Goal: Task Accomplishment & Management: Complete application form

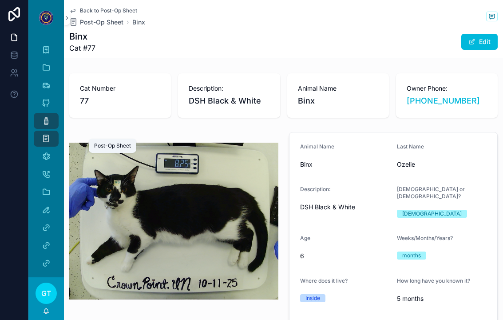
scroll to position [338, 0]
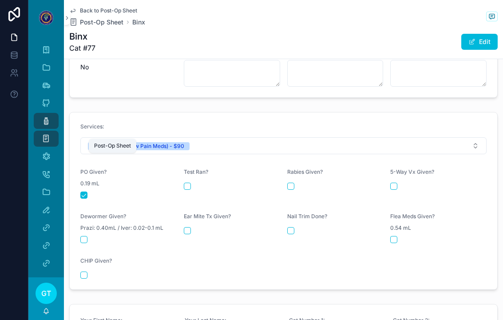
click at [52, 131] on div "Post-Op Sheet" at bounding box center [46, 138] width 14 height 14
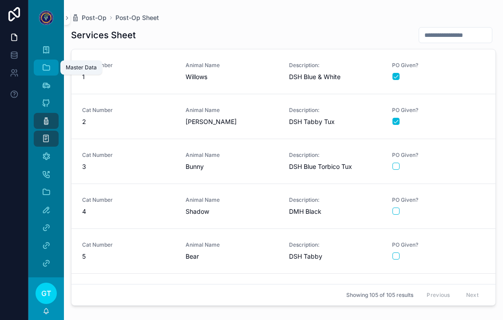
click at [49, 63] on icon "scrollable content" at bounding box center [46, 67] width 9 height 9
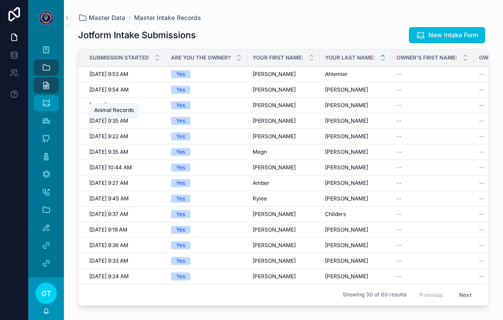
click at [43, 99] on icon "scrollable content" at bounding box center [46, 103] width 9 height 9
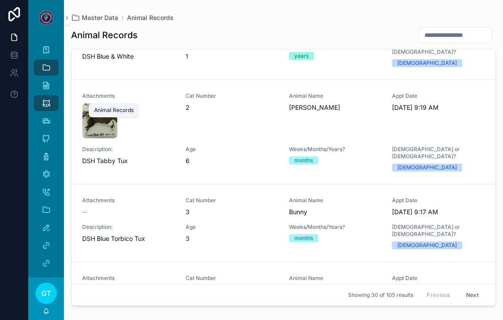
scroll to position [75, 0]
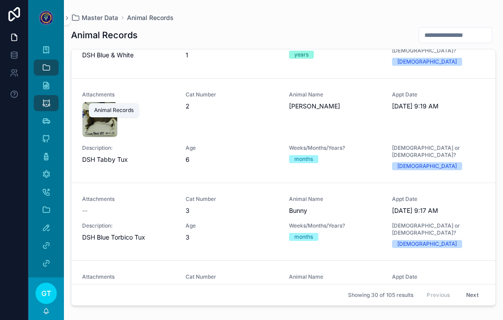
click at [457, 29] on input "scrollable content" at bounding box center [455, 35] width 73 height 12
type input "***"
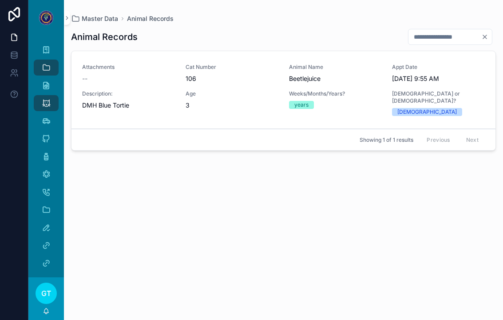
click at [464, 78] on div "Attachments -- Cat Number 106 Animal Name Beetlejuice Appt Date [DATE] 9:55 AM …" at bounding box center [283, 89] width 403 height 52
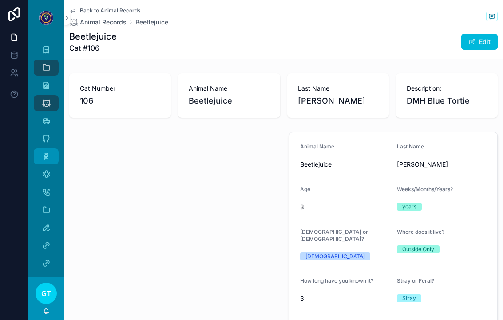
click at [39, 149] on div "Post-Op" at bounding box center [46, 156] width 14 height 14
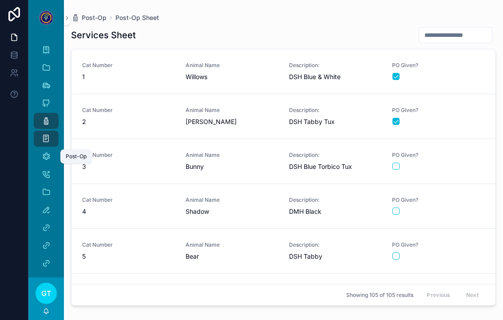
click at [464, 29] on input "scrollable content" at bounding box center [455, 35] width 73 height 12
type input "**"
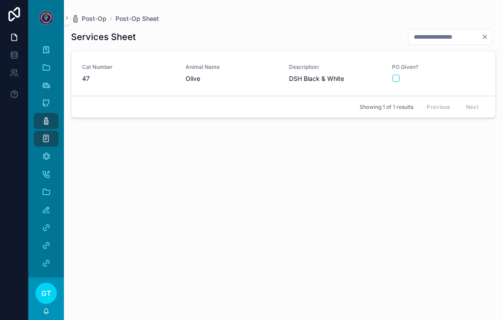
click at [452, 75] on div "scrollable content" at bounding box center [438, 78] width 92 height 7
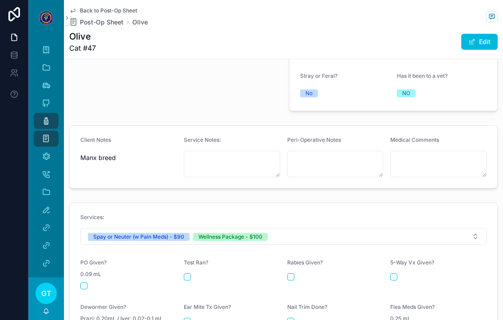
scroll to position [248, 0]
click at [87, 281] on button "scrollable content" at bounding box center [83, 284] width 7 height 7
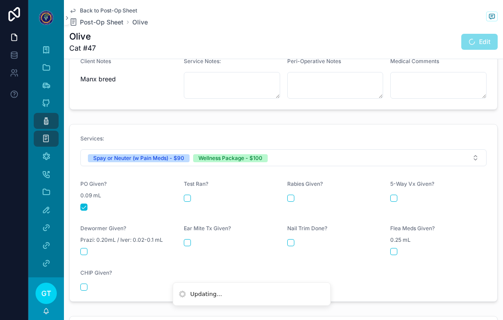
scroll to position [332, 0]
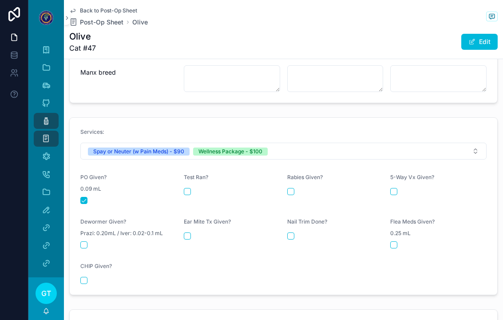
click at [293, 188] on button "scrollable content" at bounding box center [290, 191] width 7 height 7
click at [392, 188] on button "scrollable content" at bounding box center [393, 191] width 7 height 7
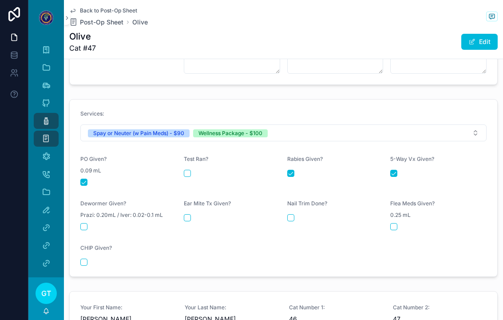
scroll to position [353, 0]
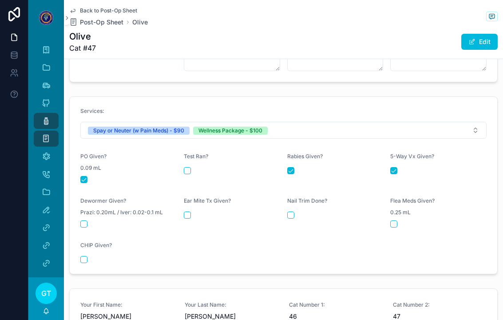
click at [77, 206] on form "Services: Spay or Neuter (w Pain Meds) - $90 Wellness Package - $100 PO Given? …" at bounding box center [283, 185] width 427 height 177
click at [81, 220] on button "scrollable content" at bounding box center [83, 223] width 7 height 7
click at [185, 211] on button "scrollable content" at bounding box center [187, 214] width 7 height 7
click at [288, 202] on div "Nail Trim Done?" at bounding box center [335, 212] width 96 height 30
click at [397, 220] on button "scrollable content" at bounding box center [393, 223] width 7 height 7
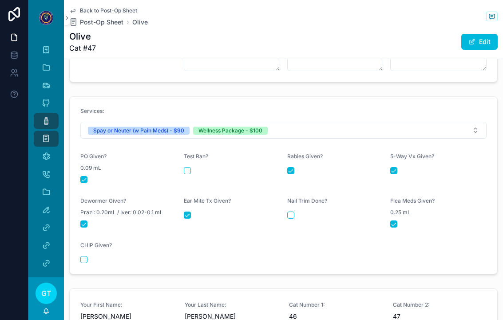
click at [291, 205] on div "Nail Trim Done?" at bounding box center [335, 212] width 96 height 30
click at [288, 211] on button "scrollable content" at bounding box center [290, 214] width 7 height 7
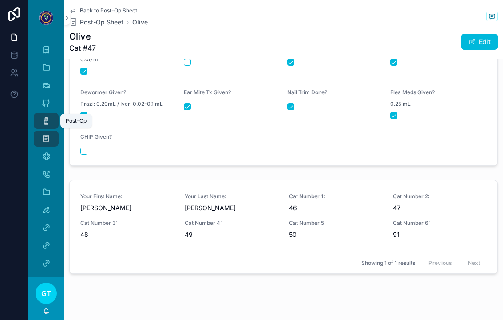
scroll to position [461, 0]
click at [39, 114] on div "Post-Op" at bounding box center [46, 121] width 14 height 14
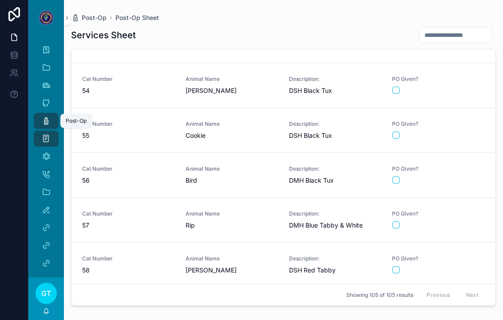
scroll to position [2361, 0]
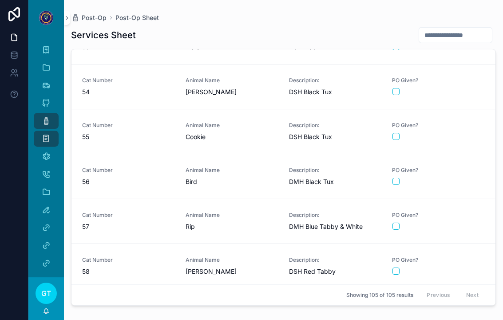
click at [472, 77] on div "PO Given?" at bounding box center [438, 86] width 93 height 19
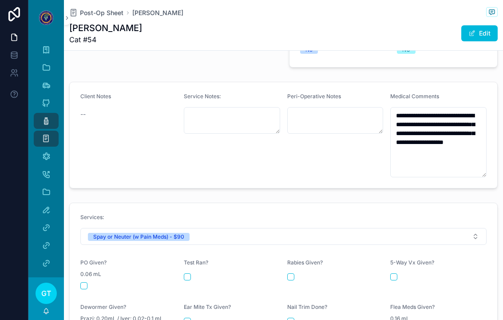
scroll to position [298, 0]
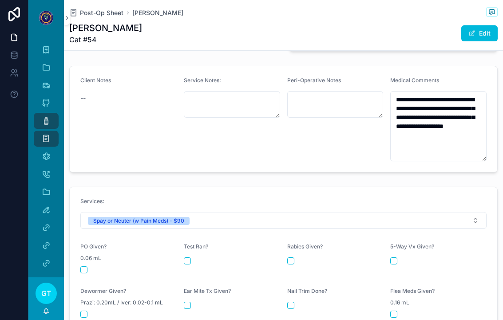
click at [87, 266] on button "scrollable content" at bounding box center [83, 269] width 7 height 7
click at [48, 116] on icon "scrollable content" at bounding box center [46, 120] width 9 height 9
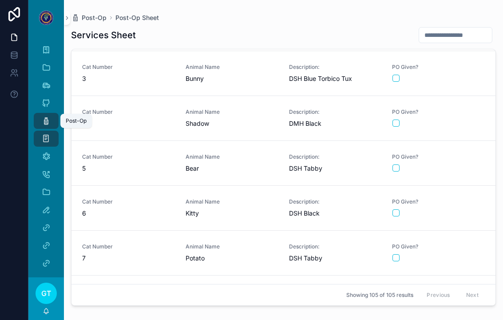
scroll to position [84, 0]
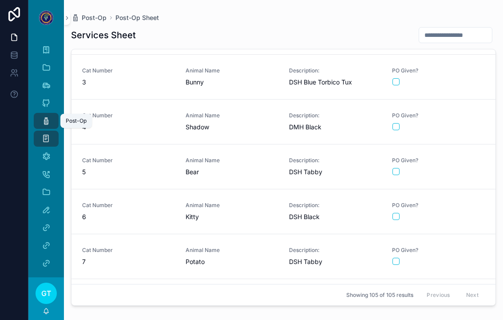
click at [461, 213] on div "scrollable content" at bounding box center [438, 216] width 92 height 7
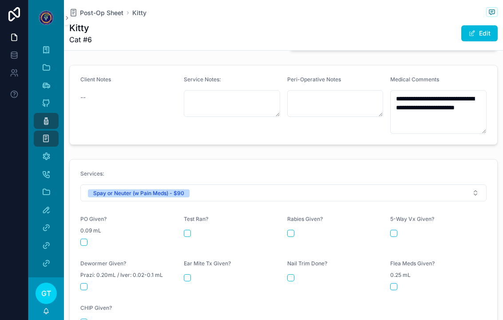
scroll to position [308, 0]
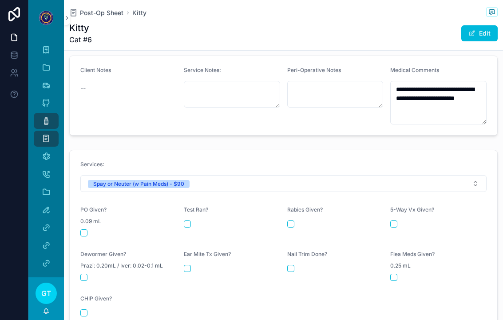
click at [81, 229] on button "scrollable content" at bounding box center [83, 232] width 7 height 7
click at [41, 114] on div "Post-Op" at bounding box center [46, 121] width 14 height 14
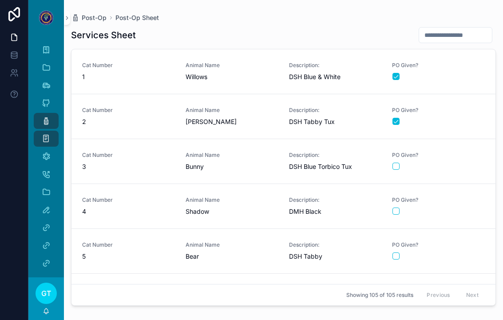
click at [455, 241] on div "PO Given?" at bounding box center [438, 250] width 93 height 19
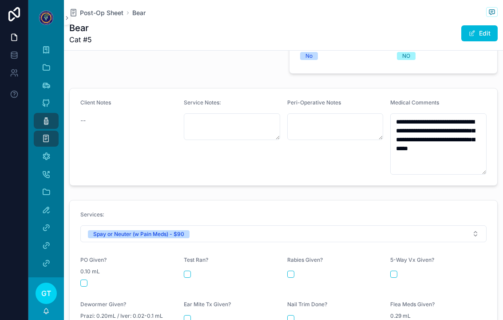
scroll to position [287, 0]
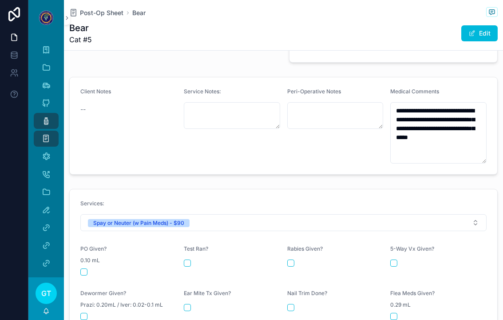
click at [84, 268] on button "scrollable content" at bounding box center [83, 271] width 7 height 7
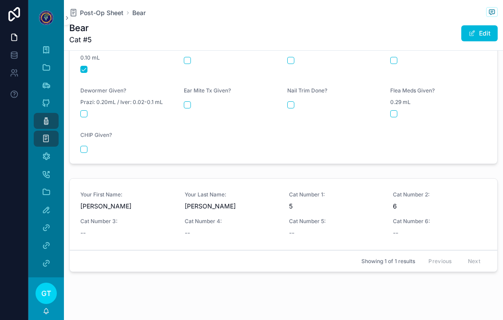
scroll to position [489, 0]
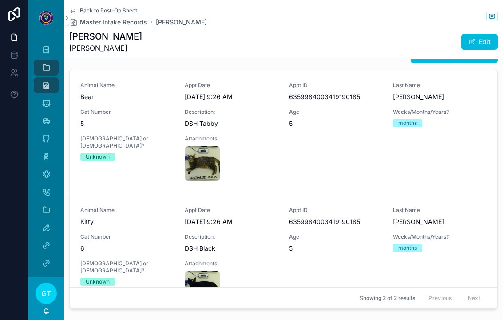
scroll to position [579, 0]
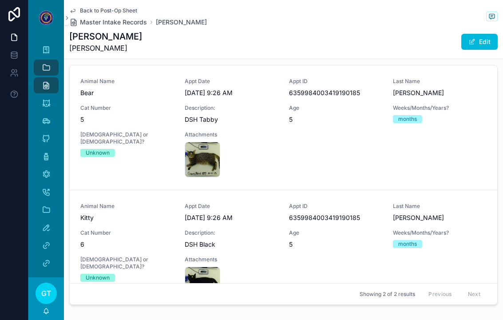
click at [371, 125] on div "Animal Name Bear Appt Date [DATE] 9:26 AM Appt ID 6359984003419190185 Last Name…" at bounding box center [283, 127] width 406 height 99
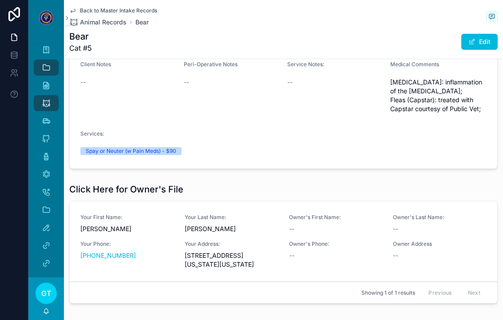
scroll to position [324, 0]
click at [101, 18] on span "Animal Records" at bounding box center [103, 22] width 47 height 9
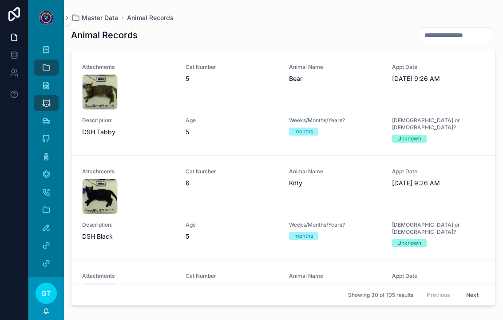
scroll to position [401, 0]
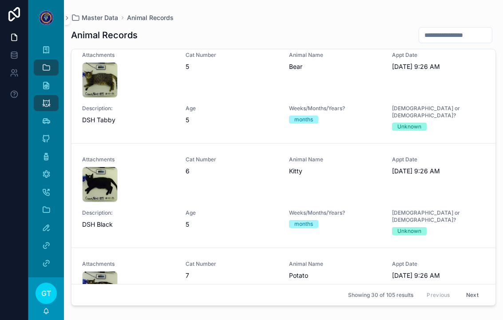
click at [468, 156] on div "Appt Date [DATE] 9:26 AM" at bounding box center [438, 179] width 93 height 46
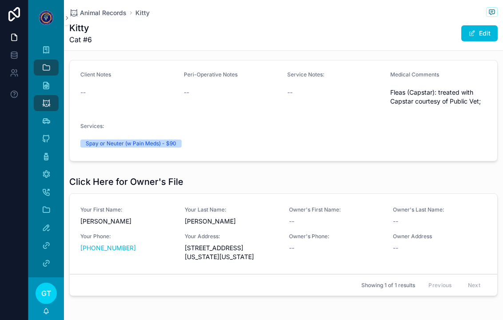
scroll to position [304, 0]
click at [50, 152] on icon "scrollable content" at bounding box center [46, 156] width 9 height 9
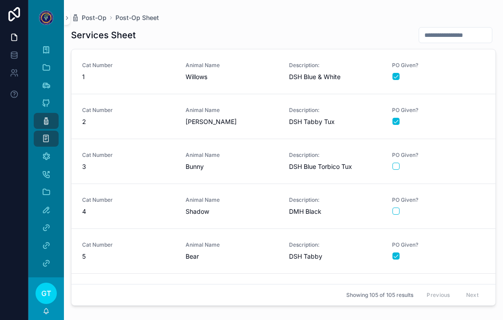
click at [249, 252] on span "Bear" at bounding box center [232, 256] width 93 height 9
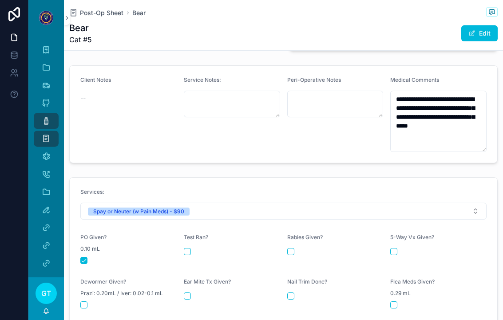
scroll to position [299, 0]
click at [43, 116] on icon "scrollable content" at bounding box center [46, 120] width 9 height 9
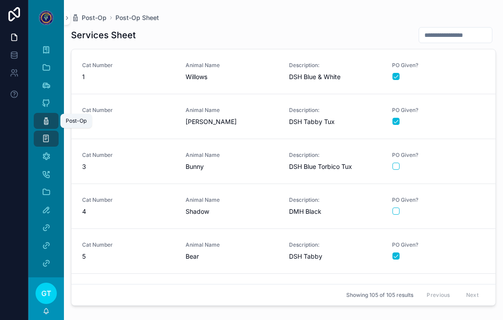
click at [450, 151] on div "PO Given?" at bounding box center [438, 160] width 93 height 19
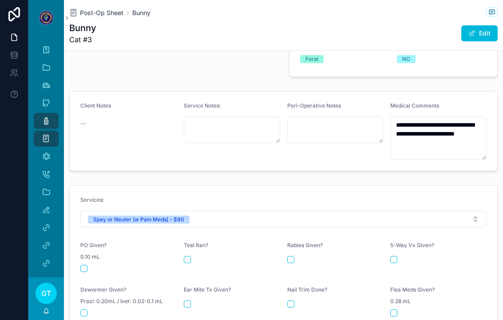
scroll to position [288, 0]
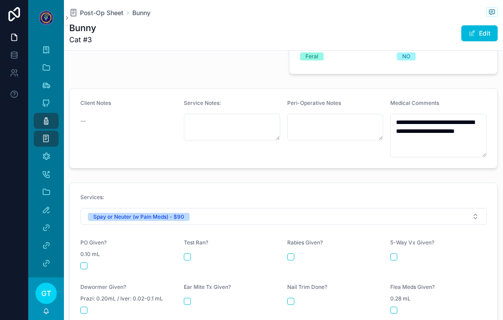
click at [87, 244] on div "PO Given? 0.10 mL" at bounding box center [128, 254] width 96 height 30
click at [84, 262] on button "scrollable content" at bounding box center [83, 265] width 7 height 7
click at [41, 114] on div "Post-Op" at bounding box center [46, 121] width 14 height 14
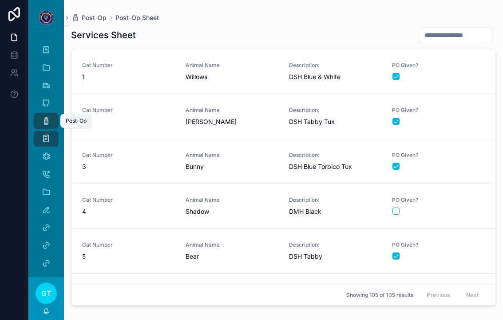
click at [453, 29] on input "scrollable content" at bounding box center [455, 35] width 73 height 12
type input "**"
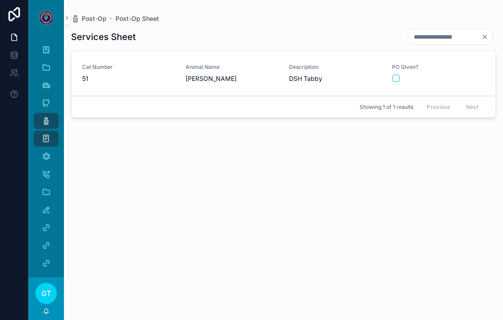
click at [462, 63] on div "PO Given?" at bounding box center [438, 72] width 93 height 19
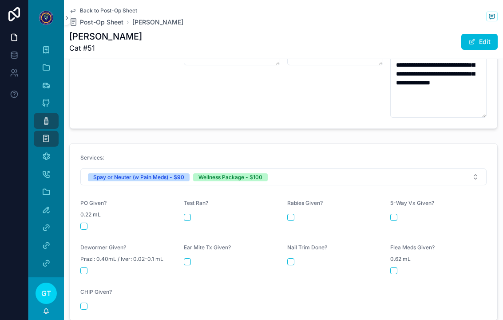
scroll to position [357, 0]
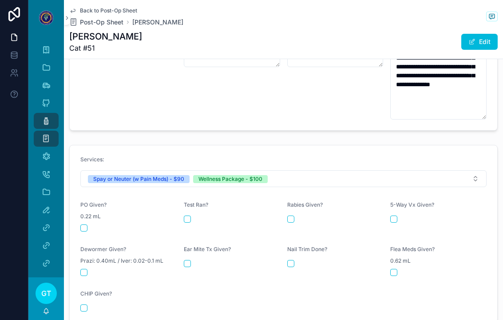
click at [82, 224] on button "scrollable content" at bounding box center [83, 227] width 7 height 7
click at [291, 215] on button "scrollable content" at bounding box center [290, 218] width 7 height 7
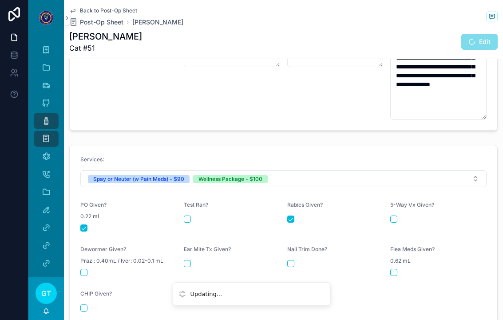
click at [395, 215] on button "scrollable content" at bounding box center [393, 218] width 7 height 7
click at [85, 264] on form "Services: Spay or Neuter (w Pain Meds) - $90 Wellness Package - $100 PO Given? …" at bounding box center [283, 233] width 427 height 177
click at [87, 268] on button "scrollable content" at bounding box center [83, 271] width 7 height 7
click at [185, 260] on button "scrollable content" at bounding box center [187, 263] width 7 height 7
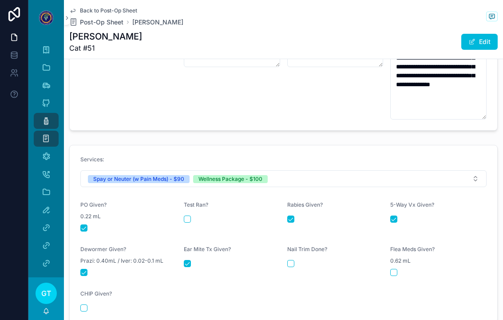
click at [396, 268] on button "scrollable content" at bounding box center [393, 271] width 7 height 7
click at [294, 260] on div "scrollable content" at bounding box center [335, 263] width 96 height 7
click at [288, 260] on button "scrollable content" at bounding box center [290, 263] width 7 height 7
click at [44, 116] on icon "scrollable content" at bounding box center [46, 120] width 9 height 9
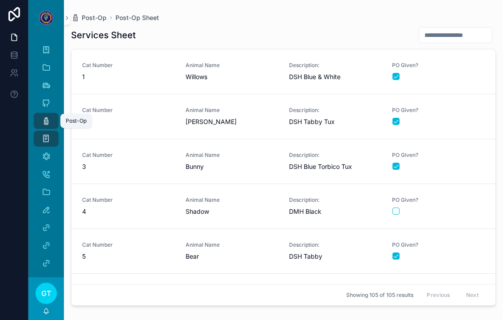
click at [462, 29] on input "scrollable content" at bounding box center [455, 35] width 73 height 12
type input "**"
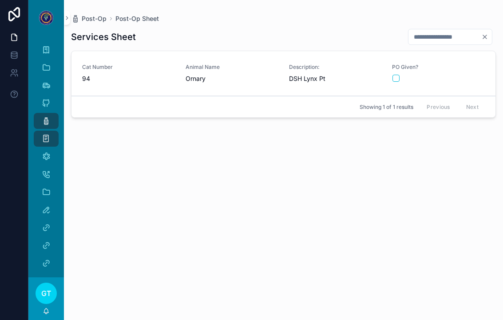
click at [457, 75] on div "scrollable content" at bounding box center [438, 78] width 92 height 7
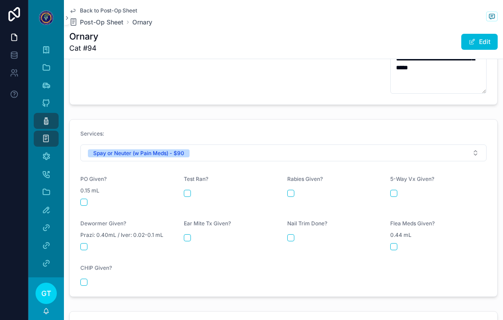
scroll to position [361, 0]
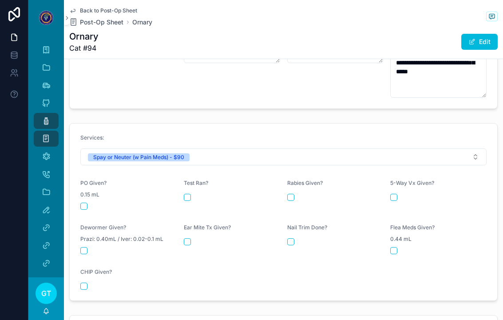
click at [80, 202] on button "scrollable content" at bounding box center [83, 205] width 7 height 7
click at [39, 114] on div "Post-Op" at bounding box center [46, 121] width 14 height 14
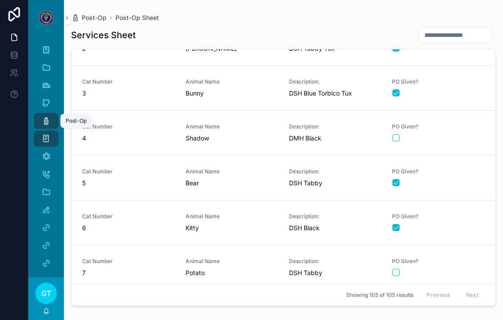
scroll to position [74, 0]
click at [453, 257] on div "PO Given?" at bounding box center [438, 266] width 93 height 19
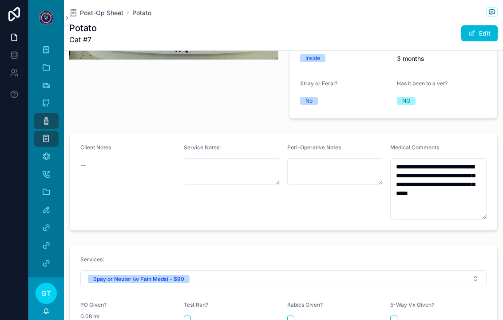
scroll to position [232, 0]
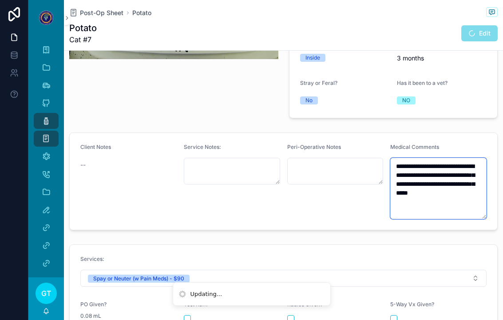
click at [459, 187] on textarea "**********" at bounding box center [438, 188] width 96 height 61
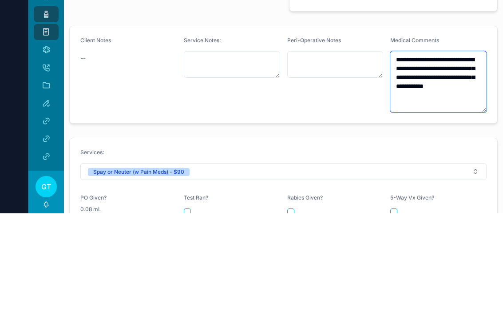
type textarea "**********"
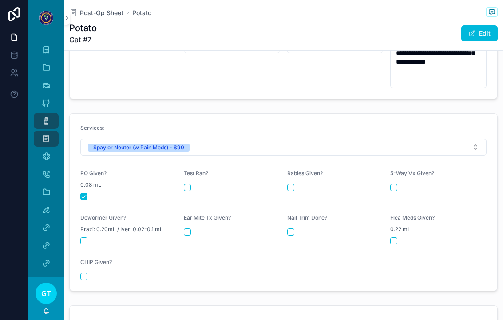
scroll to position [363, 0]
click at [44, 122] on icon "scrollable content" at bounding box center [46, 120] width 9 height 9
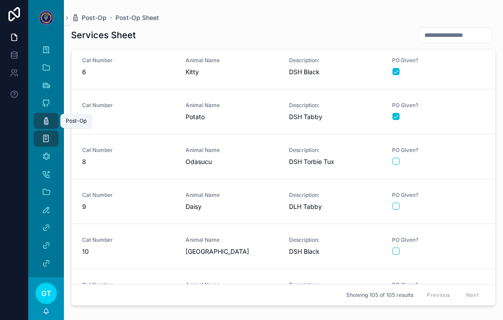
scroll to position [228, 0]
click at [457, 153] on span "PO Given?" at bounding box center [438, 150] width 93 height 7
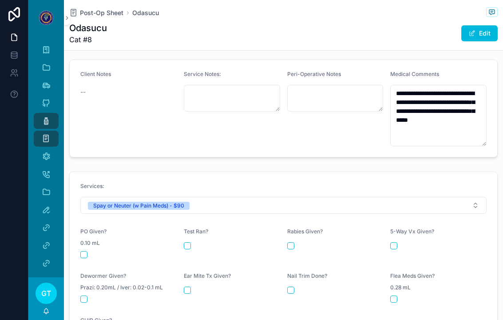
scroll to position [304, 0]
click at [83, 252] on button "scrollable content" at bounding box center [83, 255] width 7 height 7
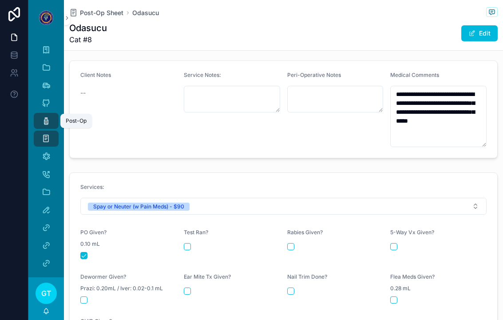
click at [39, 124] on div "Post-Op" at bounding box center [46, 121] width 14 height 14
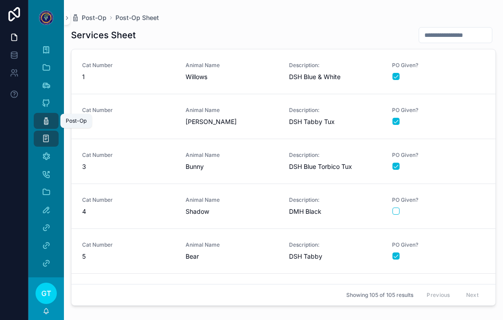
click at [419, 33] on input "scrollable content" at bounding box center [455, 35] width 73 height 12
type input "**"
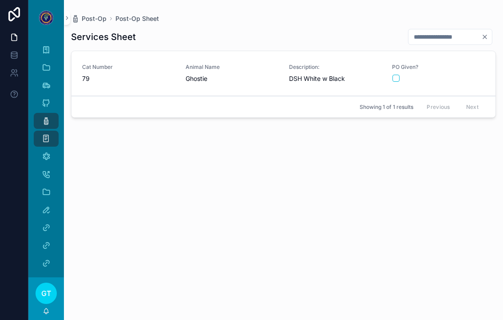
click at [144, 67] on span "Cat Number" at bounding box center [128, 66] width 93 height 7
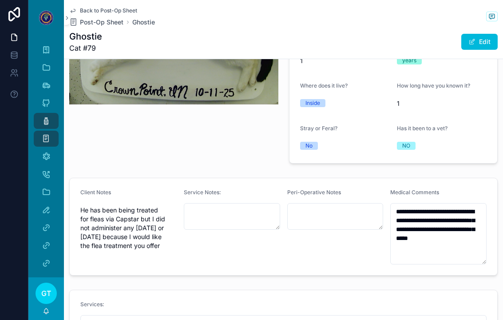
scroll to position [195, 0]
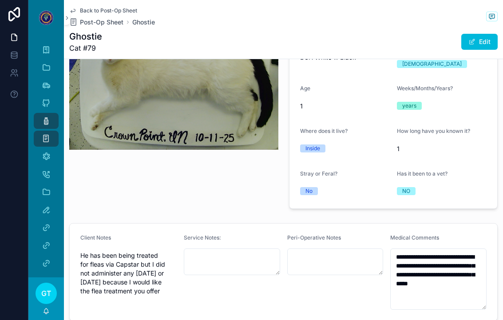
click at [126, 315] on div "**********" at bounding box center [283, 271] width 439 height 105
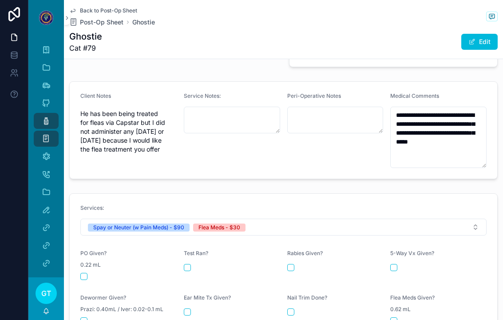
scroll to position [303, 0]
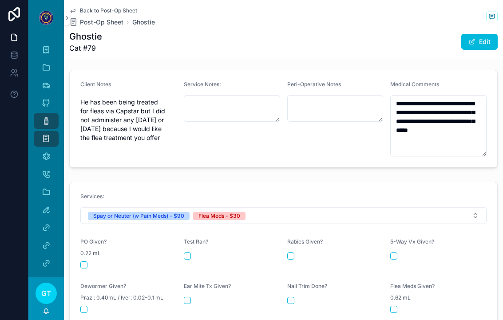
click at [80, 252] on div "PO Given? 0.22 mL" at bounding box center [128, 253] width 96 height 30
click at [77, 256] on form "Services: Spay or Neuter (w Pain Meds) - $90 Flea Meds - $30 PO Given? 0.22 mL …" at bounding box center [283, 270] width 427 height 177
click at [92, 261] on div "scrollable content" at bounding box center [128, 264] width 96 height 7
click at [81, 261] on button "scrollable content" at bounding box center [83, 264] width 7 height 7
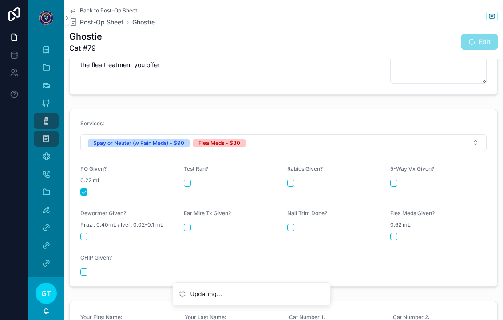
scroll to position [375, 0]
click at [391, 239] on form "Services: Spay or Neuter (w Pain Meds) - $90 Flea Meds - $30 PO Given? 0.22 mL …" at bounding box center [283, 198] width 427 height 177
click at [394, 233] on button "scrollable content" at bounding box center [393, 236] width 7 height 7
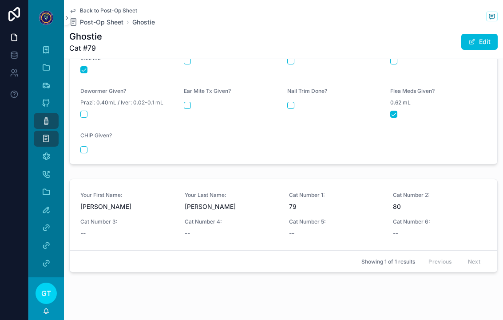
scroll to position [497, 0]
click at [457, 207] on div "Your First Name: [PERSON_NAME] Your Last Name: [PERSON_NAME] Cat Number 1: 79 C…" at bounding box center [283, 215] width 406 height 46
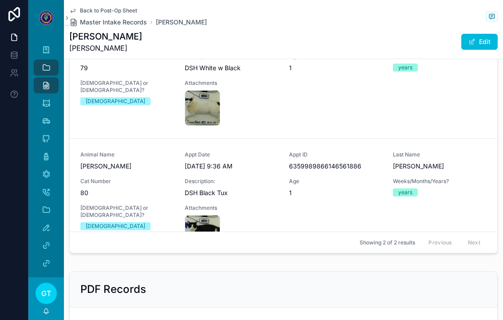
scroll to position [608, 0]
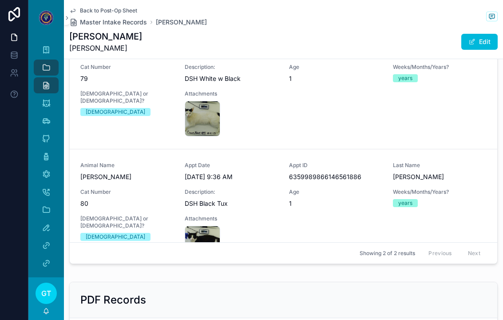
click at [453, 234] on div "Animal Name [PERSON_NAME] Appt Date [DATE] 9:36 AM Appt ID 6359989866146561886 …" at bounding box center [283, 211] width 406 height 99
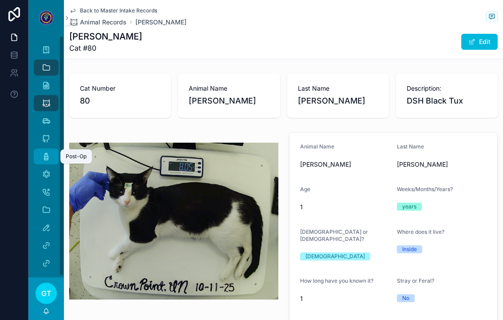
click at [47, 156] on icon "scrollable content" at bounding box center [46, 156] width 9 height 9
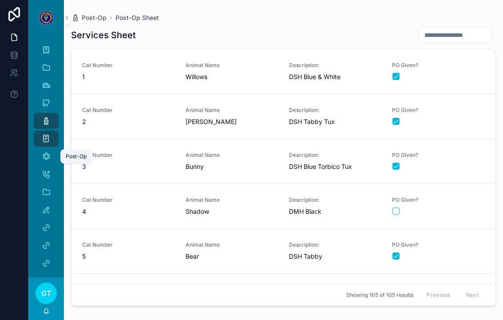
click at [456, 32] on input "scrollable content" at bounding box center [455, 35] width 73 height 12
type input "**"
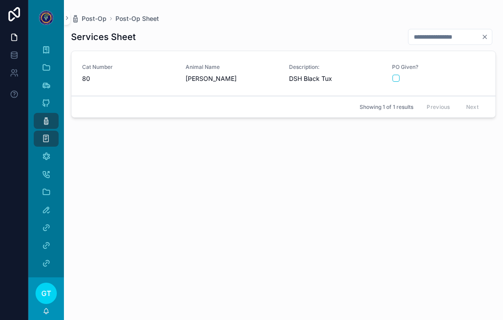
click at [463, 75] on div "scrollable content" at bounding box center [438, 78] width 92 height 7
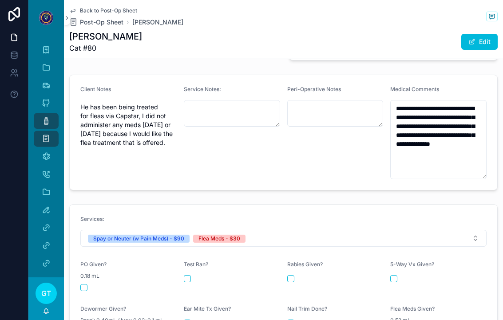
scroll to position [300, 0]
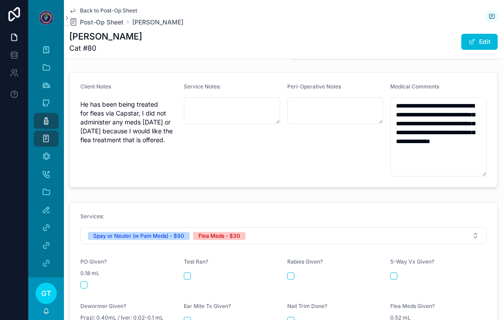
click at [82, 281] on button "scrollable content" at bounding box center [83, 284] width 7 height 7
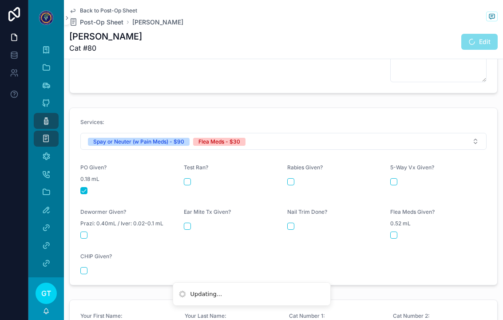
scroll to position [392, 0]
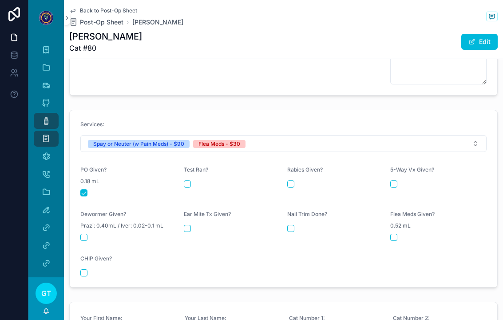
click at [398, 233] on div "scrollable content" at bounding box center [438, 236] width 96 height 7
click at [396, 233] on button "scrollable content" at bounding box center [393, 236] width 7 height 7
click at [91, 12] on span "Back to Post-Op Sheet" at bounding box center [108, 10] width 57 height 7
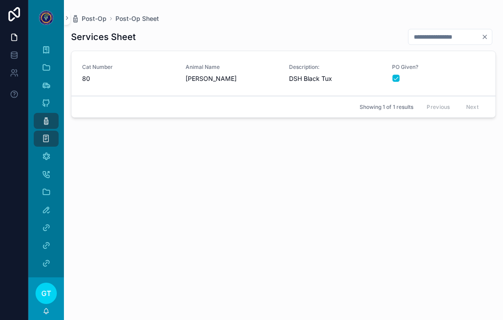
click at [486, 37] on icon "Clear" at bounding box center [484, 36] width 7 height 7
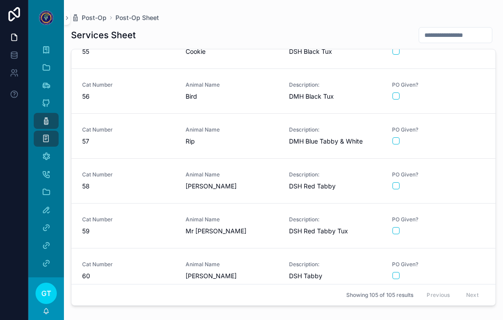
scroll to position [2441, 0]
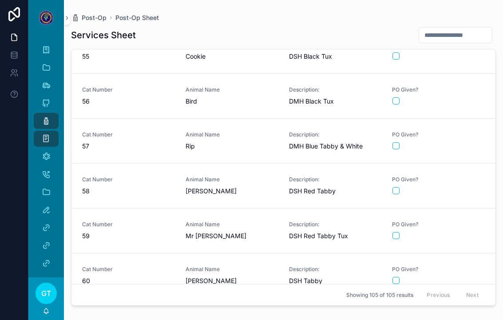
click at [463, 186] on form "scrollable content" at bounding box center [438, 190] width 93 height 8
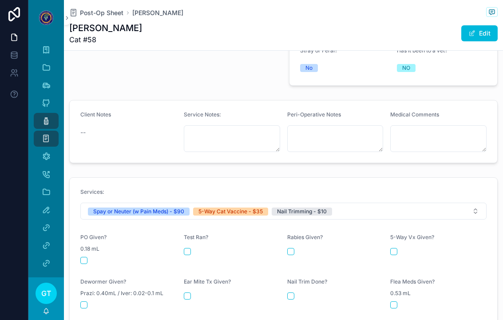
scroll to position [267, 0]
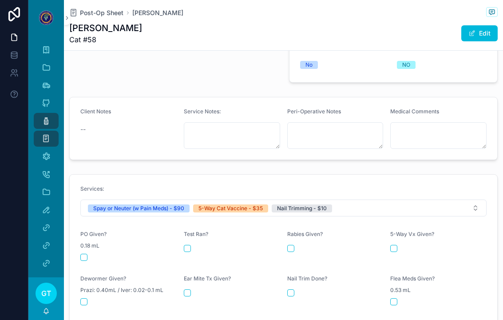
click at [86, 253] on button "scrollable content" at bounding box center [83, 256] width 7 height 7
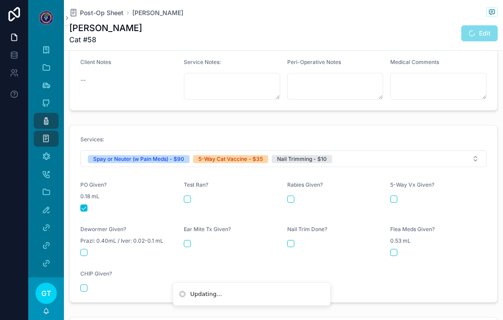
scroll to position [316, 0]
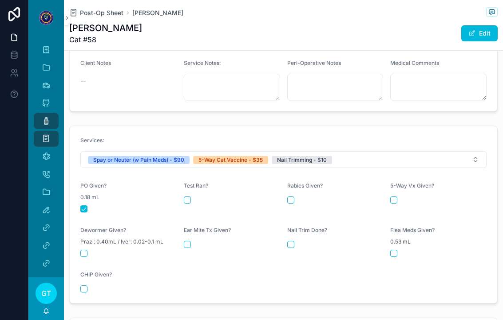
click at [390, 195] on form "Services: Spay or Neuter (w Pain Meds) - $90 5-Way Cat Vaccine - $35 Nail Trimm…" at bounding box center [283, 214] width 427 height 177
click at [391, 196] on button "scrollable content" at bounding box center [393, 199] width 7 height 7
click at [288, 241] on button "scrollable content" at bounding box center [290, 244] width 7 height 7
click at [50, 122] on icon "scrollable content" at bounding box center [46, 120] width 9 height 9
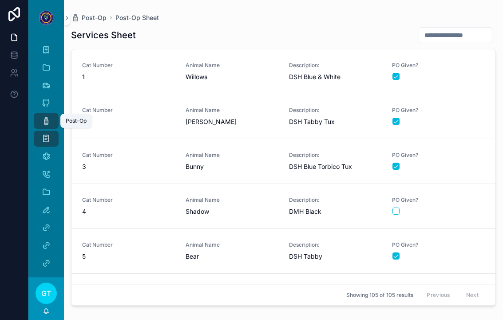
click at [460, 23] on div "Services Sheet Cat Number 1 Animal Name Willows Description: DSH Blue & White P…" at bounding box center [283, 165] width 425 height 288
click at [463, 39] on input "scrollable content" at bounding box center [455, 35] width 73 height 12
type input "***"
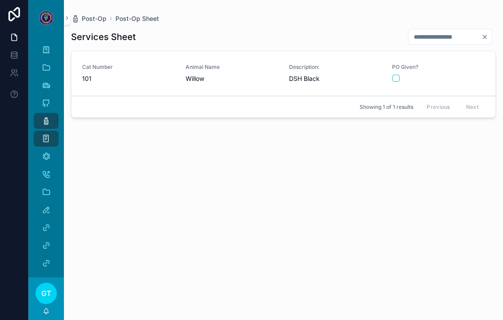
click at [466, 72] on div "PO Given?" at bounding box center [438, 72] width 93 height 19
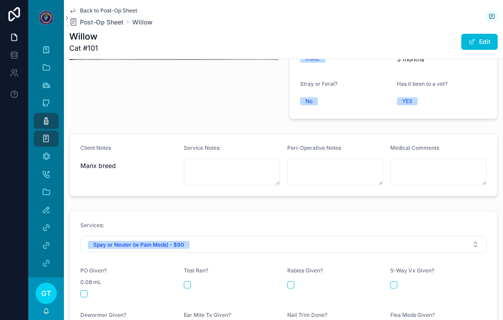
scroll to position [240, 0]
click at [84, 289] on button "scrollable content" at bounding box center [83, 292] width 7 height 7
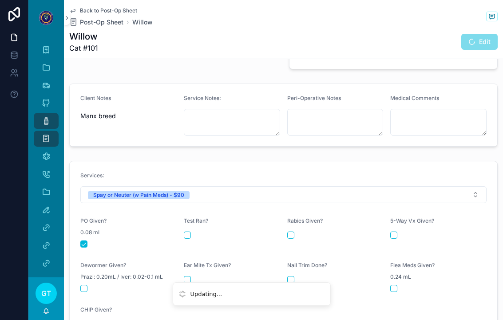
scroll to position [294, 0]
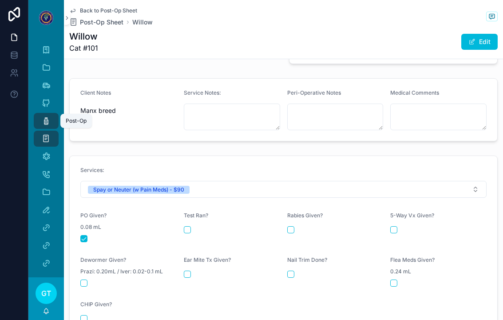
click at [44, 115] on div "Post-Op" at bounding box center [46, 121] width 14 height 14
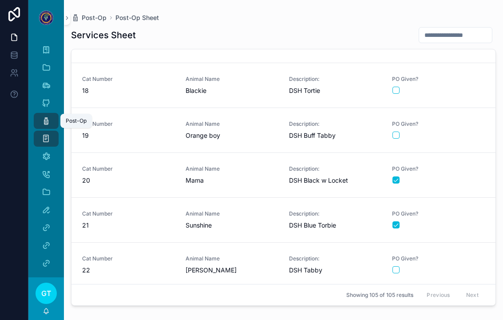
scroll to position [827, 0]
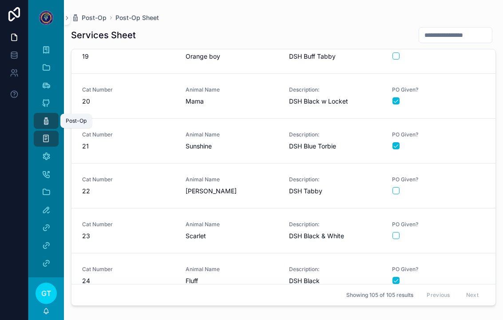
click at [457, 234] on div "scrollable content" at bounding box center [438, 235] width 92 height 7
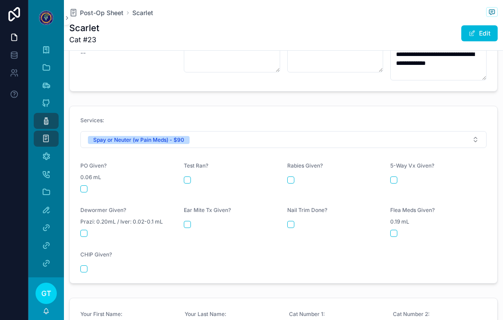
scroll to position [342, 0]
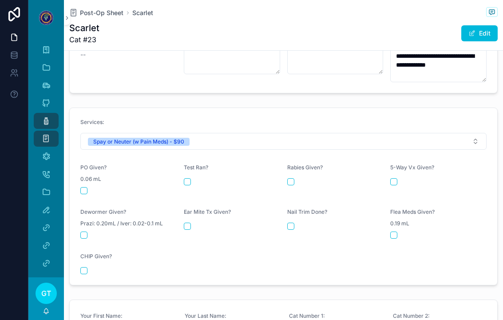
click at [83, 187] on button "scrollable content" at bounding box center [83, 190] width 7 height 7
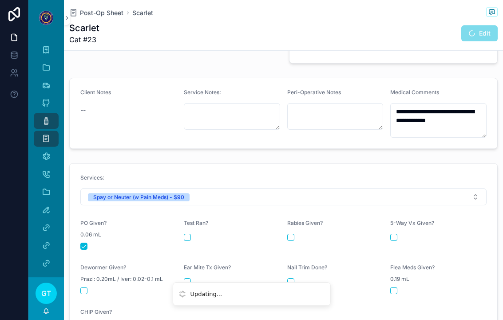
scroll to position [287, 0]
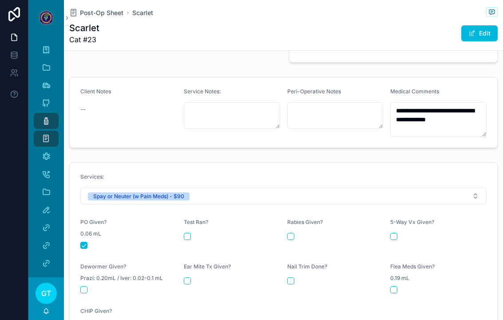
click at [45, 122] on icon "scrollable content" at bounding box center [46, 120] width 9 height 9
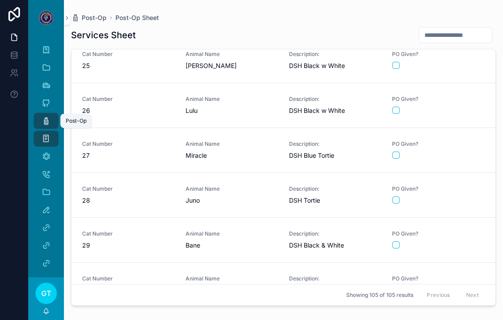
scroll to position [1087, 0]
click at [445, 240] on div "PO Given?" at bounding box center [438, 239] width 93 height 19
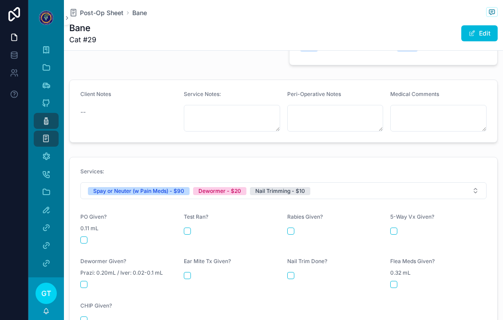
scroll to position [284, 0]
click at [80, 239] on form "Services: Spay or Neuter (w Pain Meds) - $90 Dewormer - $20 Nail Trimming - $10…" at bounding box center [283, 245] width 427 height 177
click at [74, 234] on form "Services: Spay or Neuter (w Pain Meds) - $90 Dewormer - $20 Nail Trimming - $10…" at bounding box center [283, 245] width 427 height 177
click at [82, 236] on button "scrollable content" at bounding box center [83, 239] width 7 height 7
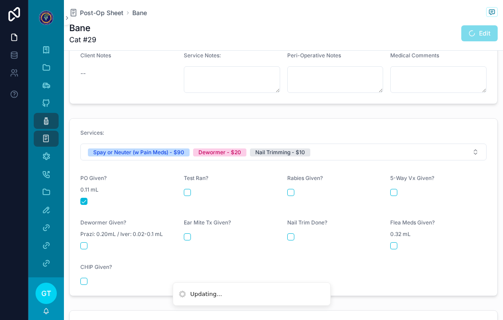
scroll to position [331, 0]
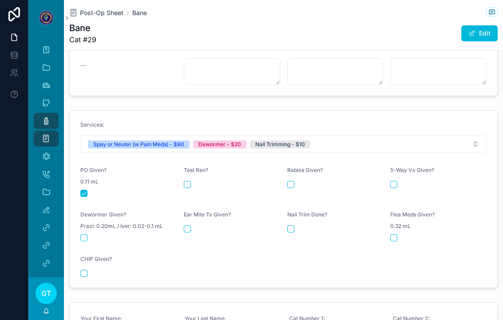
click at [86, 234] on button "scrollable content" at bounding box center [83, 237] width 7 height 7
click at [288, 225] on button "scrollable content" at bounding box center [290, 228] width 7 height 7
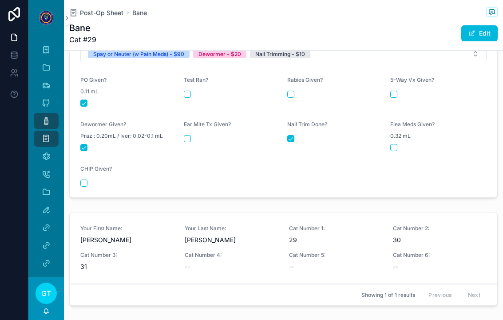
scroll to position [424, 0]
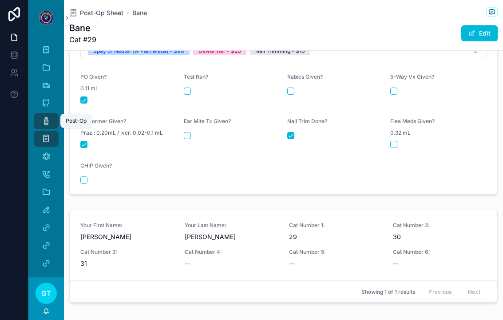
click at [47, 118] on icon "scrollable content" at bounding box center [46, 120] width 9 height 9
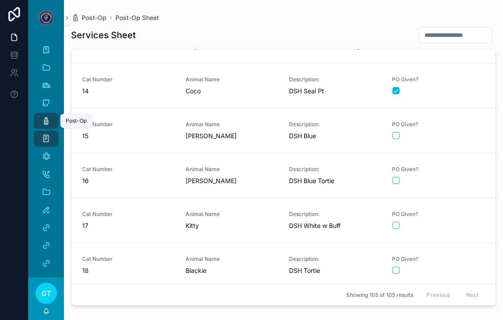
scroll to position [653, 0]
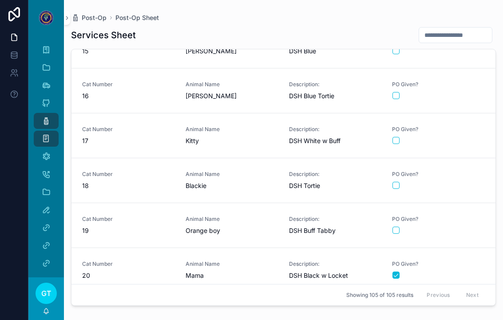
click at [463, 227] on div "scrollable content" at bounding box center [438, 229] width 92 height 7
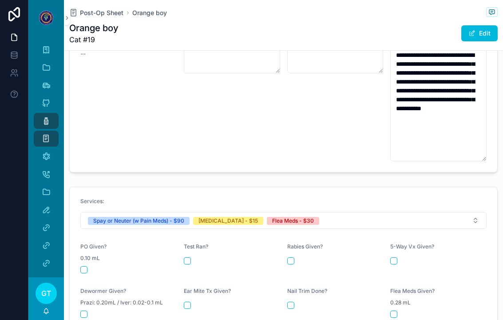
scroll to position [368, 0]
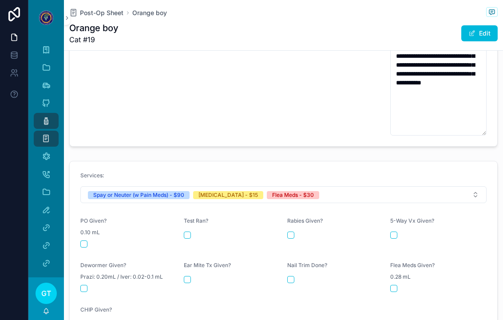
click at [83, 240] on button "scrollable content" at bounding box center [83, 243] width 7 height 7
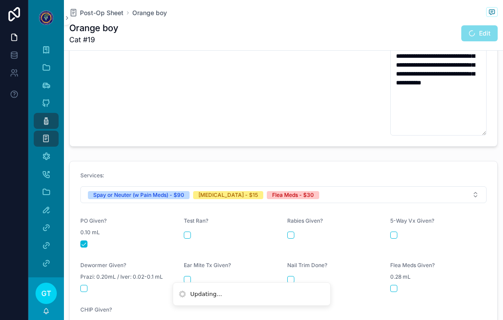
click at [288, 231] on button "scrollable content" at bounding box center [290, 234] width 7 height 7
click at [396, 284] on button "scrollable content" at bounding box center [393, 287] width 7 height 7
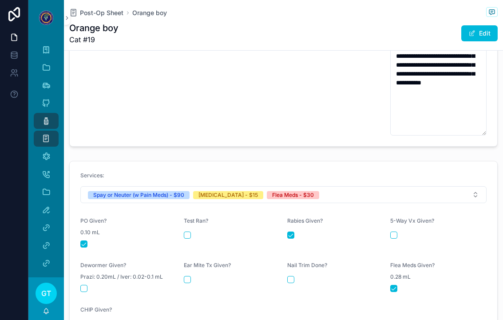
click at [39, 120] on div "Post-Op" at bounding box center [46, 121] width 14 height 14
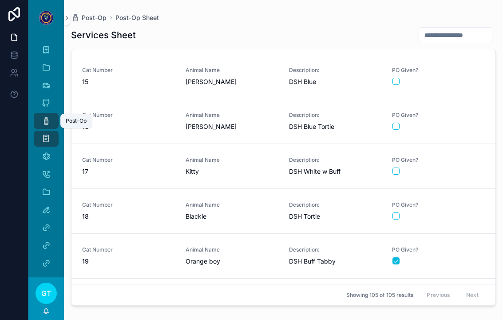
scroll to position [643, 0]
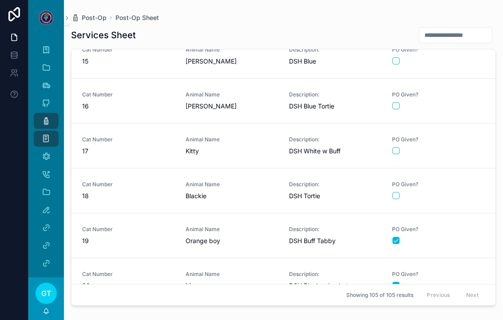
click at [468, 193] on div "scrollable content" at bounding box center [438, 195] width 92 height 7
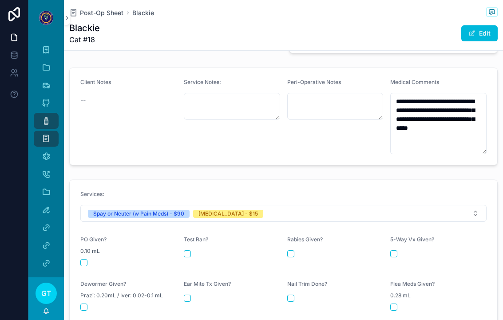
scroll to position [299, 0]
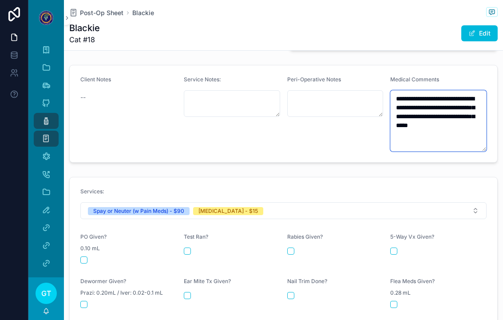
click at [453, 138] on textarea "**********" at bounding box center [438, 120] width 96 height 61
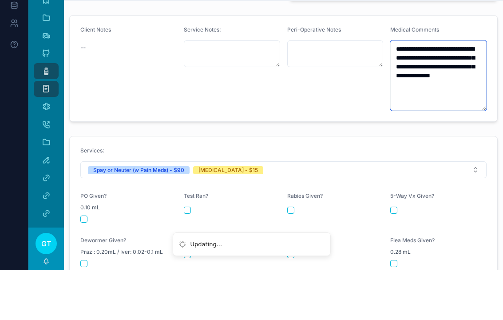
type textarea "**********"
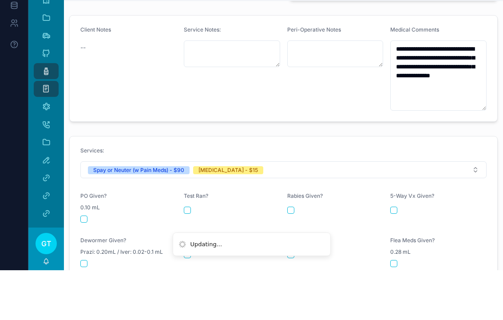
click at [155, 88] on div "Client Notes --" at bounding box center [128, 118] width 96 height 84
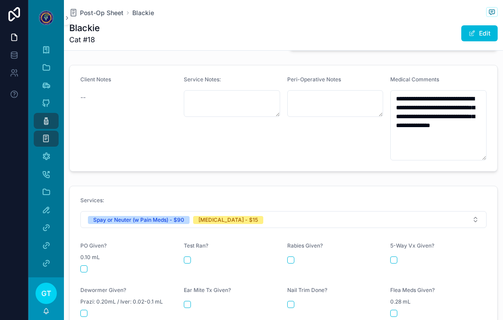
scroll to position [328, 0]
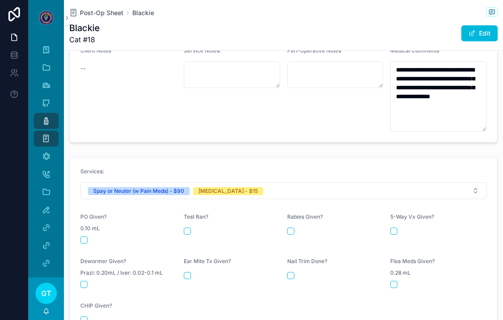
click at [86, 218] on div "PO Given? 0.10 mL" at bounding box center [128, 228] width 96 height 30
click at [81, 236] on button "scrollable content" at bounding box center [83, 239] width 7 height 7
click at [291, 227] on button "scrollable content" at bounding box center [290, 230] width 7 height 7
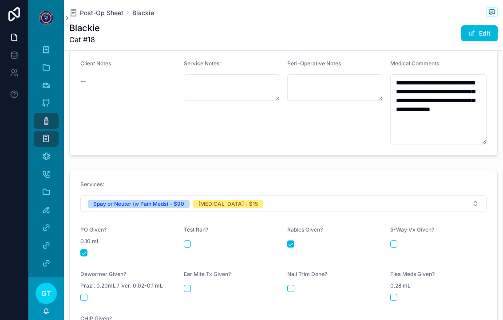
scroll to position [315, 0]
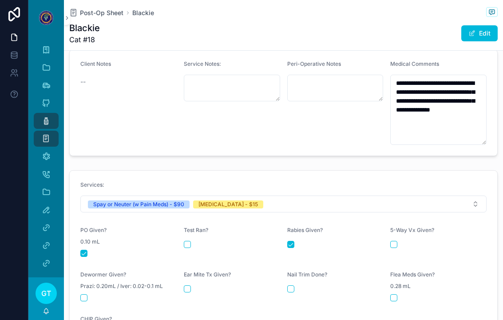
click at [42, 116] on icon "scrollable content" at bounding box center [46, 120] width 9 height 9
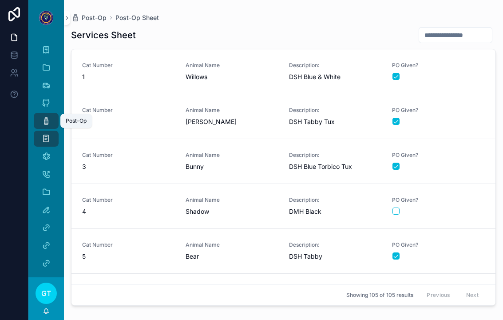
click at [466, 29] on input "scrollable content" at bounding box center [455, 35] width 73 height 12
type input "**"
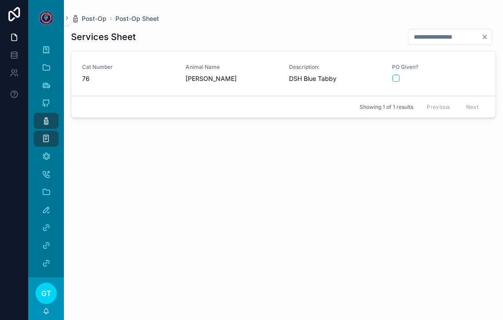
click at [459, 63] on span "PO Given?" at bounding box center [438, 66] width 93 height 7
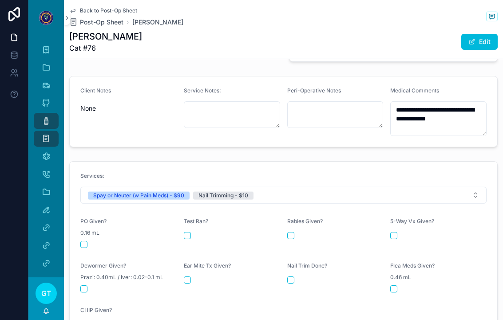
scroll to position [308, 0]
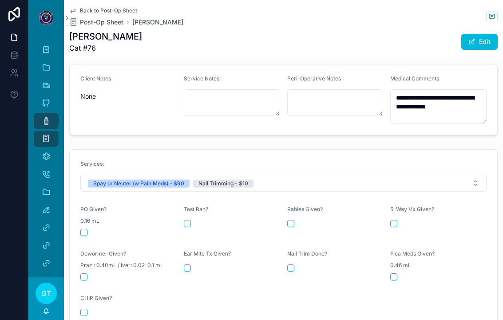
click at [81, 229] on button "scrollable content" at bounding box center [83, 232] width 7 height 7
click at [292, 264] on button "scrollable content" at bounding box center [290, 267] width 7 height 7
click at [42, 116] on icon "scrollable content" at bounding box center [46, 120] width 9 height 9
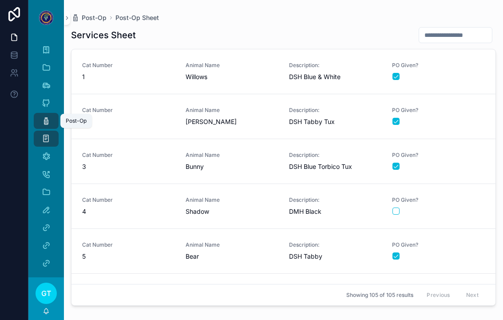
click at [465, 29] on input "scrollable content" at bounding box center [455, 35] width 73 height 12
type input "**"
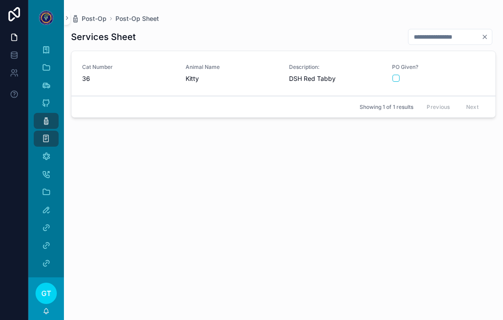
click at [464, 75] on div "scrollable content" at bounding box center [438, 78] width 92 height 7
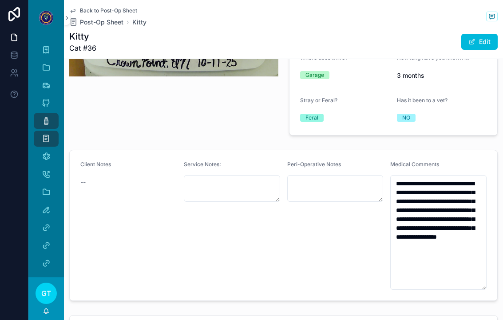
scroll to position [225, 0]
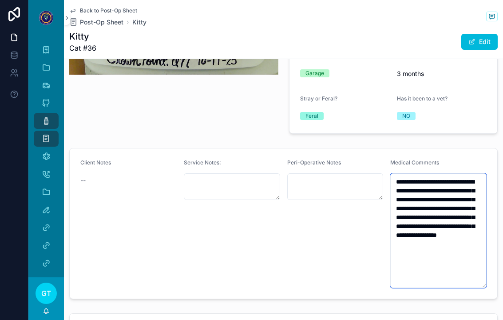
click at [393, 173] on textarea "**********" at bounding box center [438, 230] width 96 height 114
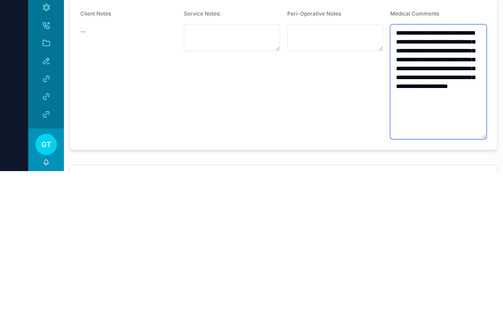
type textarea "**********"
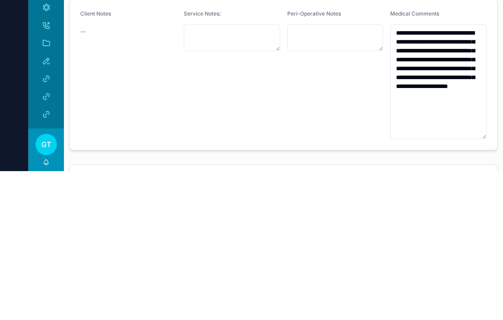
click at [374, 159] on div "Peri-Operative Notes" at bounding box center [335, 223] width 96 height 129
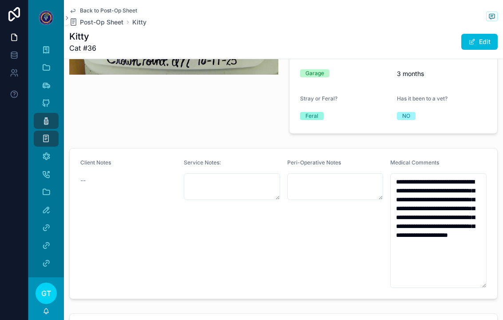
click at [174, 251] on div "Client Notes --" at bounding box center [128, 223] width 96 height 129
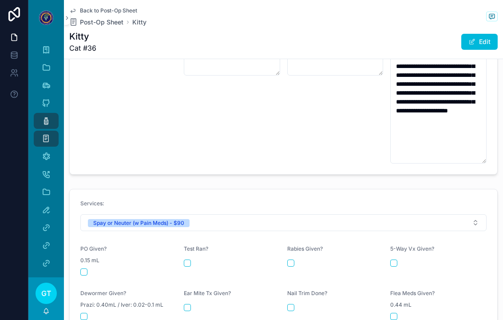
scroll to position [365, 0]
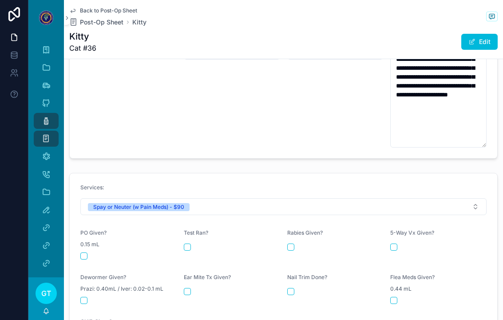
click at [89, 234] on div "PO Given? 0.15 mL" at bounding box center [128, 244] width 96 height 30
click at [83, 252] on button "scrollable content" at bounding box center [83, 255] width 7 height 7
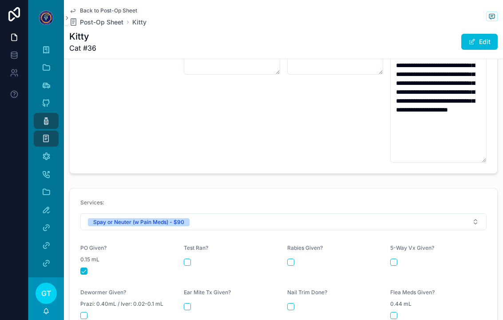
scroll to position [367, 0]
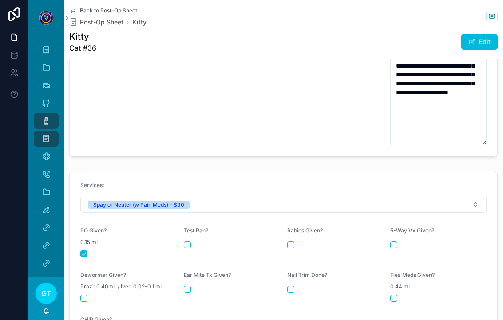
click at [48, 116] on icon "scrollable content" at bounding box center [46, 120] width 9 height 9
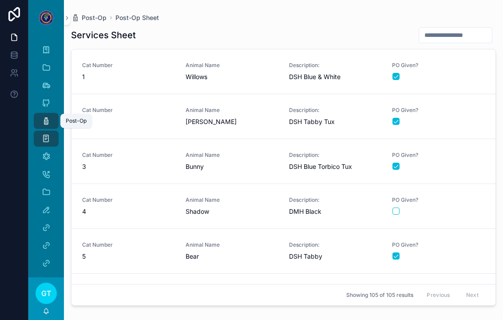
click at [454, 29] on input "scrollable content" at bounding box center [455, 35] width 73 height 12
type input "**"
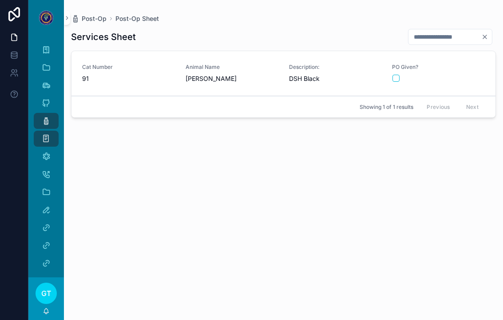
click at [474, 52] on link "Cat Number 91 Animal Name [PERSON_NAME] Description: DSH Black PO Given?" at bounding box center [283, 73] width 424 height 45
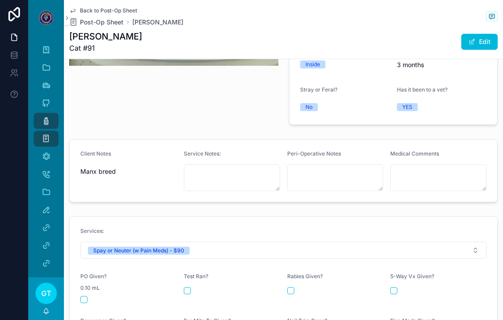
click at [84, 296] on button "scrollable content" at bounding box center [83, 299] width 7 height 7
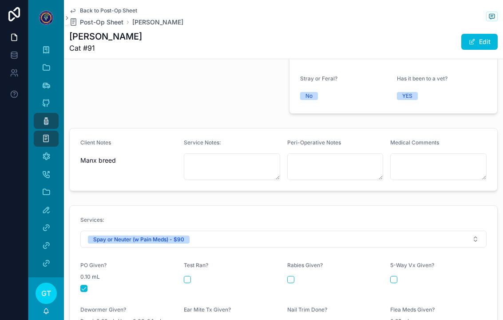
scroll to position [251, 0]
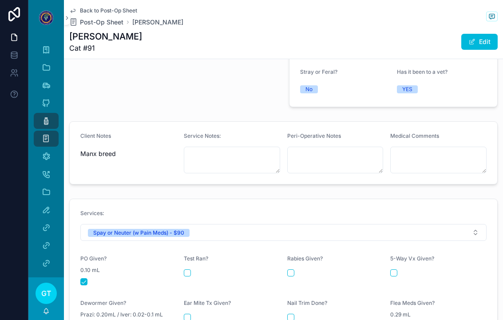
click at [42, 116] on icon "scrollable content" at bounding box center [46, 120] width 9 height 9
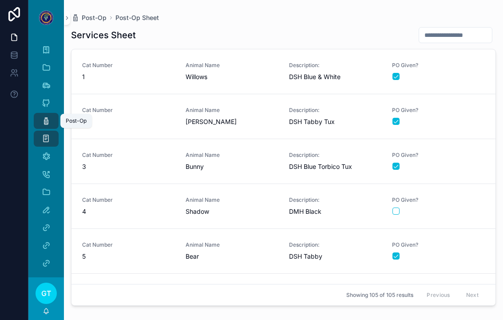
click at [452, 30] on input "scrollable content" at bounding box center [455, 35] width 73 height 12
type input "***"
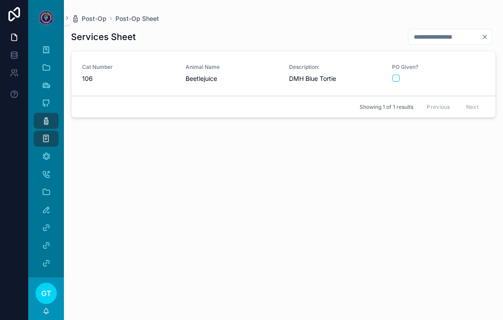
click at [457, 75] on div "scrollable content" at bounding box center [438, 78] width 92 height 7
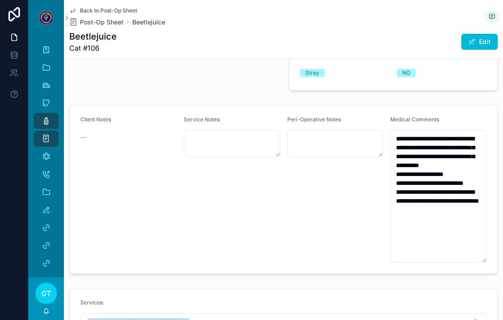
scroll to position [268, 0]
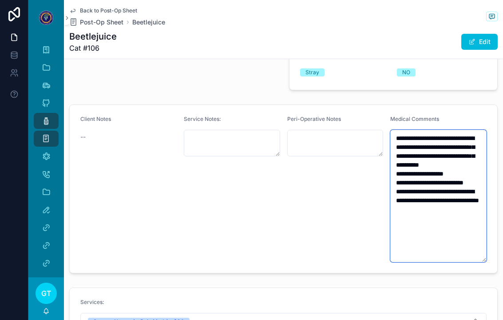
click at [437, 192] on textarea "**********" at bounding box center [438, 196] width 96 height 132
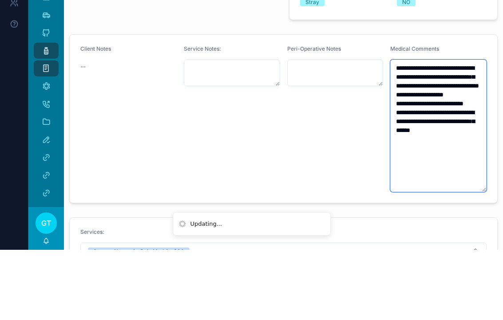
click at [399, 130] on textarea "**********" at bounding box center [438, 196] width 96 height 132
click at [454, 130] on textarea "**********" at bounding box center [438, 196] width 96 height 132
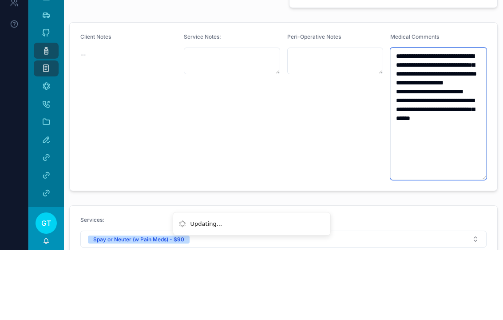
scroll to position [296, 0]
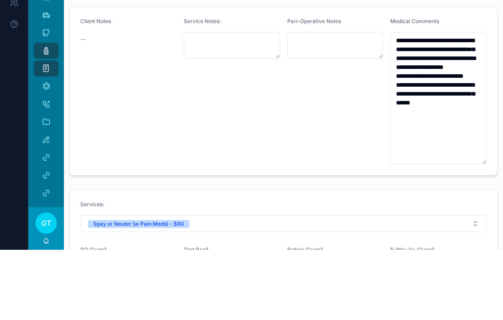
click at [154, 88] on div "Client Notes --" at bounding box center [128, 161] width 96 height 146
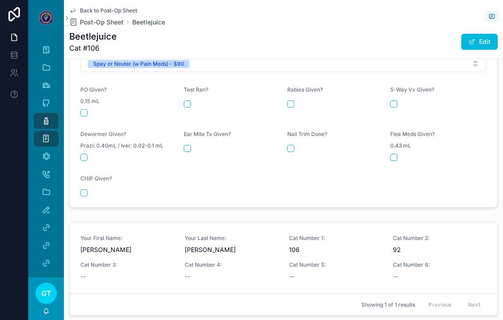
scroll to position [527, 0]
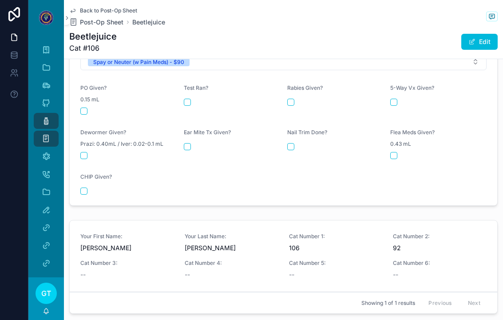
click at [85, 107] on button "scrollable content" at bounding box center [83, 110] width 7 height 7
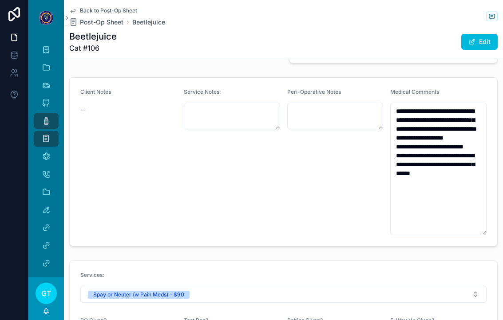
scroll to position [292, 0]
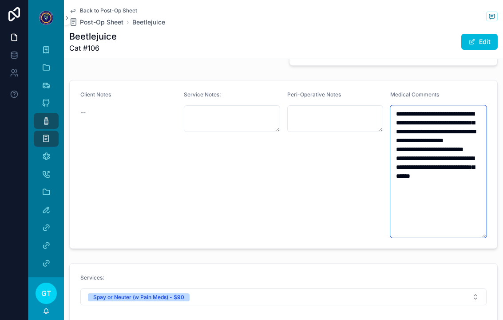
click at [473, 187] on textarea "**********" at bounding box center [438, 171] width 96 height 132
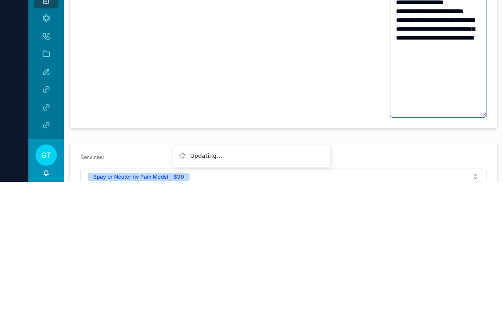
type textarea "**********"
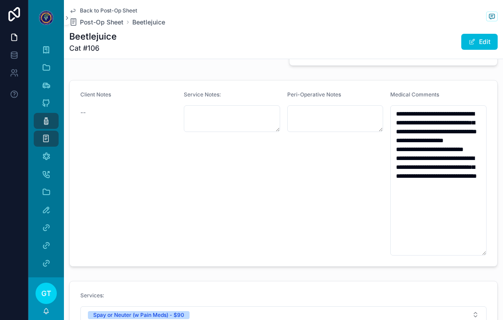
click at [46, 116] on icon "scrollable content" at bounding box center [46, 120] width 9 height 9
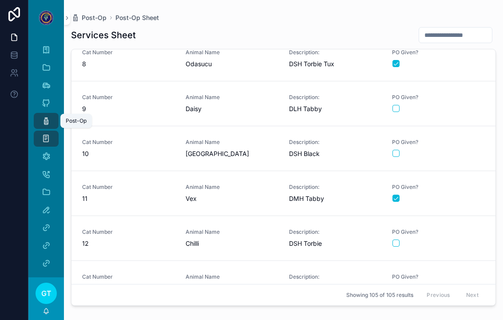
scroll to position [347, 0]
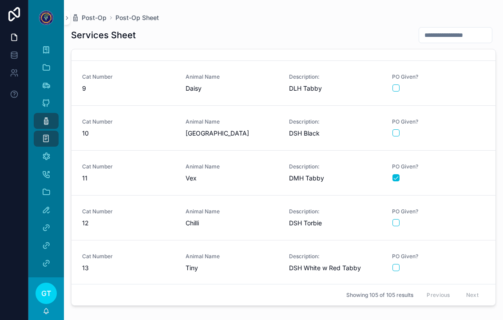
click at [427, 219] on div "scrollable content" at bounding box center [438, 222] width 92 height 7
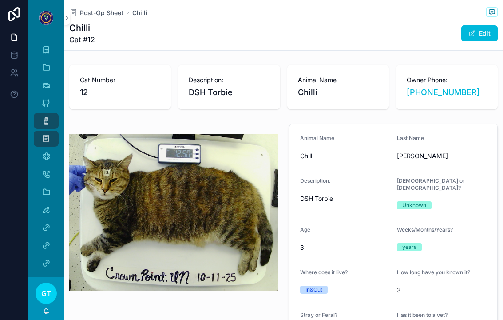
type textarea "**********"
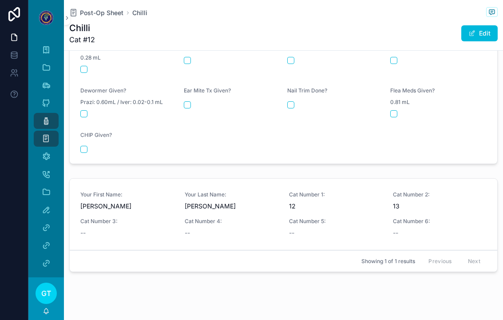
scroll to position [454, 0]
click at [40, 114] on div "Post-Op" at bounding box center [46, 121] width 14 height 14
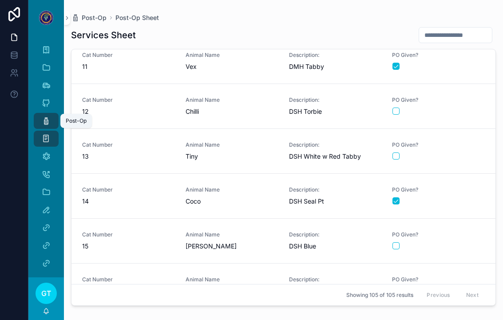
scroll to position [443, 0]
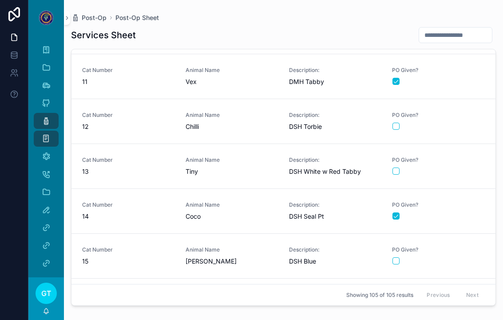
click at [458, 167] on div "scrollable content" at bounding box center [438, 170] width 92 height 7
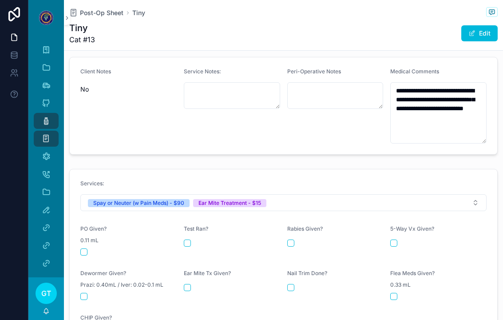
scroll to position [320, 0]
click at [81, 248] on button "scrollable content" at bounding box center [83, 251] width 7 height 7
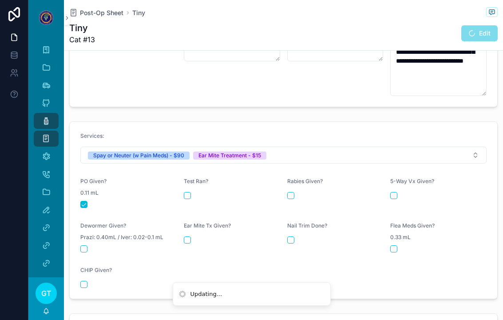
scroll to position [367, 0]
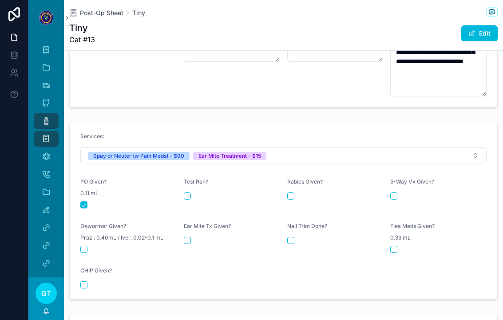
click at [193, 237] on div "scrollable content" at bounding box center [232, 240] width 96 height 7
click at [184, 237] on button "scrollable content" at bounding box center [187, 240] width 7 height 7
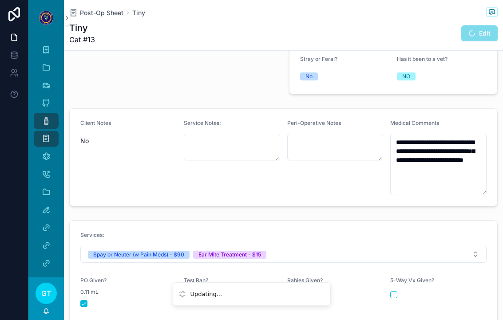
scroll to position [269, 0]
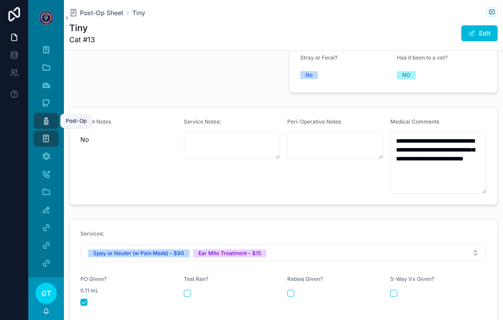
click at [43, 116] on icon "scrollable content" at bounding box center [46, 120] width 9 height 9
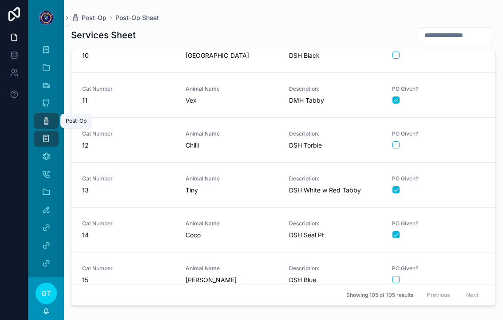
scroll to position [423, 0]
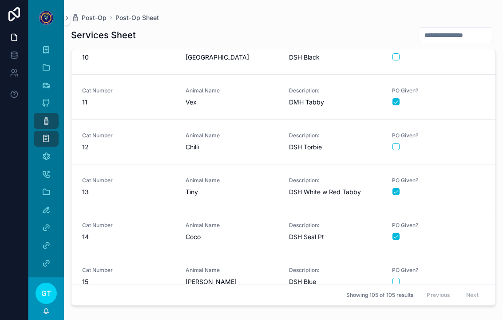
click at [467, 188] on div "scrollable content" at bounding box center [438, 191] width 92 height 7
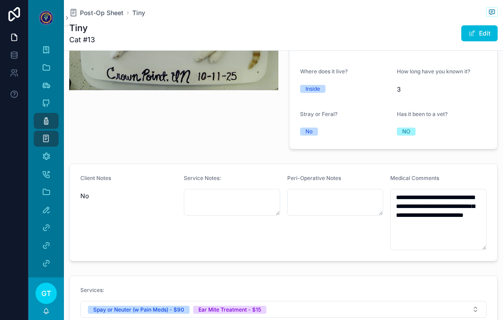
scroll to position [212, 0]
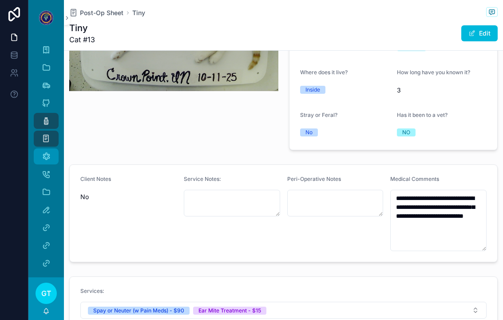
click at [46, 152] on span "scrollable content" at bounding box center [46, 156] width 9 height 9
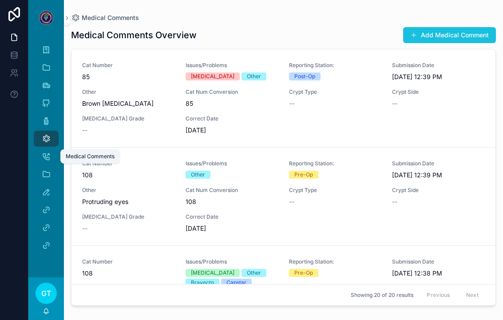
click at [455, 27] on button "Add Medical Comment" at bounding box center [449, 35] width 93 height 16
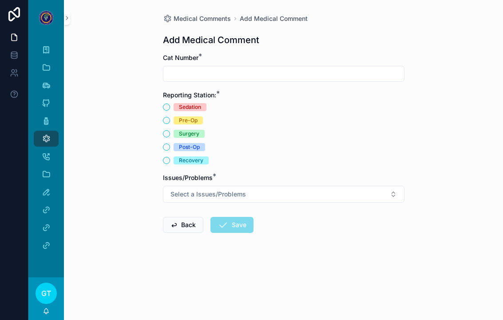
click at [178, 67] on input "scrollable content" at bounding box center [283, 73] width 241 height 12
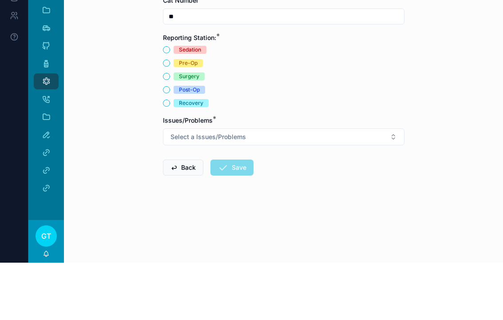
type input "**"
click at [168, 143] on button "Post-Op" at bounding box center [166, 146] width 7 height 7
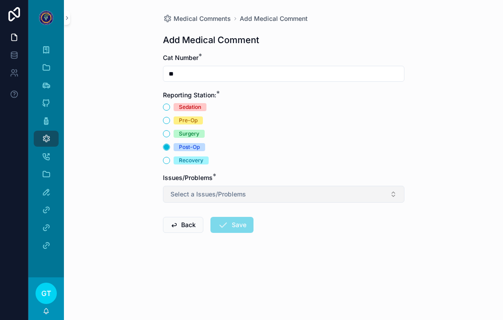
click at [173, 190] on button "Select a Issues/Problems" at bounding box center [283, 194] width 241 height 17
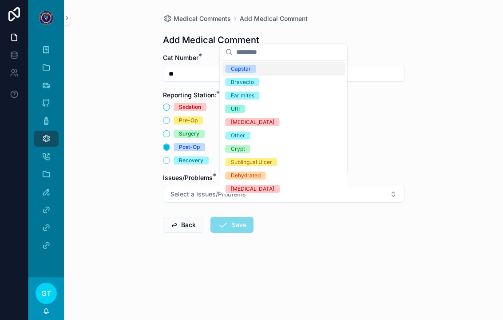
click at [238, 99] on div "Ear mites" at bounding box center [283, 95] width 123 height 13
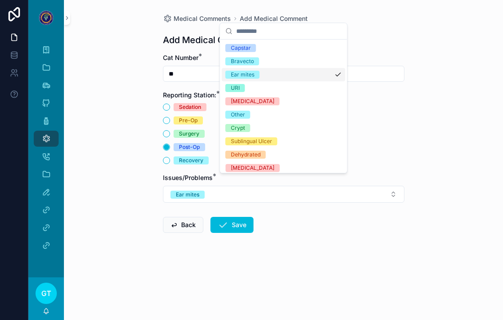
click at [134, 159] on div "Medical Comments Add Medical Comment Add Medical Comment Cat Number * ** Report…" at bounding box center [283, 160] width 439 height 320
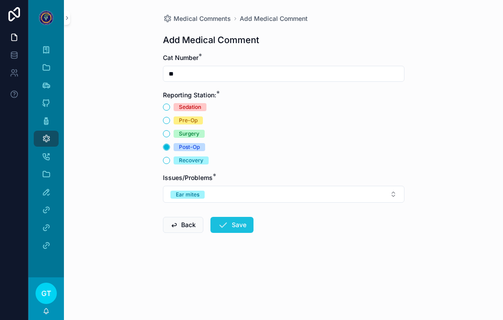
click at [229, 217] on button "Save" at bounding box center [231, 225] width 43 height 16
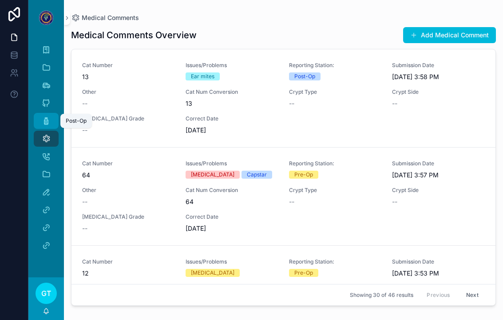
click at [43, 116] on icon "scrollable content" at bounding box center [46, 120] width 9 height 9
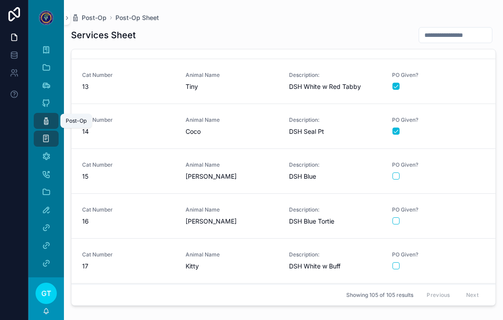
scroll to position [532, 0]
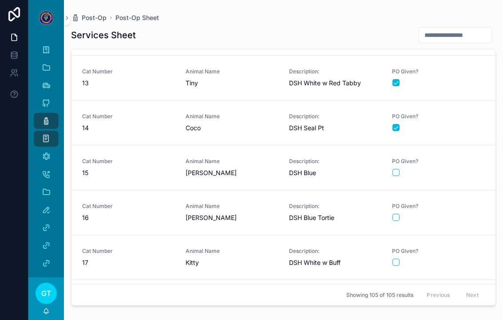
click at [462, 55] on link "Cat Number 13 Animal Name Tiny Description: DSH White w Red Tabby PO Given?" at bounding box center [283, 77] width 424 height 45
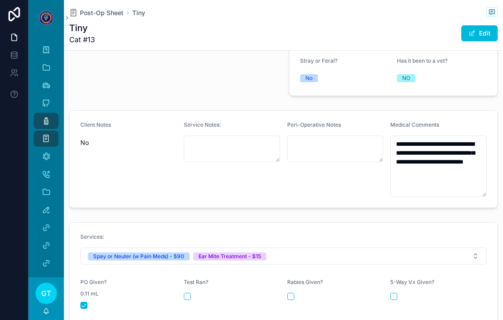
scroll to position [269, 0]
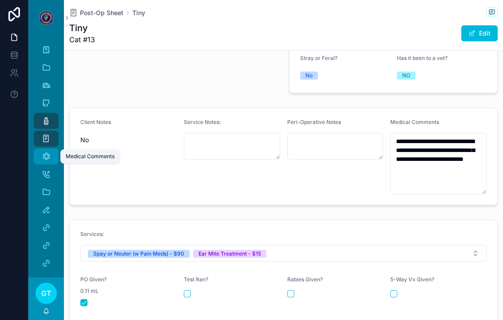
click at [41, 149] on div "Medical Comments" at bounding box center [46, 156] width 14 height 14
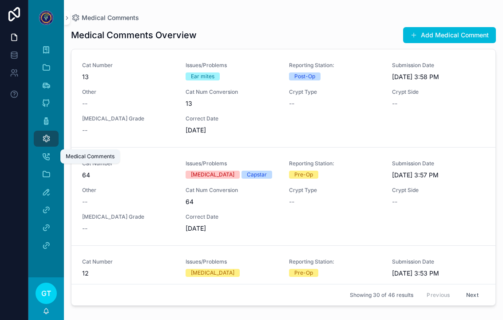
click at [46, 134] on icon "scrollable content" at bounding box center [46, 138] width 9 height 9
click at [47, 116] on icon "scrollable content" at bounding box center [46, 120] width 9 height 9
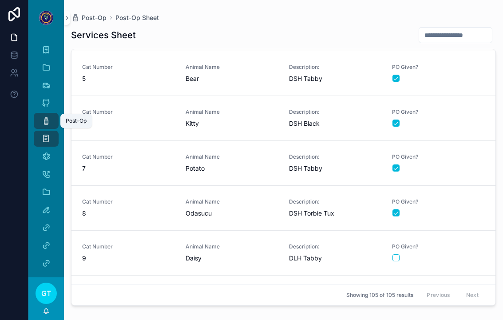
scroll to position [398, 0]
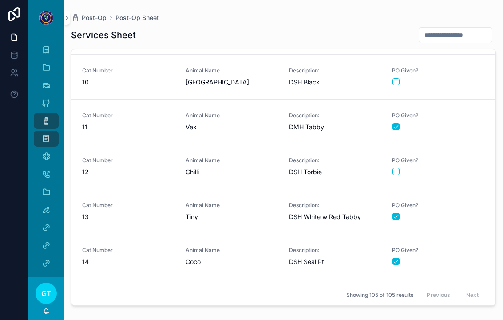
click at [102, 212] on span "13" at bounding box center [128, 216] width 93 height 9
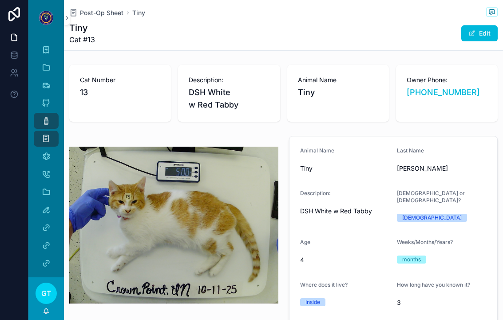
type textarea "**********"
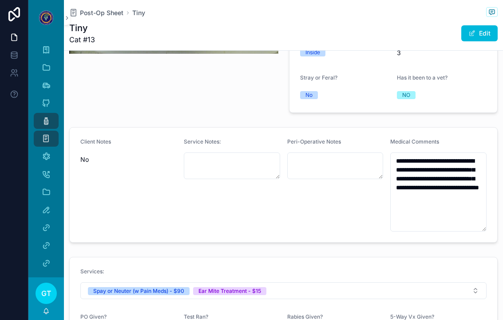
scroll to position [265, 0]
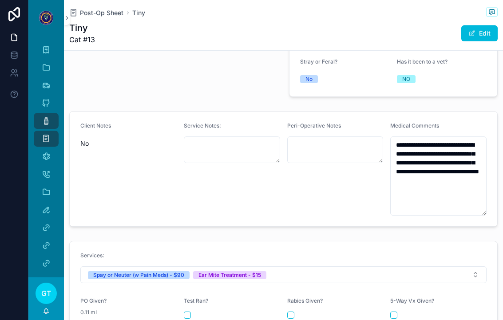
click at [36, 113] on link "Post-Op" at bounding box center [46, 121] width 25 height 16
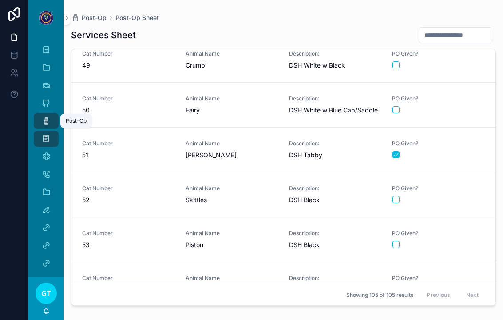
scroll to position [2177, 0]
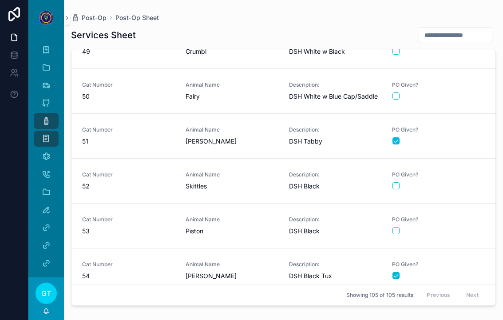
click at [463, 171] on div "PO Given?" at bounding box center [438, 180] width 93 height 19
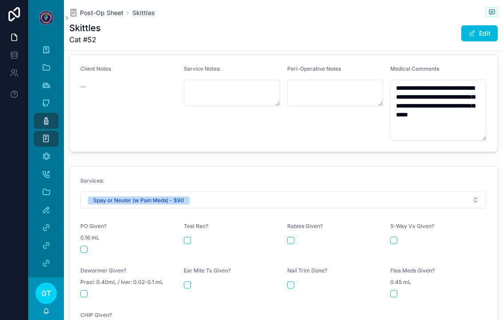
scroll to position [320, 0]
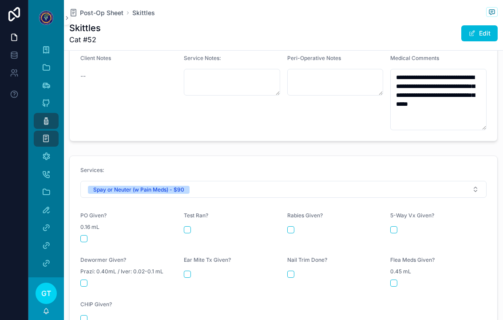
click at [81, 235] on button "scrollable content" at bounding box center [83, 238] width 7 height 7
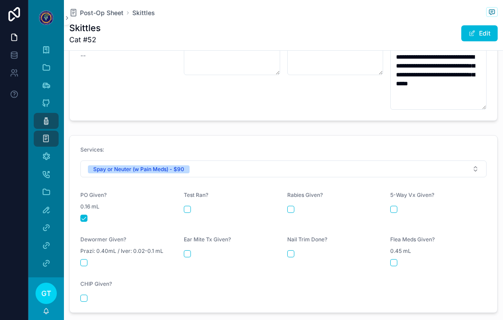
scroll to position [316, 0]
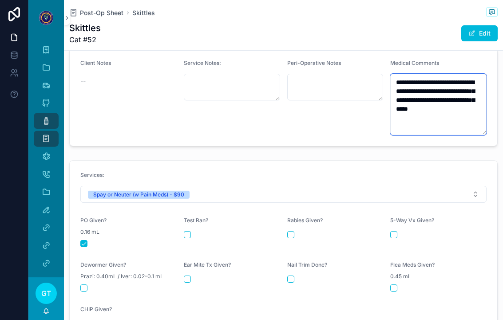
click at [460, 103] on textarea "**********" at bounding box center [438, 104] width 96 height 61
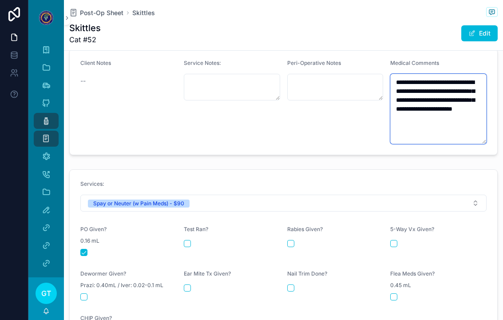
type textarea "**********"
click at [53, 114] on div "Post-Op" at bounding box center [46, 121] width 14 height 14
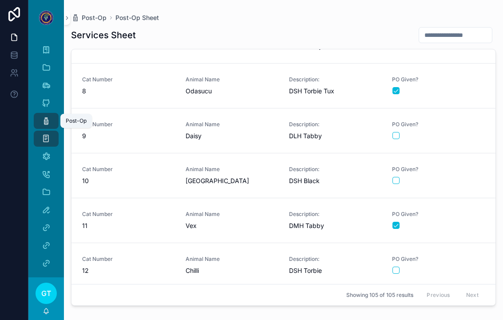
scroll to position [345, 0]
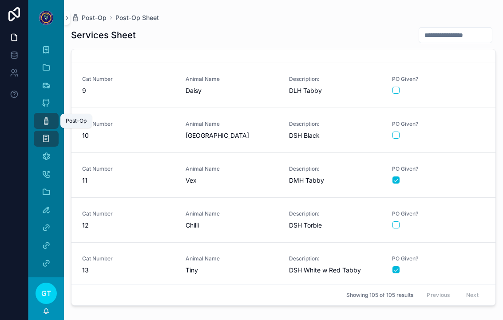
click at [452, 210] on div "PO Given?" at bounding box center [438, 219] width 93 height 19
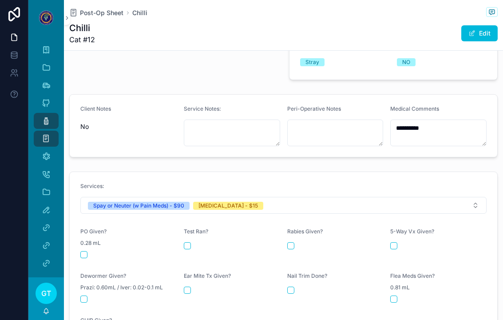
scroll to position [269, 0]
click at [83, 251] on button "scrollable content" at bounding box center [83, 254] width 7 height 7
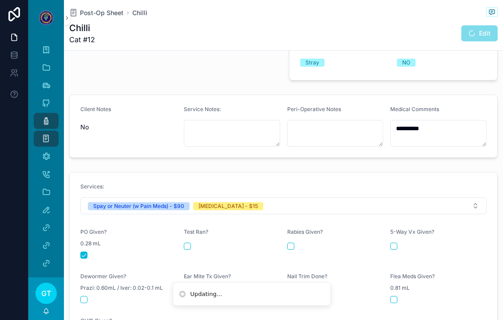
click at [289, 242] on button "scrollable content" at bounding box center [290, 245] width 7 height 7
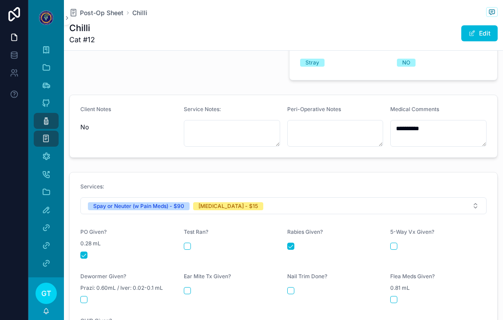
click at [82, 251] on button "scrollable content" at bounding box center [83, 254] width 7 height 7
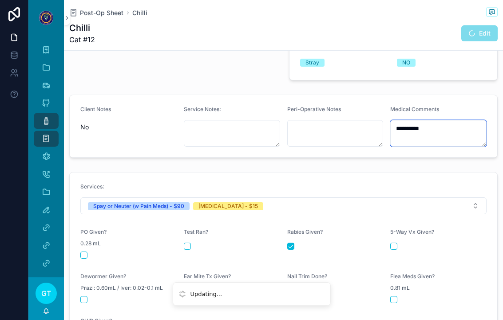
click at [458, 120] on textarea "**********" at bounding box center [438, 133] width 96 height 27
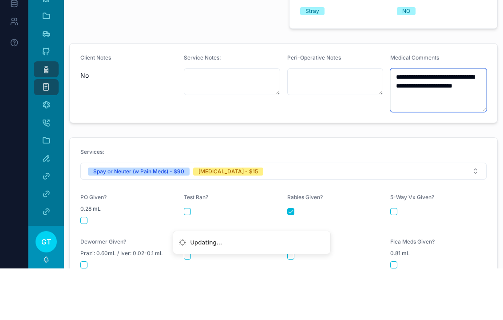
click at [453, 120] on textarea "**********" at bounding box center [438, 141] width 96 height 43
type textarea "**********"
click at [364, 103] on form "**********" at bounding box center [283, 134] width 427 height 79
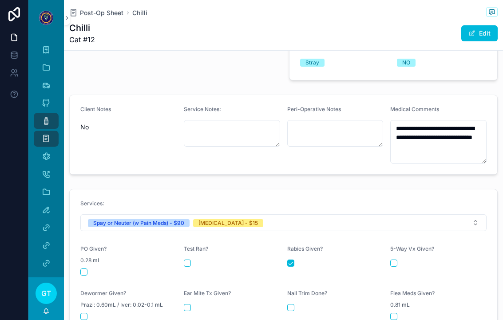
click at [45, 116] on icon "scrollable content" at bounding box center [46, 120] width 9 height 9
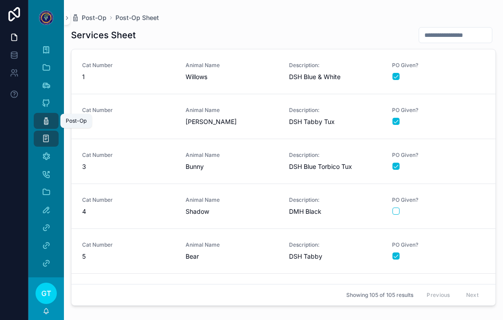
click at [454, 29] on input "scrollable content" at bounding box center [455, 35] width 73 height 12
type input "**"
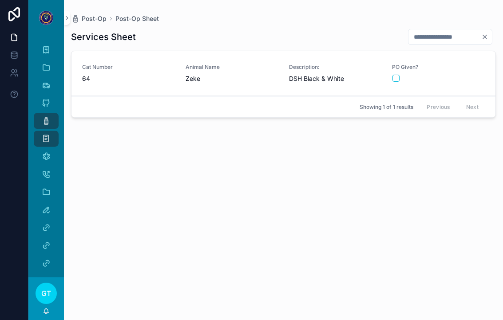
click at [460, 63] on div "PO Given?" at bounding box center [438, 72] width 93 height 19
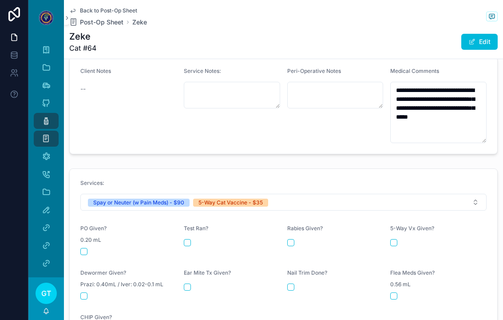
scroll to position [319, 0]
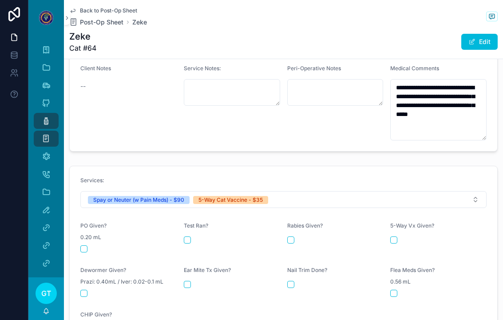
click at [87, 245] on button "scrollable content" at bounding box center [83, 248] width 7 height 7
click at [395, 236] on button "scrollable content" at bounding box center [393, 239] width 7 height 7
click at [36, 113] on link "Post-Op" at bounding box center [46, 121] width 25 height 16
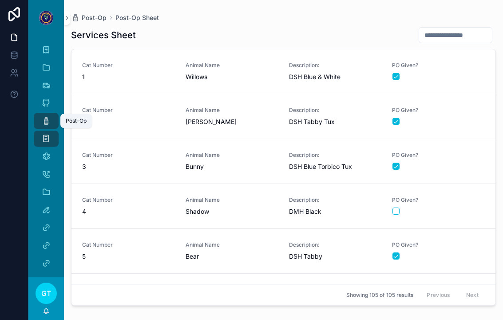
click at [39, 113] on link "Post-Op" at bounding box center [46, 121] width 25 height 16
click at [458, 29] on input "scrollable content" at bounding box center [455, 35] width 73 height 12
type input "**"
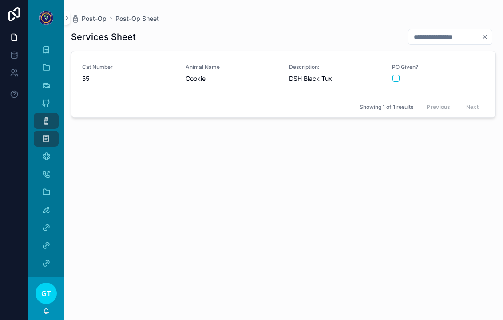
click at [147, 74] on span "55" at bounding box center [128, 78] width 93 height 9
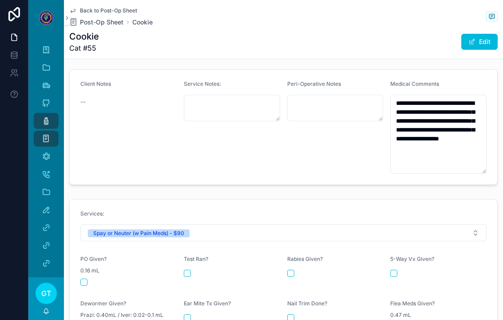
scroll to position [303, 0]
click at [87, 279] on div "scrollable content" at bounding box center [128, 282] width 96 height 7
click at [84, 279] on button "scrollable content" at bounding box center [83, 282] width 7 height 7
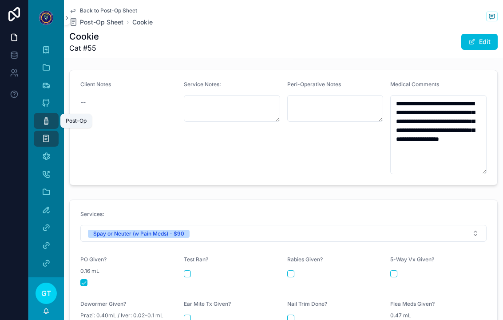
click at [43, 116] on icon "scrollable content" at bounding box center [46, 120] width 9 height 9
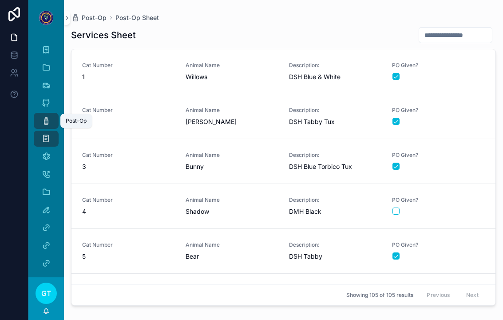
click at [449, 29] on input "scrollable content" at bounding box center [455, 35] width 73 height 12
type input "**"
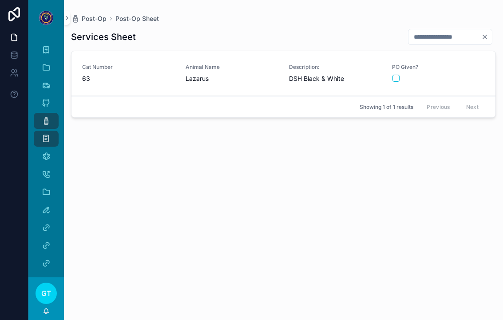
click at [470, 75] on div "scrollable content" at bounding box center [438, 78] width 92 height 7
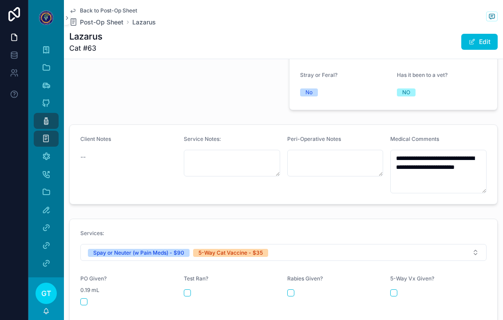
scroll to position [298, 0]
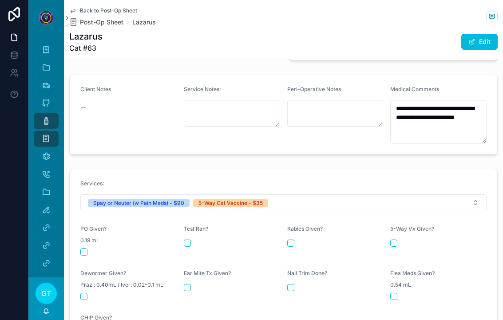
click at [83, 248] on button "scrollable content" at bounding box center [83, 251] width 7 height 7
click at [397, 239] on button "scrollable content" at bounding box center [393, 242] width 7 height 7
click at [40, 114] on div "Post-Op" at bounding box center [46, 121] width 14 height 14
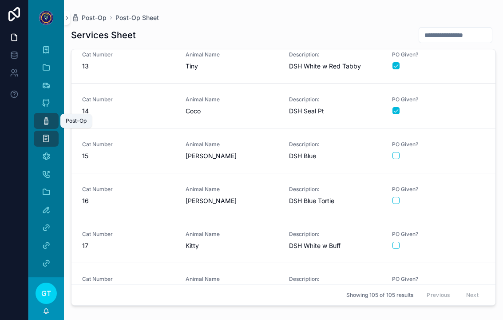
scroll to position [549, 0]
click at [447, 241] on div "scrollable content" at bounding box center [438, 244] width 92 height 7
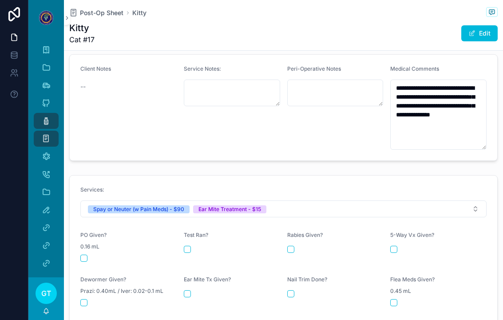
scroll to position [312, 0]
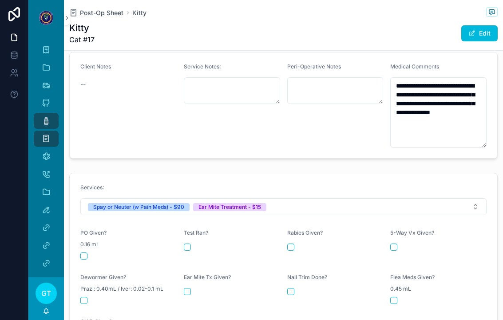
click at [93, 252] on div "scrollable content" at bounding box center [128, 255] width 96 height 7
click at [86, 252] on button "scrollable content" at bounding box center [83, 255] width 7 height 7
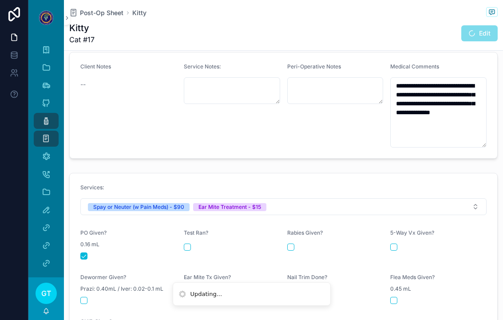
click at [189, 288] on button "scrollable content" at bounding box center [187, 291] width 7 height 7
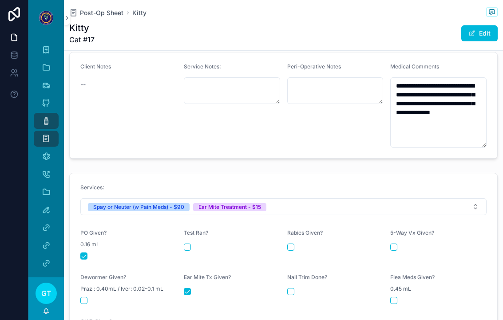
click at [44, 116] on icon "scrollable content" at bounding box center [46, 120] width 9 height 9
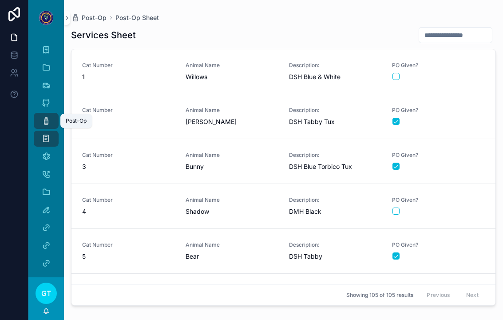
click at [393, 73] on button "scrollable content" at bounding box center [395, 76] width 7 height 7
click at [460, 29] on input "scrollable content" at bounding box center [455, 35] width 73 height 12
type input "**"
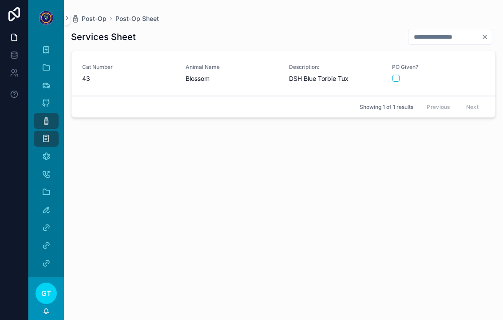
click at [471, 75] on div "scrollable content" at bounding box center [438, 78] width 92 height 7
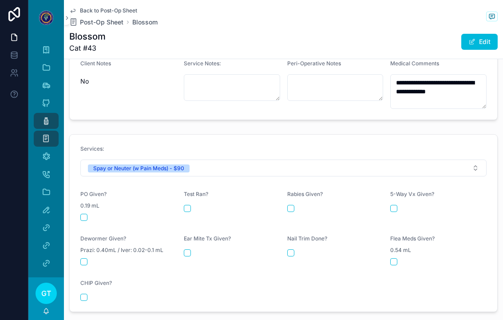
scroll to position [328, 0]
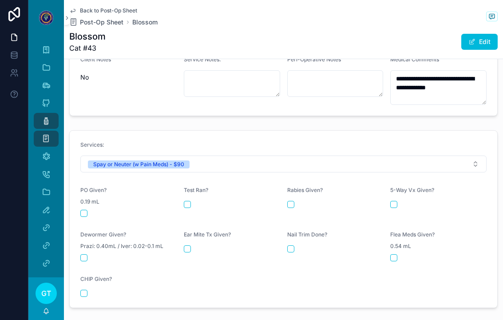
click at [85, 209] on button "scrollable content" at bounding box center [83, 212] width 7 height 7
click at [183, 234] on form "Services: Spay or Neuter (w Pain Meds) - $90 PO Given? 0.19 mL Test Ran? [MEDIC…" at bounding box center [283, 218] width 427 height 177
click at [187, 245] on button "scrollable content" at bounding box center [187, 248] width 7 height 7
click at [45, 152] on icon "scrollable content" at bounding box center [46, 156] width 9 height 9
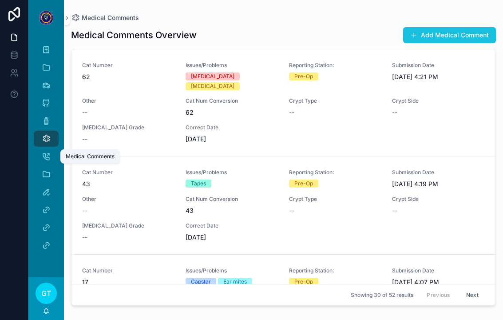
click at [416, 32] on button "Add Medical Comment" at bounding box center [449, 35] width 93 height 16
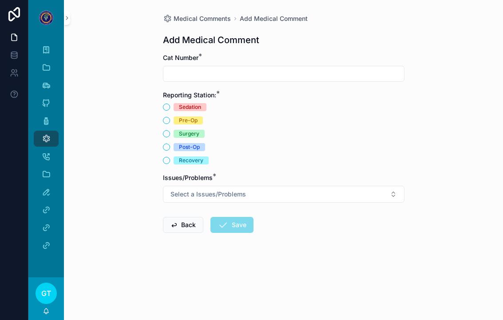
click at [182, 53] on div "Cat Number *" at bounding box center [283, 67] width 241 height 28
click at [192, 67] on input "scrollable content" at bounding box center [283, 73] width 241 height 12
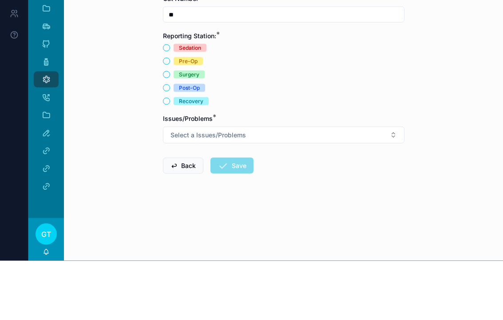
type input "**"
click at [168, 143] on button "Post-Op" at bounding box center [166, 146] width 7 height 7
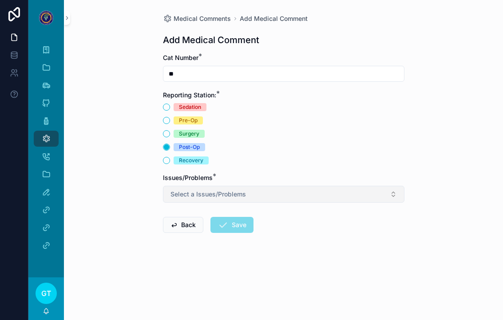
click at [175, 189] on span "Select a Issues/Problems" at bounding box center [207, 193] width 75 height 9
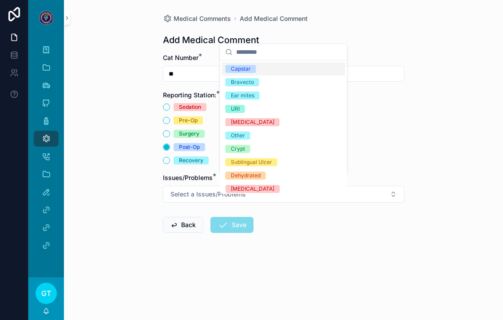
click at [236, 100] on div "Ear mites" at bounding box center [283, 95] width 123 height 13
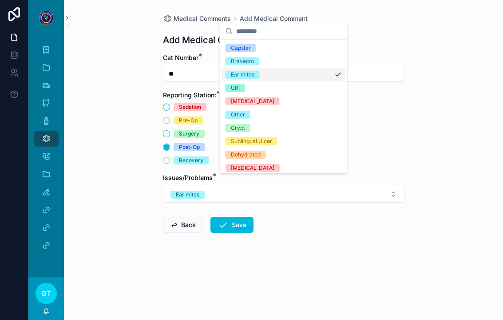
click at [142, 228] on div "Medical Comments Add Medical Comment Add Medical Comment Cat Number * ** Report…" at bounding box center [283, 160] width 439 height 320
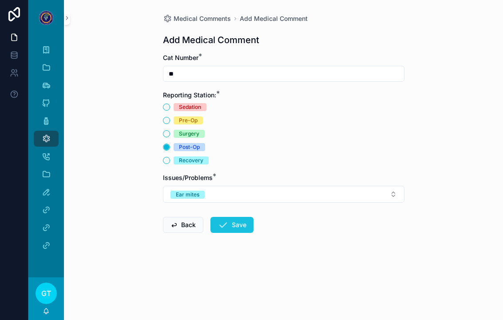
click at [231, 217] on button "Save" at bounding box center [231, 225] width 43 height 16
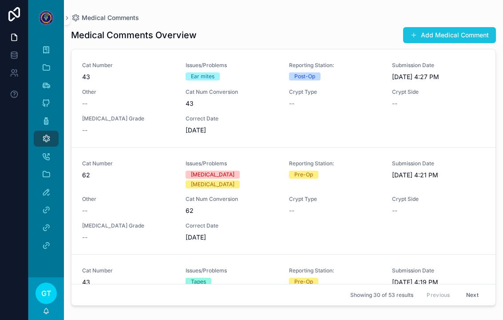
click at [466, 28] on button "Add Medical Comment" at bounding box center [449, 35] width 93 height 16
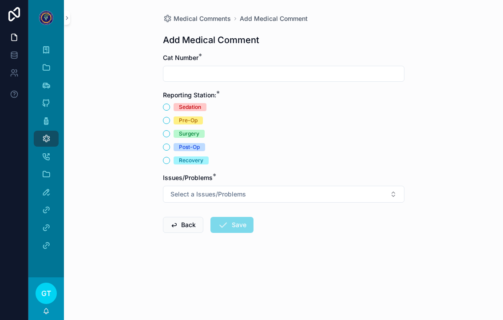
click at [268, 53] on div "Cat Number *" at bounding box center [283, 57] width 241 height 9
click at [221, 67] on input "scrollable content" at bounding box center [283, 73] width 241 height 12
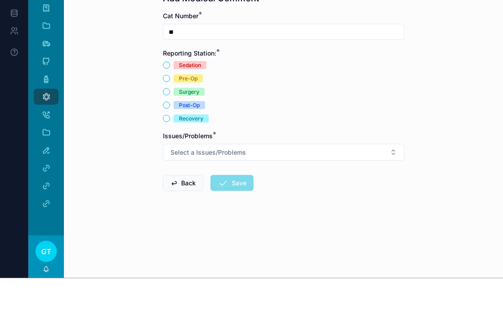
type input "**"
click at [164, 117] on button "Pre-Op" at bounding box center [166, 120] width 7 height 7
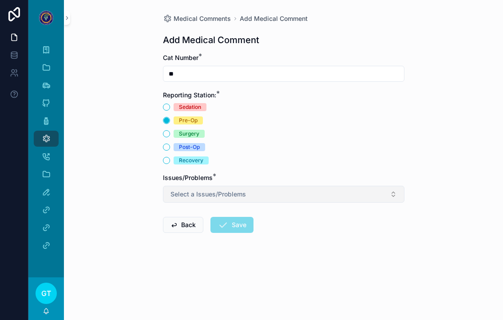
click at [339, 186] on button "Select a Issues/Problems" at bounding box center [283, 194] width 241 height 17
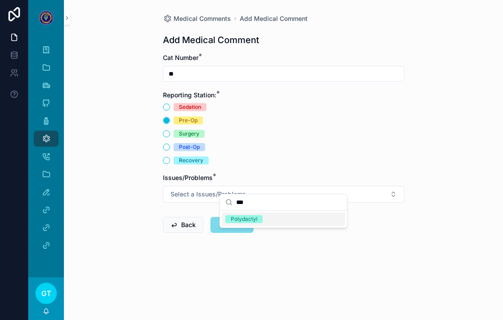
type input "***"
click at [434, 241] on div "Medical Comments Add Medical Comment Add Medical Comment Cat Number * ** Report…" at bounding box center [283, 160] width 439 height 320
click at [43, 122] on icon "scrollable content" at bounding box center [46, 120] width 9 height 9
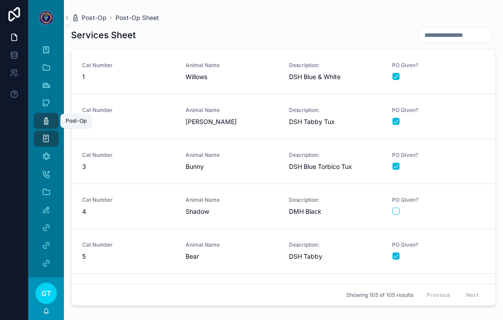
click at [450, 41] on input "scrollable content" at bounding box center [455, 35] width 73 height 12
type input "**"
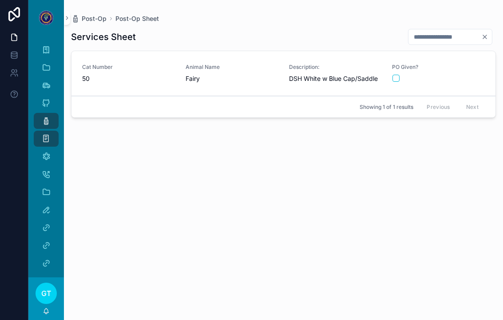
click at [440, 68] on span "PO Given?" at bounding box center [438, 66] width 93 height 7
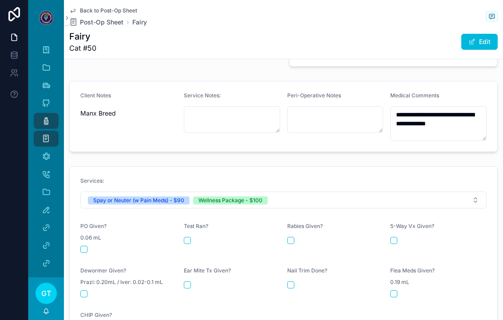
scroll to position [313, 0]
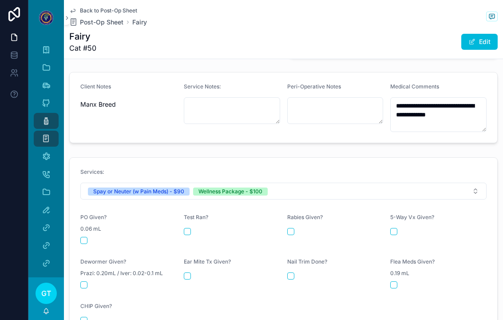
click at [86, 237] on button "scrollable content" at bounding box center [83, 240] width 7 height 7
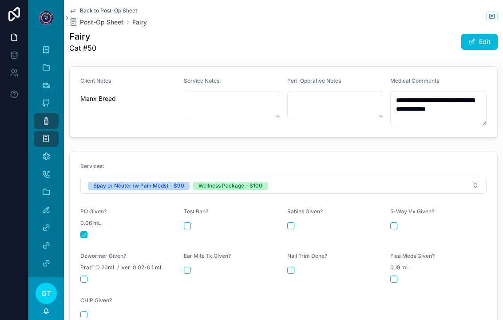
scroll to position [321, 0]
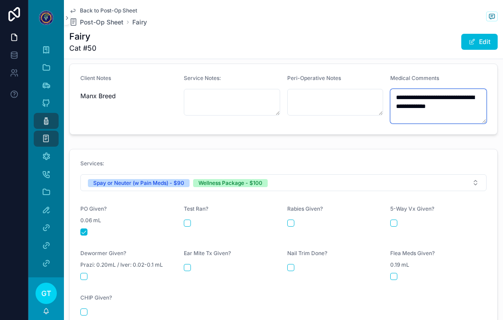
click at [475, 110] on textarea "**********" at bounding box center [438, 106] width 96 height 35
type textarea "**********"
click at [213, 51] on div "Fairy Cat #50 Edit" at bounding box center [283, 41] width 428 height 23
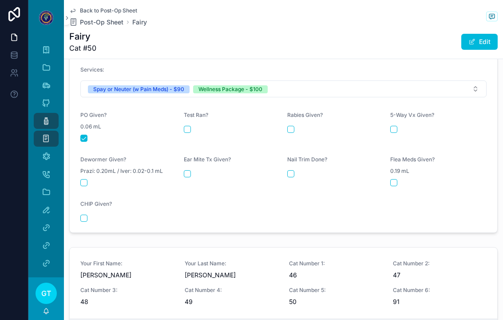
scroll to position [421, 0]
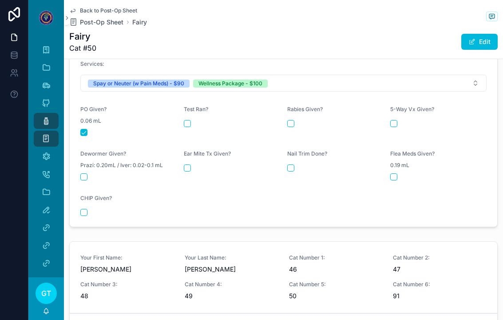
click at [393, 120] on button "scrollable content" at bounding box center [393, 123] width 7 height 7
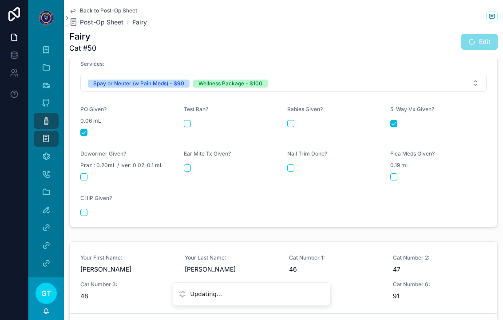
click at [289, 120] on button "scrollable content" at bounding box center [290, 123] width 7 height 7
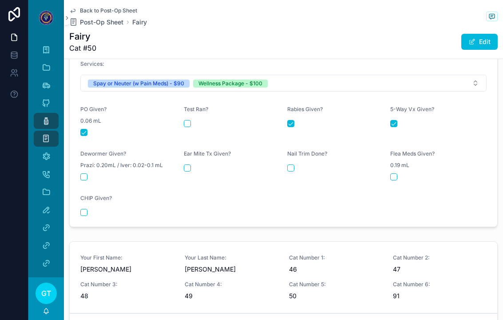
click at [76, 174] on form "Services: Spay or Neuter (w Pain Meds) - $90 Wellness Package - $100 PO Given? …" at bounding box center [283, 138] width 427 height 177
click at [190, 164] on button "scrollable content" at bounding box center [187, 167] width 7 height 7
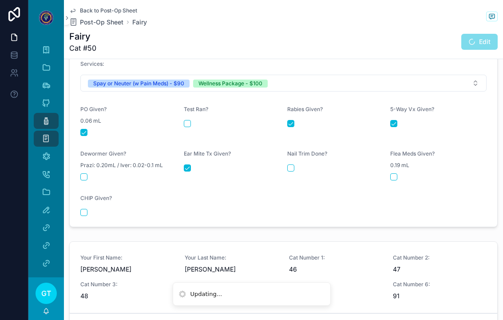
click at [81, 173] on button "scrollable content" at bounding box center [83, 176] width 7 height 7
click at [284, 165] on form "Services: Spay or Neuter (w Pain Meds) - $90 Wellness Package - $100 PO Given? …" at bounding box center [283, 138] width 427 height 177
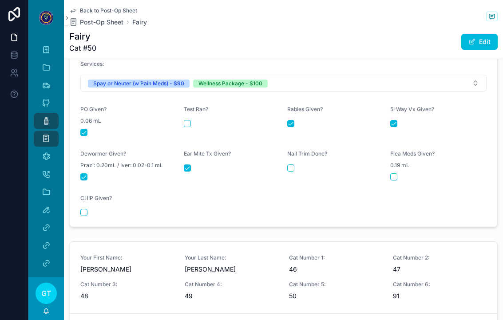
click at [397, 173] on button "scrollable content" at bounding box center [393, 176] width 7 height 7
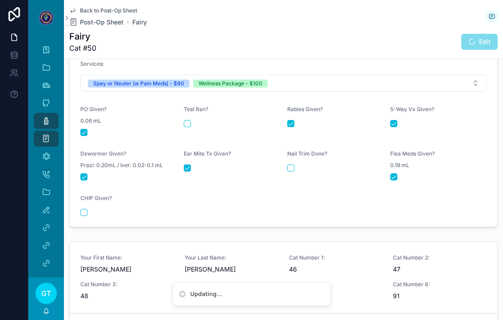
click at [291, 164] on button "scrollable content" at bounding box center [290, 167] width 7 height 7
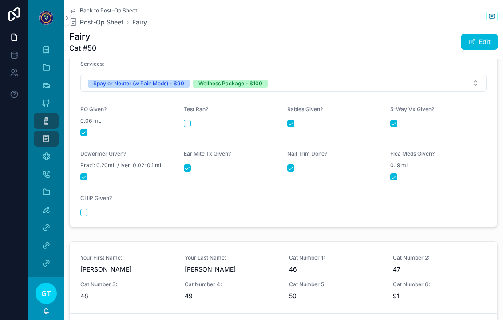
click at [42, 122] on icon "scrollable content" at bounding box center [46, 120] width 9 height 9
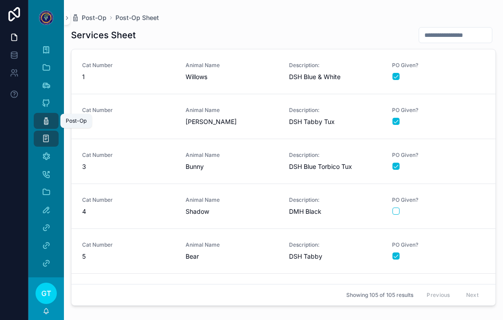
click at [449, 36] on input "scrollable content" at bounding box center [455, 35] width 73 height 12
type input "**"
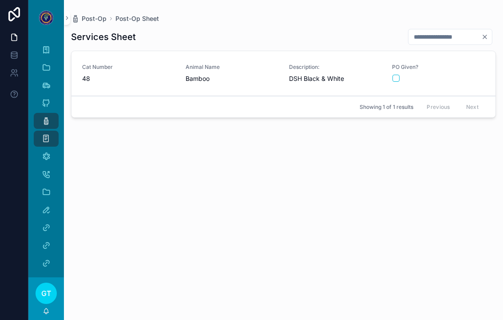
click at [457, 76] on div "scrollable content" at bounding box center [438, 78] width 92 height 7
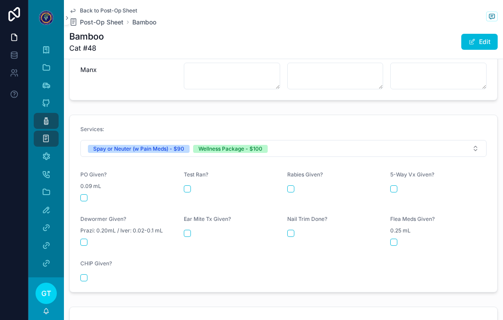
scroll to position [334, 0]
click at [82, 195] on button "scrollable content" at bounding box center [83, 198] width 7 height 7
click at [289, 186] on button "scrollable content" at bounding box center [290, 189] width 7 height 7
click at [393, 186] on button "scrollable content" at bounding box center [393, 189] width 7 height 7
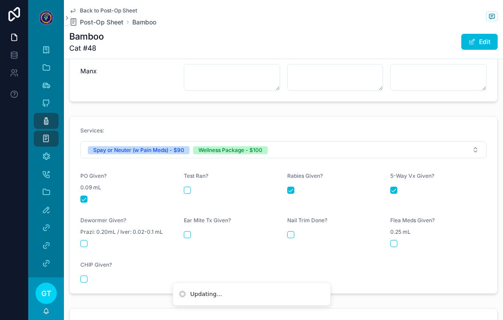
click at [396, 240] on button "scrollable content" at bounding box center [393, 243] width 7 height 7
click at [285, 237] on form "Services: Spay or Neuter (w Pain Meds) - $90 Wellness Package - $100 PO Given? …" at bounding box center [283, 204] width 427 height 177
click at [178, 233] on form "Services: Spay or Neuter (w Pain Meds) - $90 Wellness Package - $100 PO Given? …" at bounding box center [283, 204] width 427 height 177
click at [80, 240] on button "scrollable content" at bounding box center [83, 243] width 7 height 7
click at [188, 237] on div "Ear Mite Tx Given?" at bounding box center [232, 232] width 96 height 30
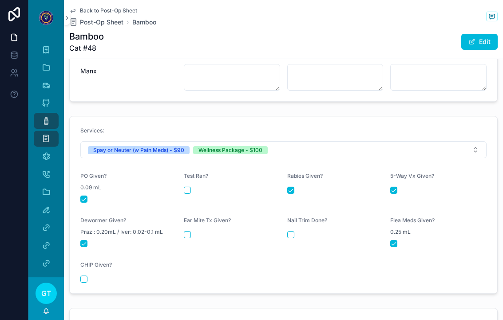
click at [188, 237] on div "Ear Mite Tx Given?" at bounding box center [232, 232] width 96 height 30
click at [293, 231] on button "scrollable content" at bounding box center [290, 234] width 7 height 7
click at [184, 235] on div "Ear Mite Tx Given?" at bounding box center [232, 232] width 96 height 30
click at [185, 231] on button "scrollable content" at bounding box center [187, 234] width 7 height 7
click at [44, 117] on icon "scrollable content" at bounding box center [46, 120] width 9 height 9
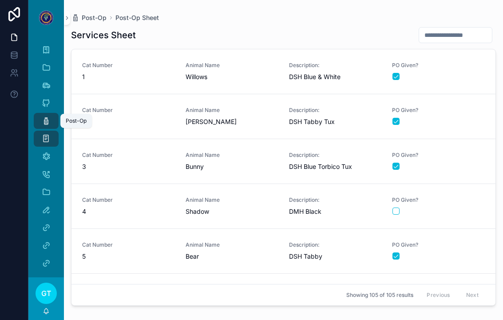
click at [460, 37] on input "scrollable content" at bounding box center [455, 35] width 73 height 12
type input "**"
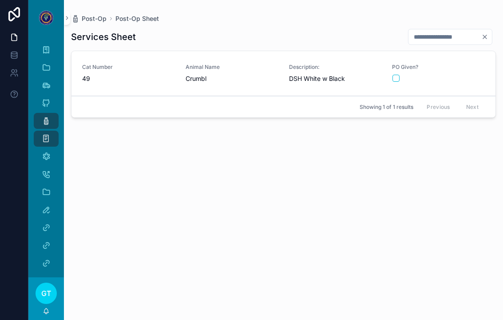
click at [458, 76] on div "scrollable content" at bounding box center [438, 78] width 92 height 7
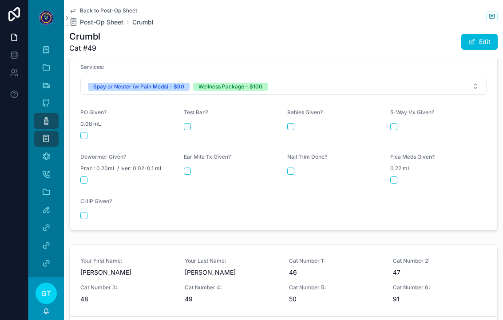
scroll to position [397, 0]
click at [81, 134] on form "Services: Spay or Neuter (w Pain Meds) - $90 Wellness Package - $100 PO Given? …" at bounding box center [283, 141] width 427 height 177
click at [81, 133] on button "scrollable content" at bounding box center [83, 135] width 7 height 7
click at [287, 123] on button "scrollable content" at bounding box center [290, 126] width 7 height 7
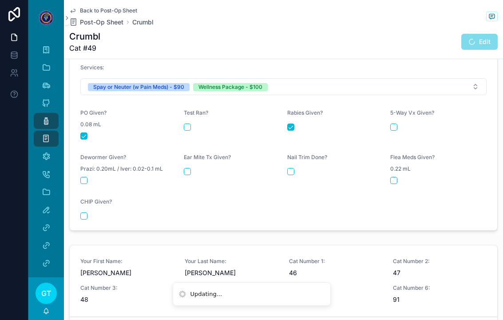
click at [380, 126] on div "Rabies Given?" at bounding box center [335, 124] width 96 height 30
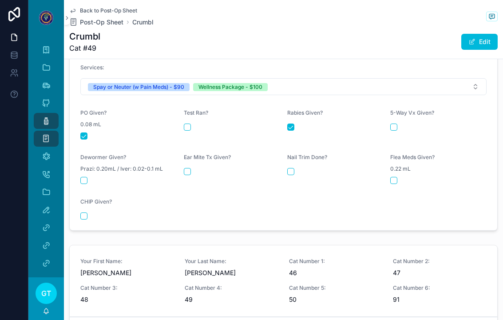
click at [380, 126] on div "Rabies Given?" at bounding box center [335, 124] width 96 height 30
click at [391, 123] on button "scrollable content" at bounding box center [393, 126] width 7 height 7
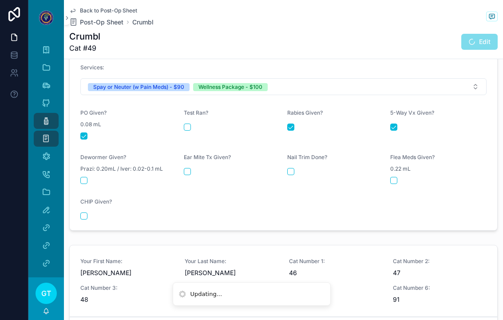
click at [392, 177] on button "scrollable content" at bounding box center [393, 180] width 7 height 7
click at [286, 168] on form "Services: Spay or Neuter (w Pain Meds) - $90 Wellness Package - $100 PO Given? …" at bounding box center [283, 141] width 427 height 177
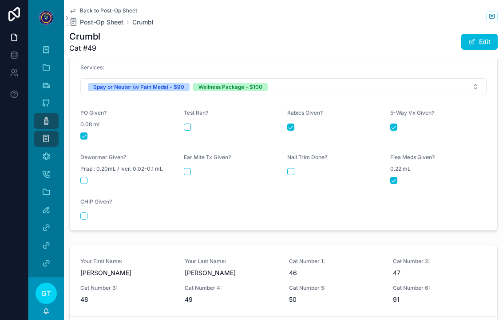
click at [184, 168] on button "scrollable content" at bounding box center [187, 171] width 7 height 7
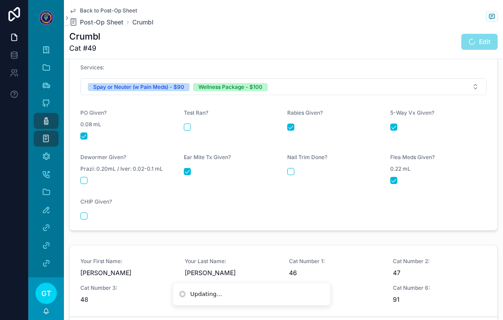
click at [294, 168] on button "scrollable content" at bounding box center [290, 171] width 7 height 7
click at [84, 177] on button "scrollable content" at bounding box center [83, 180] width 7 height 7
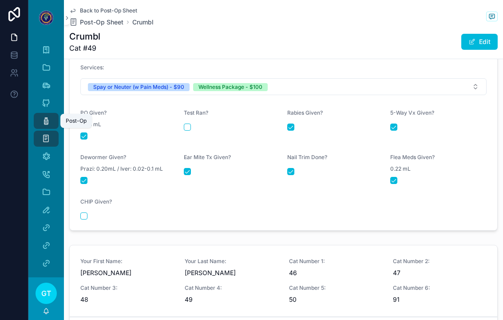
click at [43, 122] on icon "scrollable content" at bounding box center [46, 120] width 9 height 9
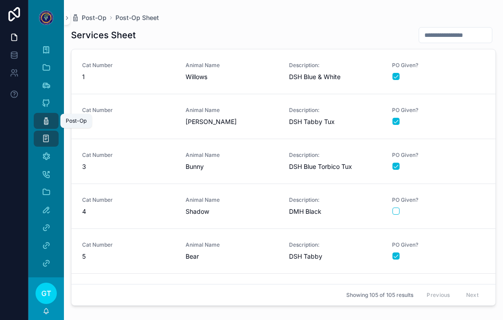
click at [457, 38] on input "scrollable content" at bounding box center [455, 35] width 73 height 12
type input "**"
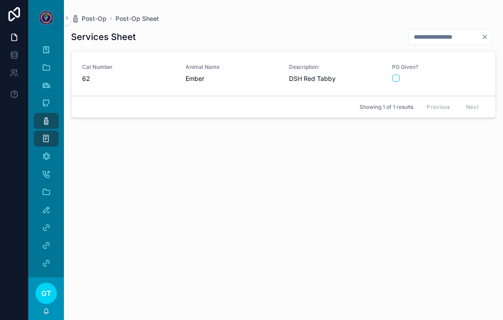
click at [468, 74] on form "scrollable content" at bounding box center [438, 78] width 93 height 8
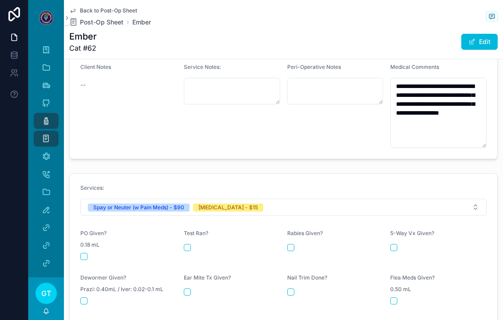
scroll to position [374, 0]
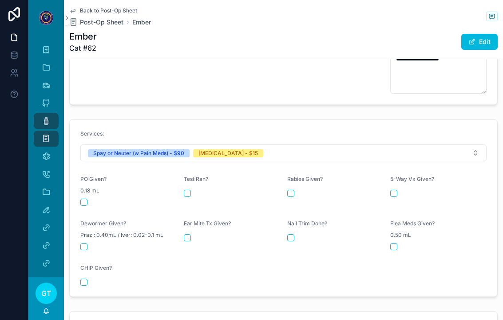
click at [86, 198] on button "scrollable content" at bounding box center [83, 201] width 7 height 7
click at [288, 194] on div "Rabies Given?" at bounding box center [335, 190] width 96 height 30
click at [288, 190] on button "scrollable content" at bounding box center [290, 192] width 7 height 7
click at [40, 120] on div "Post-Op" at bounding box center [46, 121] width 14 height 14
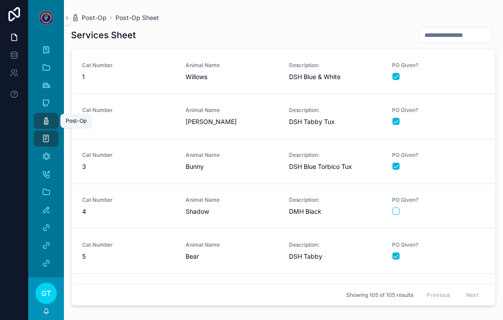
scroll to position [11, 0]
click at [461, 29] on input "scrollable content" at bounding box center [455, 35] width 73 height 12
type input "**"
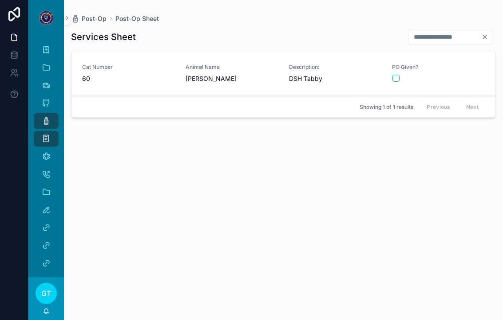
click at [461, 63] on div "PO Given?" at bounding box center [438, 72] width 93 height 19
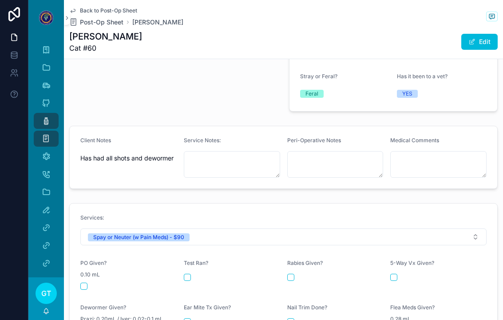
scroll to position [258, 0]
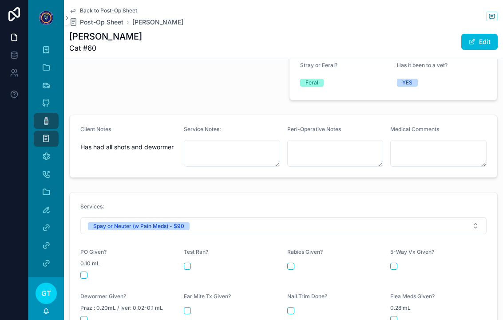
click at [81, 271] on button "scrollable content" at bounding box center [83, 274] width 7 height 7
click at [45, 116] on icon "scrollable content" at bounding box center [46, 120] width 9 height 9
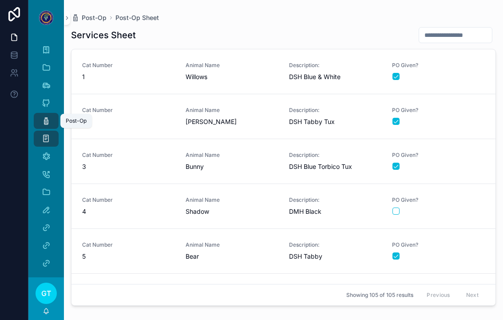
click at [446, 29] on input "scrollable content" at bounding box center [455, 35] width 73 height 12
type input "**"
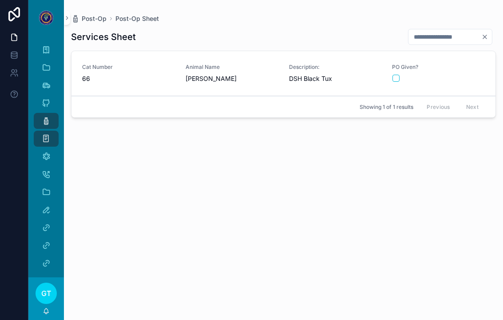
click at [460, 75] on div "scrollable content" at bounding box center [438, 78] width 92 height 7
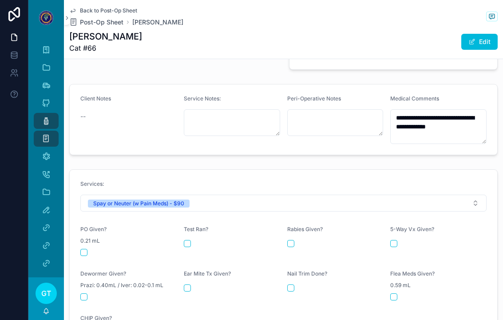
scroll to position [304, 0]
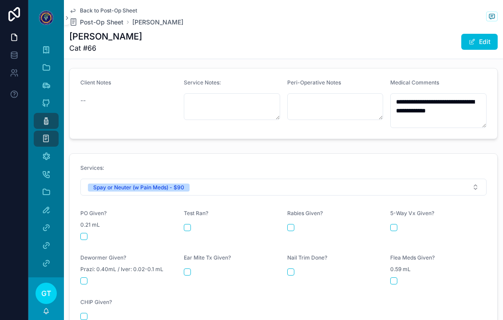
click at [87, 233] on button "scrollable content" at bounding box center [83, 236] width 7 height 7
click at [39, 114] on div "Post-Op" at bounding box center [46, 121] width 14 height 14
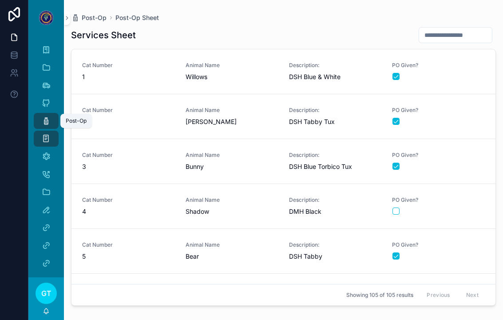
click at [462, 196] on div "PO Given?" at bounding box center [438, 205] width 93 height 19
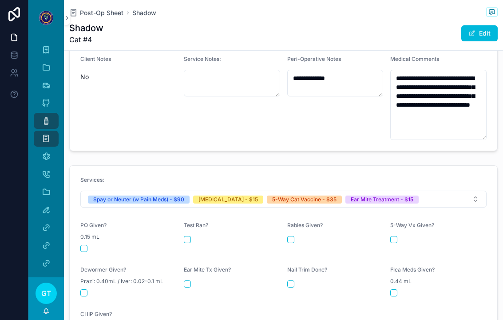
scroll to position [319, 0]
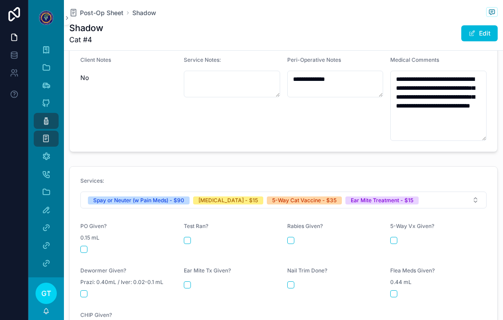
click at [84, 245] on button "scrollable content" at bounding box center [83, 248] width 7 height 7
click at [397, 237] on button "scrollable content" at bounding box center [393, 240] width 7 height 7
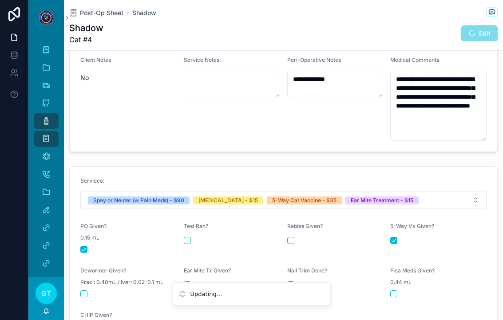
click at [284, 226] on form "Services: Spay or Neuter (w Pain Meds) - $90 [MEDICAL_DATA] - $15 5-Way Cat Vac…" at bounding box center [283, 254] width 427 height 177
click at [293, 237] on button "scrollable content" at bounding box center [290, 240] width 7 height 7
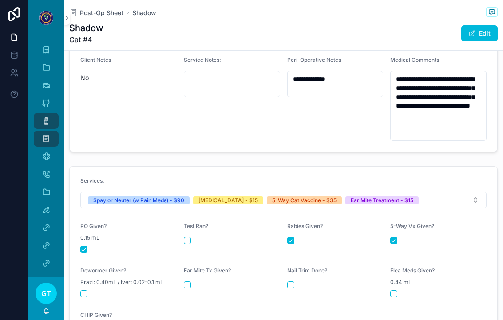
scroll to position [354, 0]
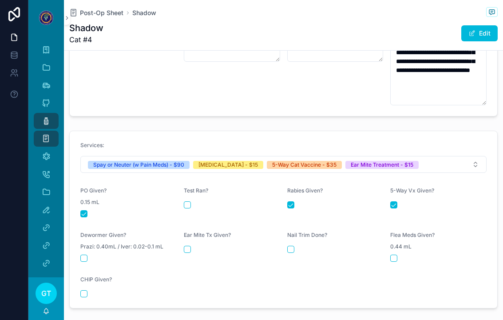
click at [178, 234] on form "Services: Spay or Neuter (w Pain Meds) - $90 [MEDICAL_DATA] - $15 5-Way Cat Vac…" at bounding box center [283, 219] width 427 height 177
click at [185, 237] on div "Ear Mite Tx Given?" at bounding box center [232, 246] width 96 height 30
click at [190, 245] on button "scrollable content" at bounding box center [187, 248] width 7 height 7
click at [43, 134] on icon "scrollable content" at bounding box center [46, 138] width 8 height 9
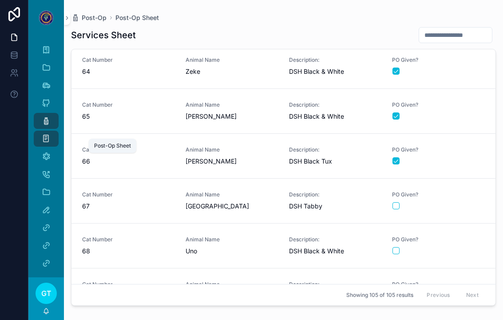
scroll to position [2837, 0]
click at [455, 247] on form "scrollable content" at bounding box center [438, 251] width 93 height 8
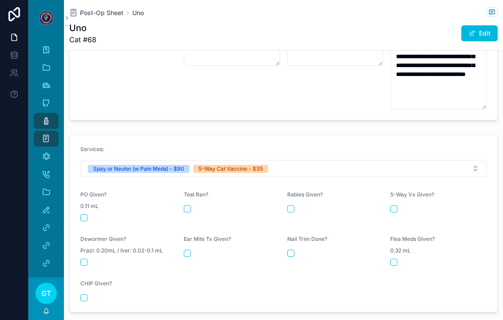
scroll to position [350, 0]
click at [81, 214] on button "scrollable content" at bounding box center [83, 217] width 7 height 7
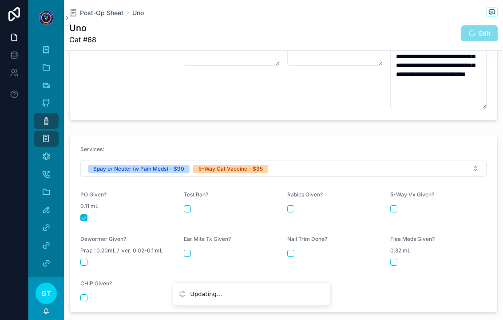
click at [400, 205] on div "scrollable content" at bounding box center [438, 208] width 96 height 7
click at [402, 205] on div "scrollable content" at bounding box center [438, 208] width 96 height 7
click at [394, 205] on button "scrollable content" at bounding box center [393, 208] width 7 height 7
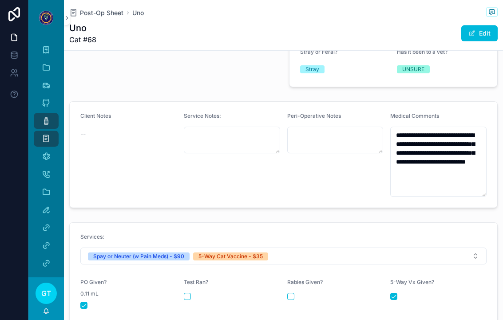
scroll to position [263, 0]
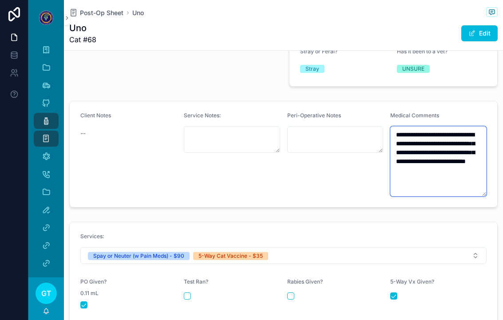
click at [462, 165] on textarea "**********" at bounding box center [438, 161] width 96 height 70
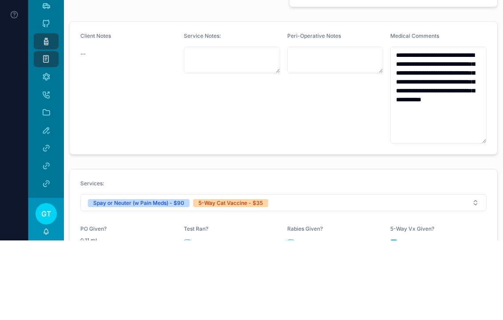
click at [191, 112] on div "Service Notes:" at bounding box center [232, 167] width 96 height 111
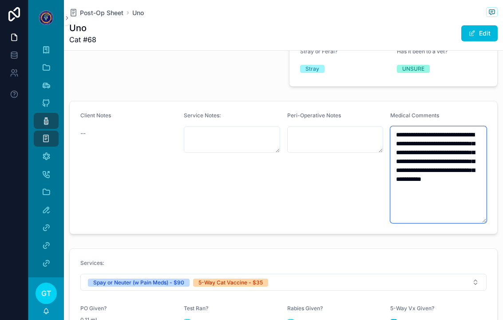
click at [439, 182] on textarea "**********" at bounding box center [438, 174] width 96 height 97
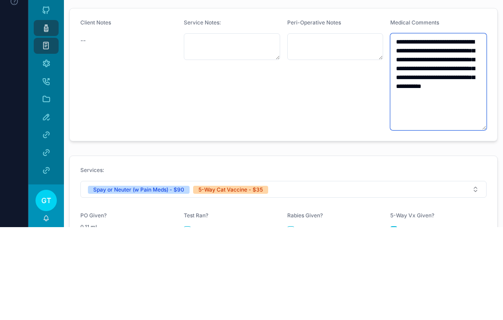
type textarea "**********"
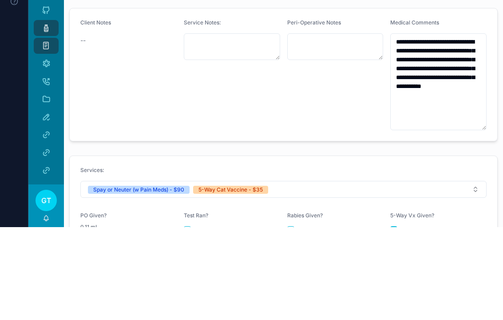
click at [173, 112] on div "Client Notes --" at bounding box center [128, 167] width 96 height 111
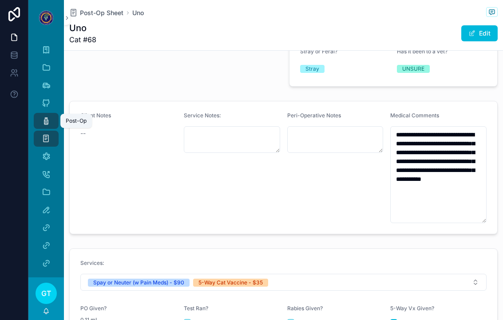
click at [38, 113] on link "Post-Op" at bounding box center [46, 121] width 25 height 16
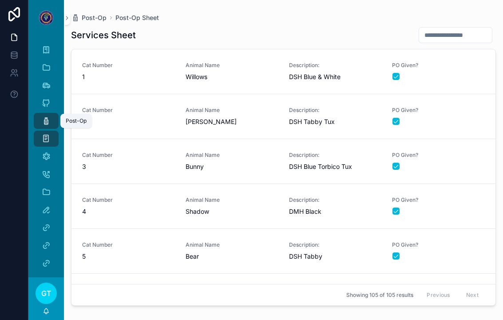
click at [457, 29] on input "scrollable content" at bounding box center [455, 35] width 73 height 12
type input "**"
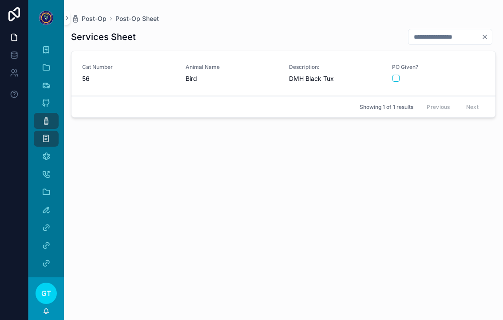
click at [458, 74] on form "scrollable content" at bounding box center [438, 78] width 93 height 8
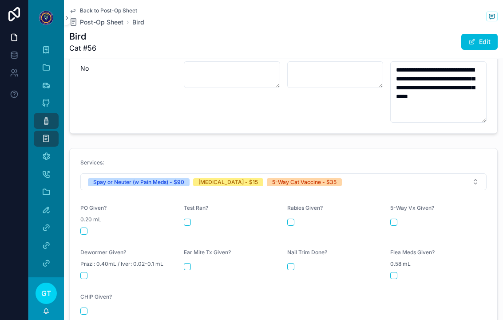
scroll to position [337, 0]
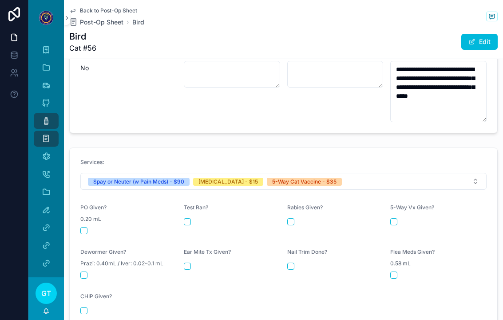
click at [83, 227] on button "scrollable content" at bounding box center [83, 230] width 7 height 7
click at [293, 218] on button "scrollable content" at bounding box center [290, 221] width 7 height 7
click at [400, 218] on div "scrollable content" at bounding box center [438, 221] width 96 height 7
click at [394, 218] on button "scrollable content" at bounding box center [393, 221] width 7 height 7
click at [47, 152] on icon "scrollable content" at bounding box center [46, 156] width 9 height 9
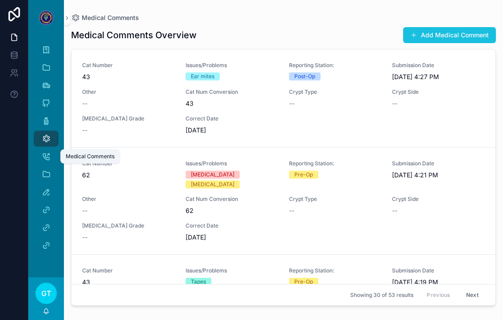
click at [459, 27] on button "Add Medical Comment" at bounding box center [449, 35] width 93 height 16
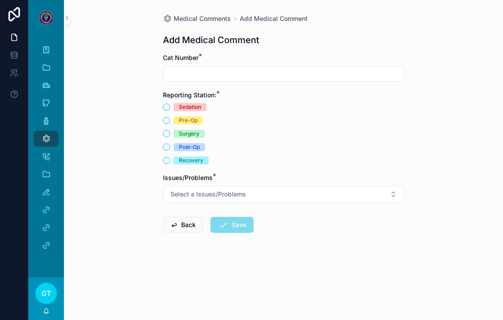
click at [361, 67] on input "scrollable content" at bounding box center [283, 73] width 241 height 12
type input "**"
click at [164, 117] on button "Pre-Op" at bounding box center [166, 120] width 7 height 7
click at [174, 143] on span "Post-Op" at bounding box center [190, 147] width 32 height 8
click at [170, 143] on button "Post-Op" at bounding box center [166, 146] width 7 height 7
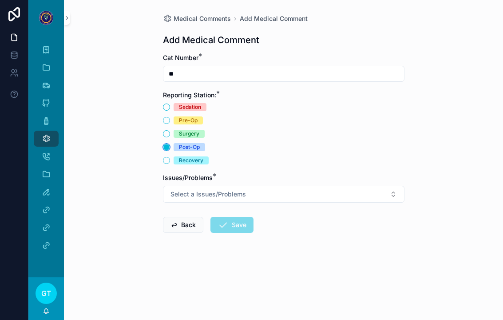
click at [167, 144] on icon "scrollable content" at bounding box center [166, 147] width 6 height 6
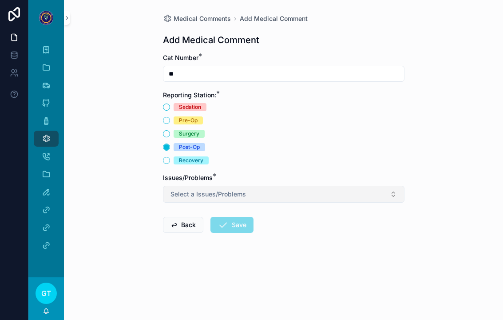
click at [181, 189] on span "Select a Issues/Problems" at bounding box center [207, 193] width 75 height 9
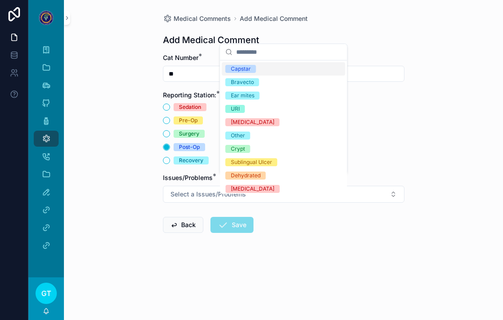
click at [237, 79] on div "Bravecto" at bounding box center [242, 82] width 23 height 8
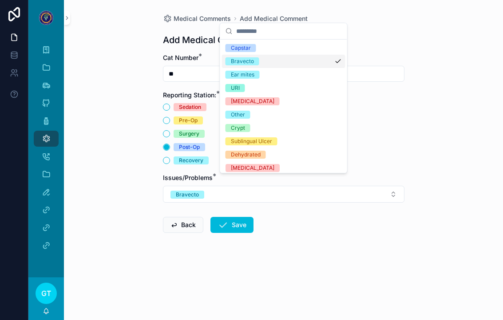
click at [121, 136] on div "Medical Comments Add Medical Comment Add Medical Comment Cat Number * ** Report…" at bounding box center [283, 160] width 439 height 320
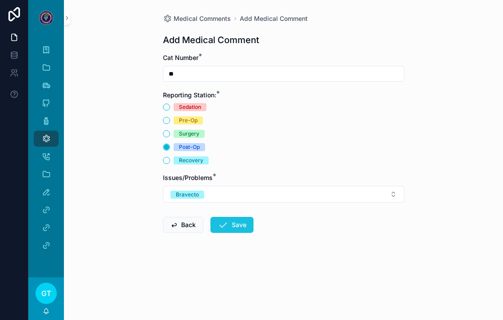
click at [227, 219] on icon "scrollable content" at bounding box center [222, 224] width 11 height 11
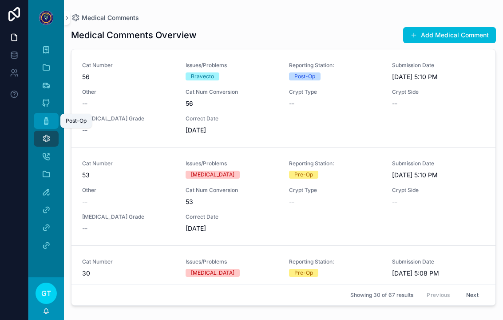
click at [51, 114] on div "Post-Op" at bounding box center [46, 121] width 14 height 14
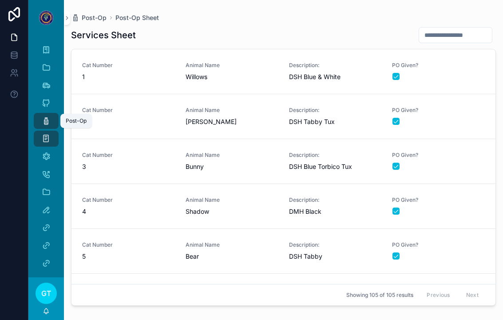
click at [460, 29] on input "scrollable content" at bounding box center [455, 35] width 73 height 12
type input "**"
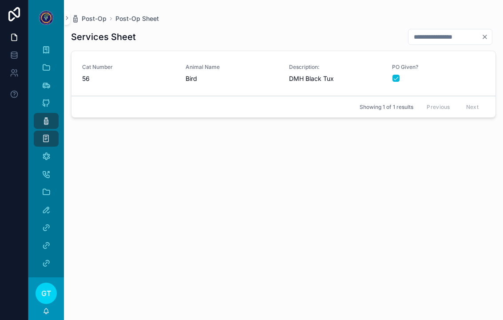
click at [458, 63] on div "PO Given?" at bounding box center [438, 72] width 93 height 19
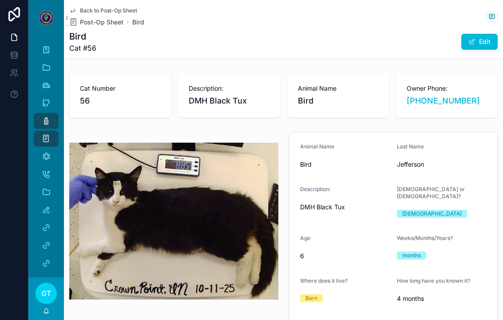
type textarea "**********"
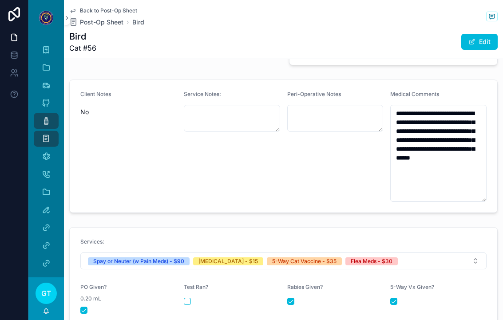
scroll to position [359, 0]
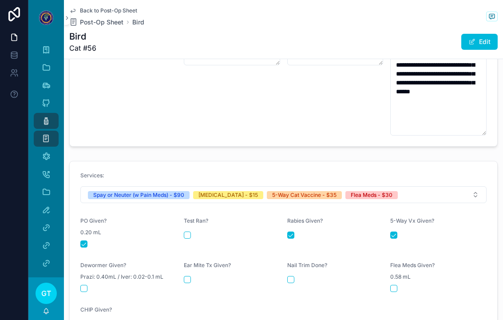
click at [397, 284] on button "scrollable content" at bounding box center [393, 287] width 7 height 7
click at [49, 116] on icon "scrollable content" at bounding box center [46, 120] width 9 height 9
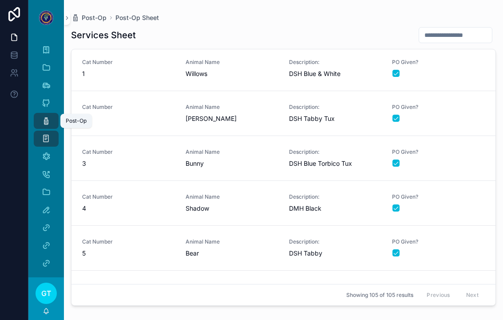
scroll to position [1, 0]
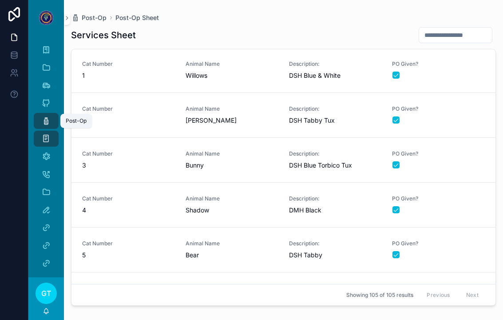
click at [443, 29] on input "scrollable content" at bounding box center [455, 35] width 73 height 12
type input "**"
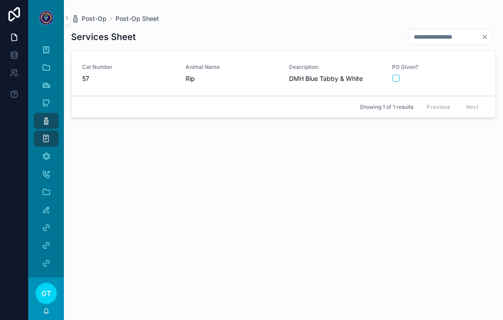
click at [470, 74] on form "scrollable content" at bounding box center [438, 78] width 93 height 8
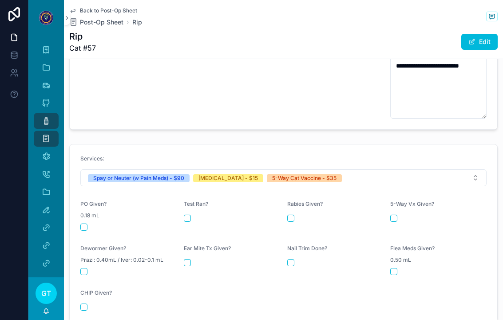
scroll to position [396, 0]
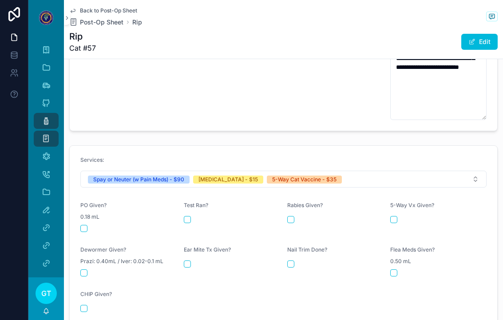
click at [85, 225] on button "scrollable content" at bounding box center [83, 228] width 7 height 7
click at [282, 195] on form "Services: Spay or Neuter (w Pain Meds) - $90 [MEDICAL_DATA] - $15 5-Way Cat Vac…" at bounding box center [283, 234] width 427 height 177
click at [293, 216] on button "scrollable content" at bounding box center [290, 219] width 7 height 7
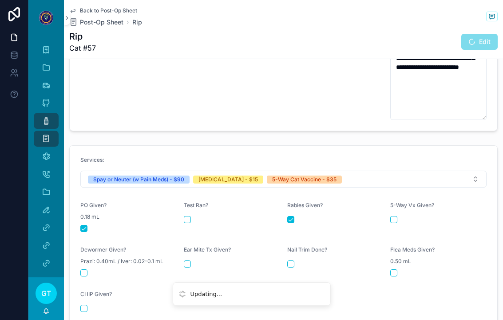
click at [393, 262] on form "Services: Spay or Neuter (w Pain Meds) - $90 [MEDICAL_DATA] - $15 5-Way Cat Vac…" at bounding box center [283, 234] width 427 height 177
click at [396, 216] on button "scrollable content" at bounding box center [393, 219] width 7 height 7
click at [396, 269] on button "scrollable content" at bounding box center [393, 272] width 7 height 7
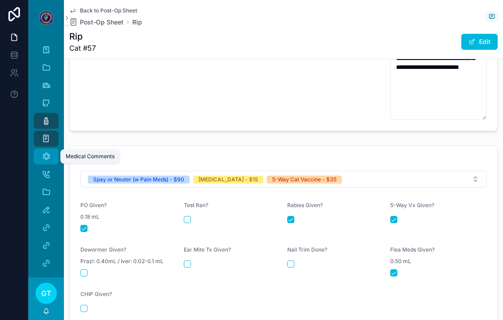
click at [41, 149] on div "Medical Comments" at bounding box center [46, 156] width 14 height 14
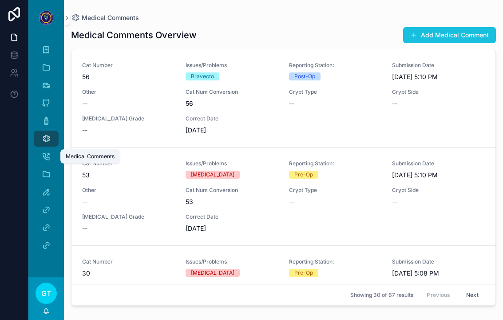
click at [423, 27] on button "Add Medical Comment" at bounding box center [449, 35] width 93 height 16
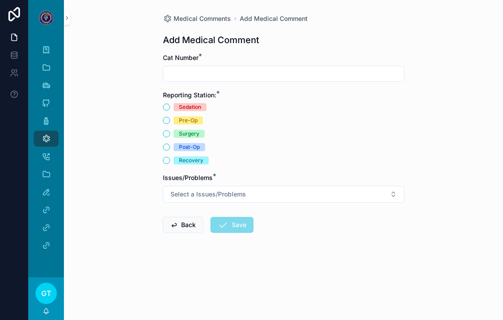
click at [188, 54] on span "Cat Number" at bounding box center [181, 58] width 36 height 8
click at [170, 67] on input "scrollable content" at bounding box center [283, 73] width 241 height 12
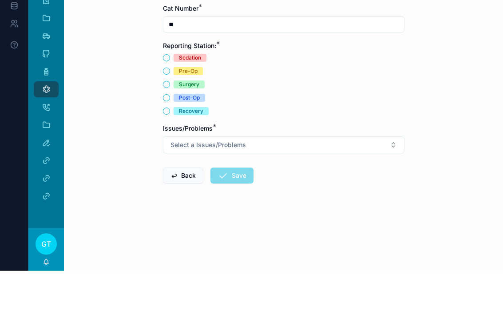
type input "**"
click at [168, 143] on button "Post-Op" at bounding box center [166, 146] width 7 height 7
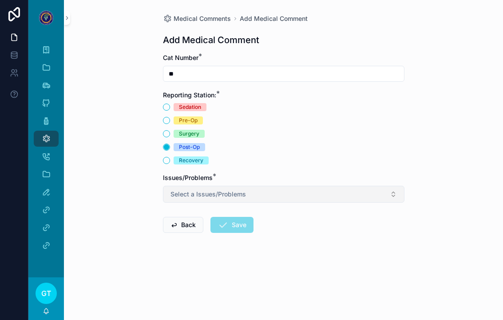
click at [180, 189] on span "Select a Issues/Problems" at bounding box center [207, 193] width 75 height 9
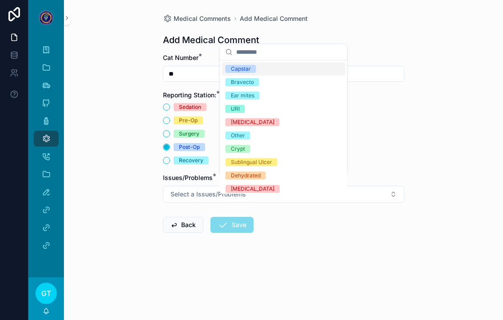
click at [234, 87] on div "Bravecto" at bounding box center [283, 81] width 123 height 13
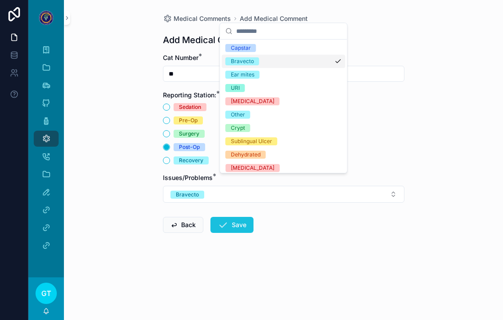
click at [224, 219] on icon "scrollable content" at bounding box center [222, 224] width 11 height 11
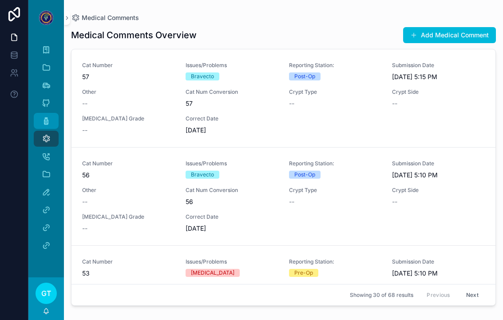
click at [46, 116] on icon "scrollable content" at bounding box center [46, 120] width 9 height 9
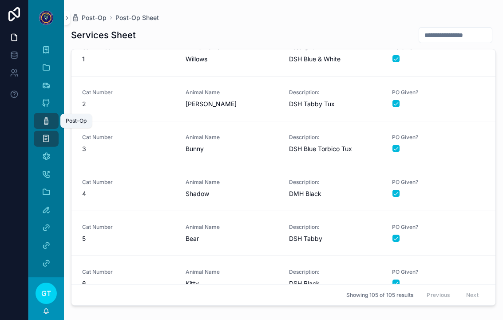
scroll to position [17, 0]
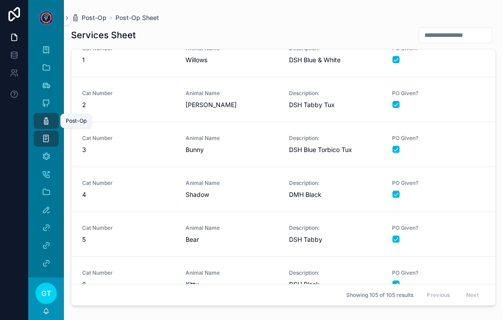
click at [471, 29] on input "scrollable content" at bounding box center [455, 35] width 73 height 12
type input "**"
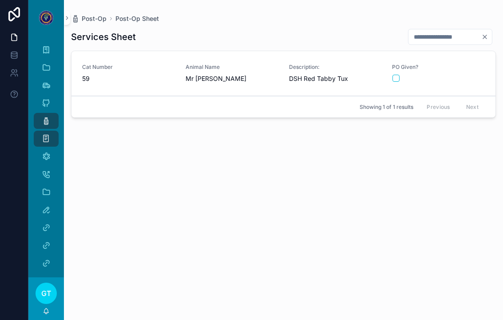
click at [460, 63] on div "PO Given?" at bounding box center [438, 72] width 93 height 19
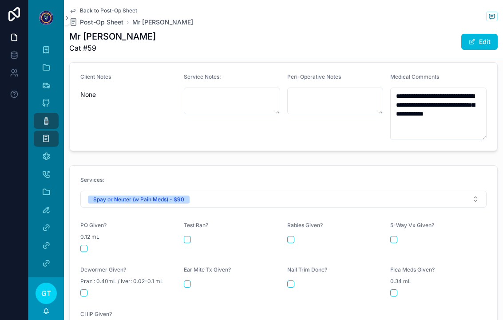
scroll to position [403, 0]
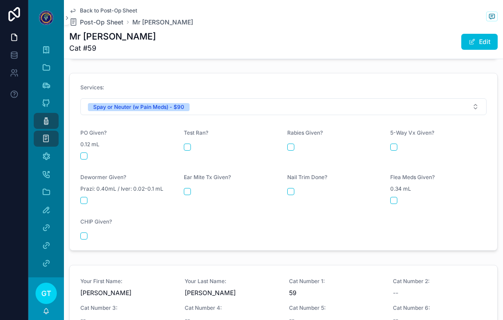
click at [84, 152] on button "scrollable content" at bounding box center [83, 155] width 7 height 7
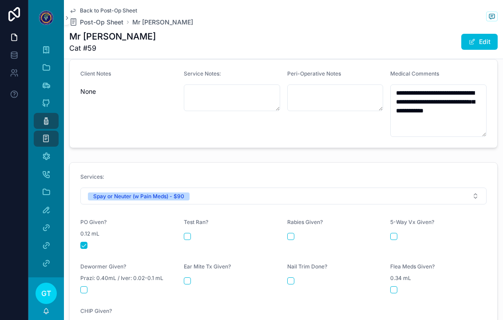
scroll to position [311, 0]
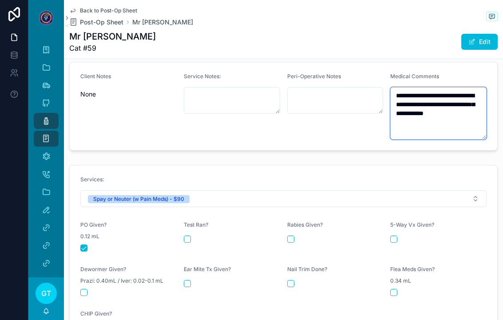
click at [460, 108] on textarea "**********" at bounding box center [438, 113] width 96 height 52
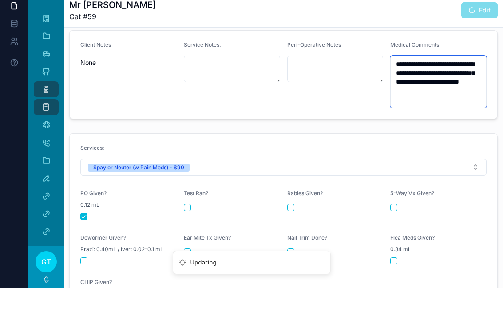
type textarea "**********"
click at [165, 89] on div "Client Notes None" at bounding box center [128, 106] width 96 height 67
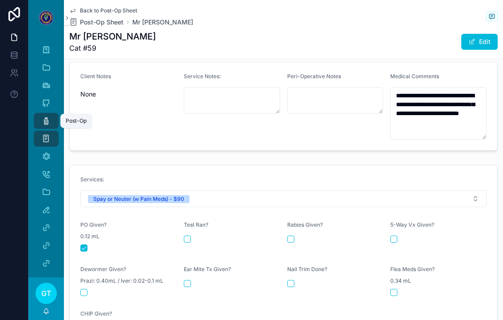
click at [38, 113] on link "Post-Op" at bounding box center [46, 121] width 25 height 16
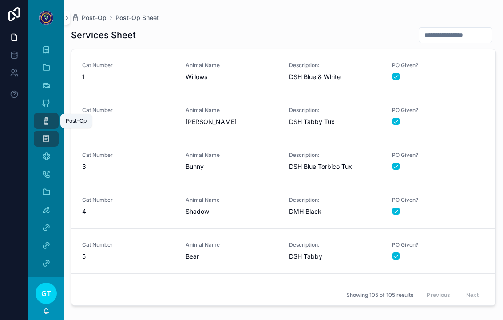
click at [429, 29] on input "scrollable content" at bounding box center [455, 35] width 73 height 12
type input "***"
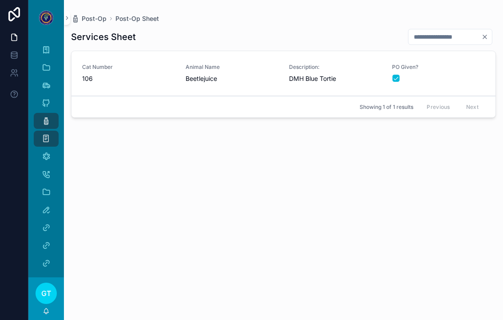
click at [324, 63] on span "Description:" at bounding box center [335, 66] width 93 height 7
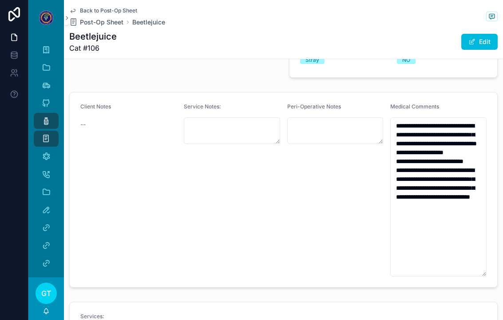
scroll to position [316, 0]
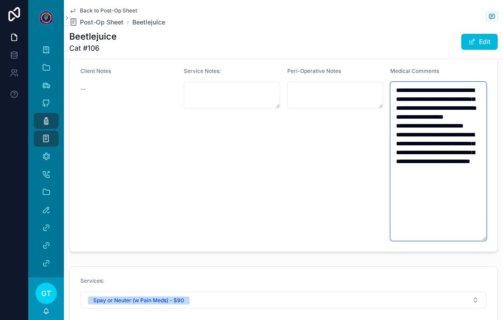
click at [466, 198] on textarea "**********" at bounding box center [438, 161] width 96 height 159
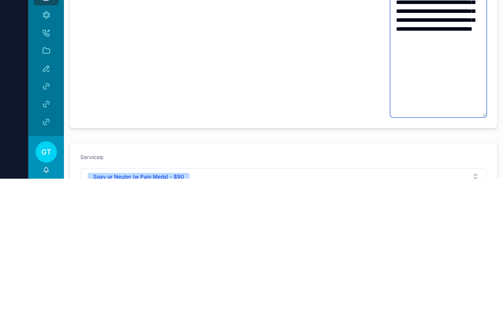
type textarea "**********"
click at [177, 57] on form "**********" at bounding box center [283, 163] width 427 height 212
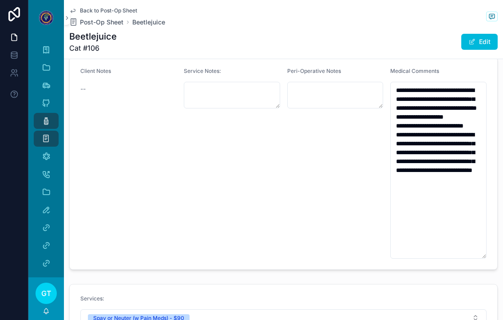
click at [123, 183] on div "Client Notes --" at bounding box center [128, 162] width 96 height 191
click at [37, 113] on link "Post-Op" at bounding box center [46, 121] width 25 height 16
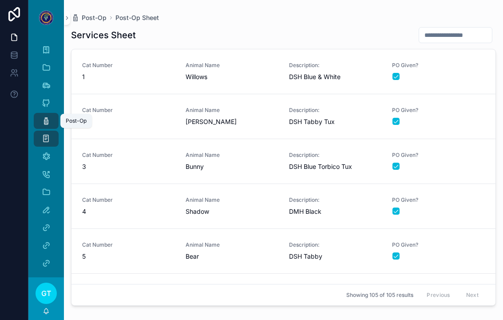
click at [460, 30] on input "scrollable content" at bounding box center [455, 35] width 73 height 12
type input "**"
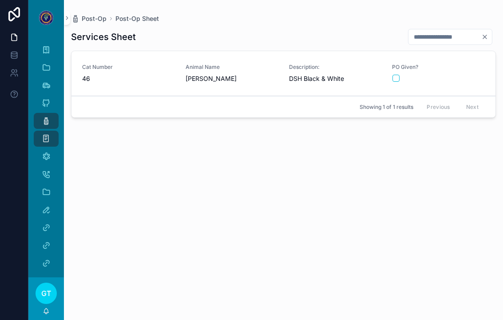
click at [469, 75] on div "scrollable content" at bounding box center [438, 78] width 92 height 7
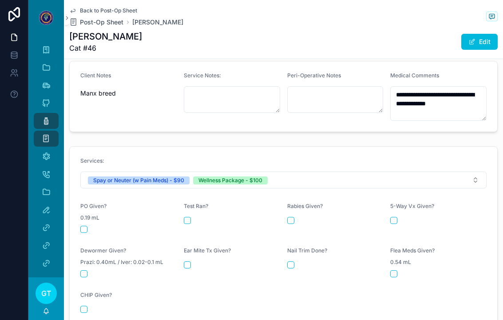
scroll to position [311, 0]
click at [85, 226] on button "scrollable content" at bounding box center [83, 229] width 7 height 7
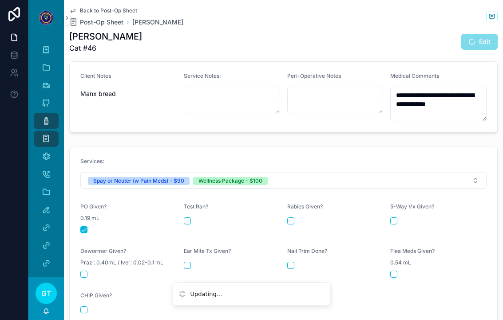
click at [290, 217] on button "scrollable content" at bounding box center [290, 220] width 7 height 7
click at [393, 217] on button "scrollable content" at bounding box center [393, 220] width 7 height 7
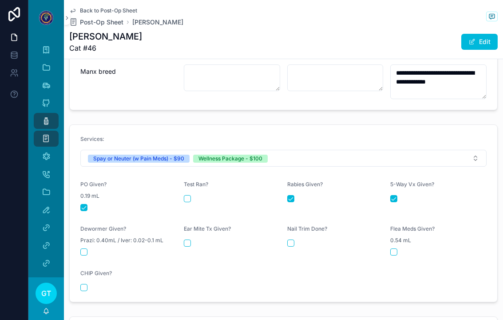
scroll to position [336, 0]
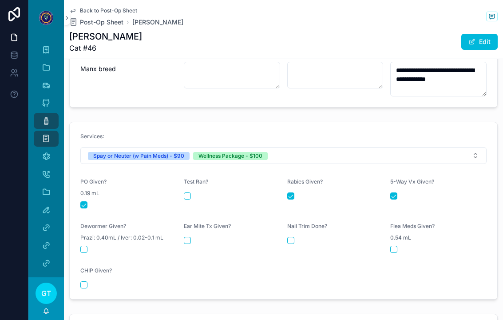
click at [403, 245] on div "scrollable content" at bounding box center [438, 248] width 96 height 7
click at [288, 237] on button "scrollable content" at bounding box center [290, 240] width 7 height 7
click at [397, 245] on button "scrollable content" at bounding box center [393, 248] width 7 height 7
click at [180, 222] on form "Services: Spay or Neuter (w Pain Meds) - $90 Wellness Package - $100 PO Given? …" at bounding box center [283, 210] width 427 height 177
click at [83, 245] on button "scrollable content" at bounding box center [83, 248] width 7 height 7
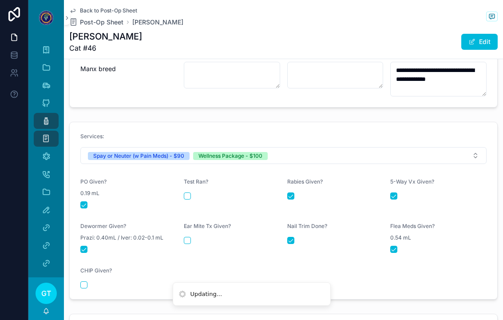
click at [187, 237] on button "scrollable content" at bounding box center [187, 240] width 7 height 7
click at [44, 116] on icon "scrollable content" at bounding box center [46, 120] width 9 height 9
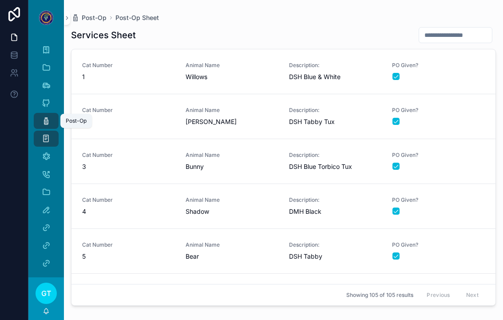
click at [462, 29] on input "scrollable content" at bounding box center [455, 35] width 73 height 12
type input "**"
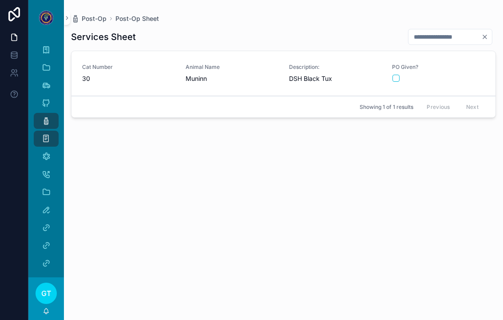
click at [475, 63] on span "PO Given?" at bounding box center [438, 66] width 93 height 7
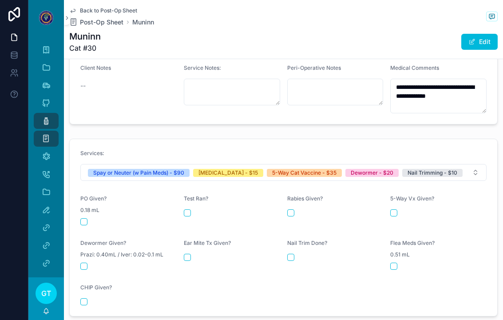
scroll to position [327, 0]
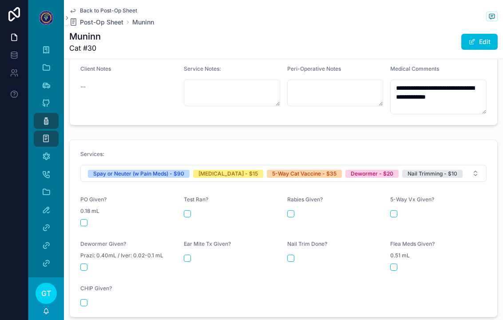
click at [83, 219] on button "scrollable content" at bounding box center [83, 222] width 7 height 7
click at [86, 219] on button "scrollable content" at bounding box center [83, 222] width 7 height 7
click at [83, 219] on button "scrollable content" at bounding box center [83, 222] width 7 height 7
click at [287, 205] on div "Rabies Given?" at bounding box center [335, 211] width 96 height 30
click at [397, 210] on button "scrollable content" at bounding box center [393, 213] width 7 height 7
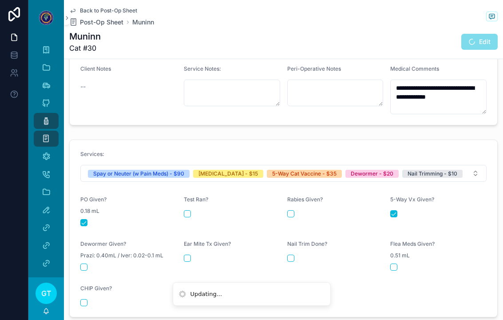
click at [293, 196] on div "Rabies Given?" at bounding box center [335, 211] width 96 height 30
click at [281, 196] on form "Services: Spay or Neuter (w Pain Meds) - $90 [MEDICAL_DATA] - $15 5-Way Cat Vac…" at bounding box center [283, 228] width 427 height 177
click at [280, 196] on form "Services: Spay or Neuter (w Pain Meds) - $90 [MEDICAL_DATA] - $15 5-Way Cat Vac…" at bounding box center [283, 228] width 427 height 177
click at [289, 210] on button "scrollable content" at bounding box center [290, 213] width 7 height 7
click at [293, 254] on button "scrollable content" at bounding box center [290, 257] width 7 height 7
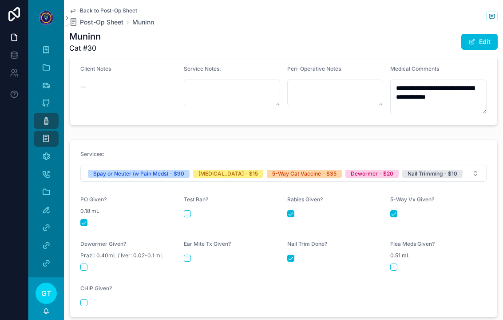
click at [80, 263] on div "scrollable content" at bounding box center [128, 266] width 96 height 7
click at [86, 263] on button "scrollable content" at bounding box center [83, 266] width 7 height 7
click at [44, 116] on icon "scrollable content" at bounding box center [46, 120] width 9 height 9
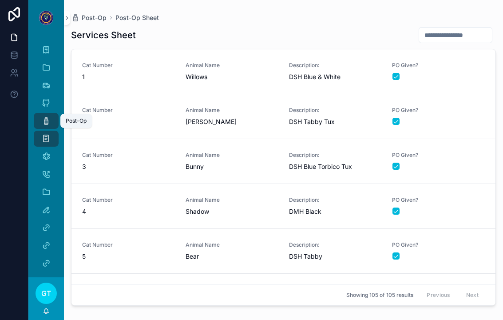
click at [459, 29] on input "scrollable content" at bounding box center [455, 35] width 73 height 12
type input "**"
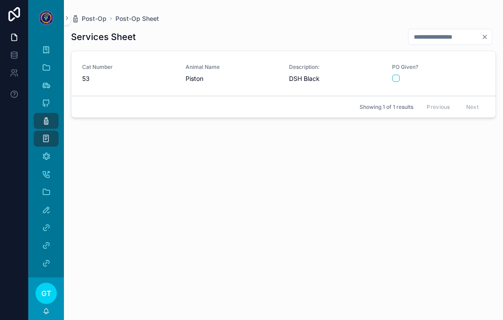
click at [472, 75] on div "scrollable content" at bounding box center [438, 78] width 92 height 7
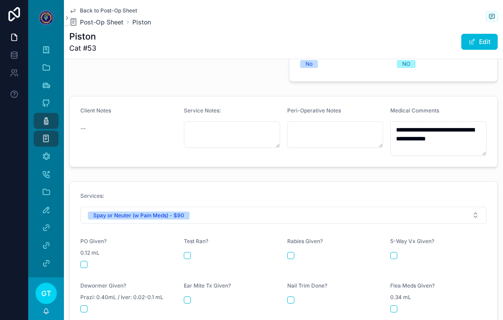
scroll to position [284, 0]
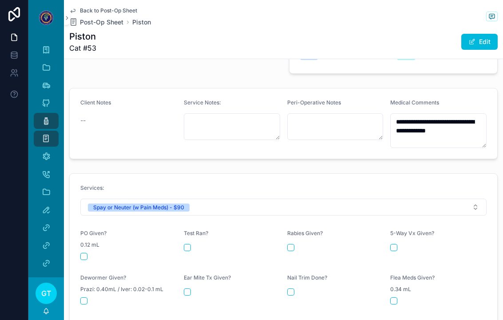
click at [84, 253] on button "scrollable content" at bounding box center [83, 256] width 7 height 7
click at [38, 113] on link "Post-Op" at bounding box center [46, 121] width 25 height 16
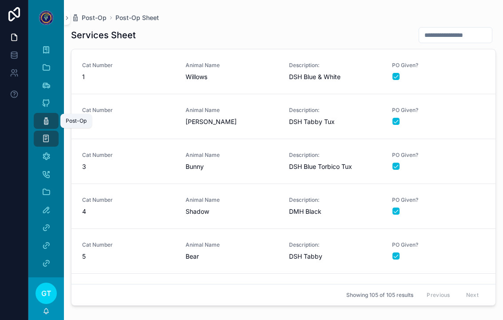
click at [451, 29] on input "scrollable content" at bounding box center [455, 35] width 73 height 12
type input "**"
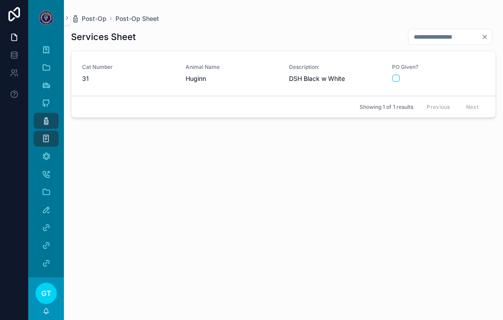
click at [455, 63] on div "PO Given?" at bounding box center [438, 72] width 93 height 19
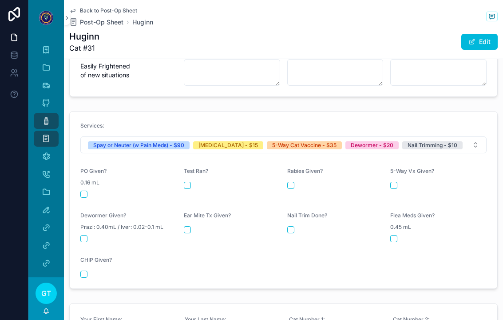
scroll to position [338, 0]
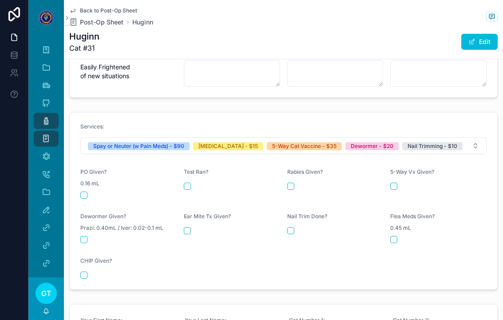
click at [83, 191] on button "scrollable content" at bounding box center [83, 194] width 7 height 7
click at [395, 182] on button "scrollable content" at bounding box center [393, 185] width 7 height 7
click at [284, 177] on form "Services: Spay or Neuter (w Pain Meds) - $90 [MEDICAL_DATA] - $15 5-Way Cat Vac…" at bounding box center [283, 200] width 427 height 177
click at [288, 182] on button "scrollable content" at bounding box center [290, 185] width 7 height 7
click at [288, 227] on button "scrollable content" at bounding box center [290, 230] width 7 height 7
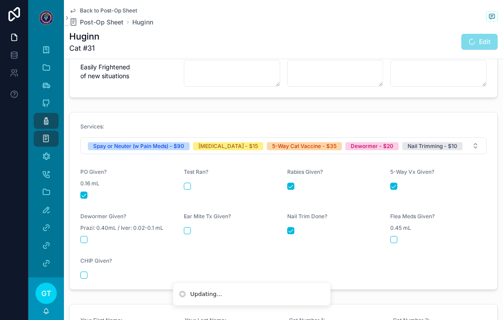
click at [84, 236] on button "scrollable content" at bounding box center [83, 239] width 7 height 7
click at [39, 114] on div "Post-Op" at bounding box center [46, 121] width 14 height 14
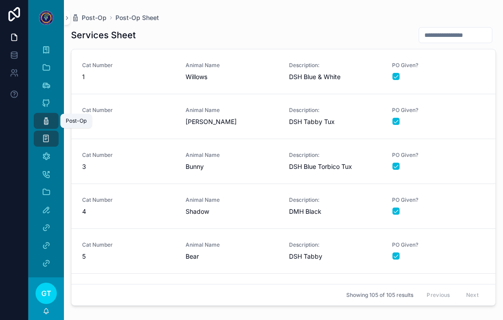
click at [460, 29] on input "scrollable content" at bounding box center [455, 35] width 73 height 12
type input "**"
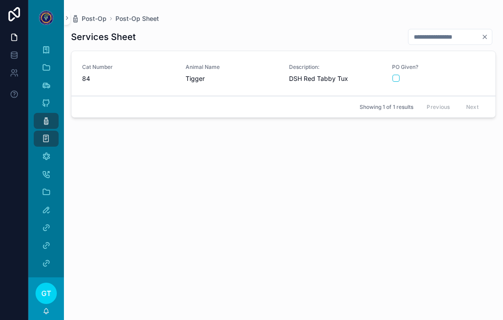
click at [461, 63] on div "PO Given?" at bounding box center [438, 72] width 93 height 19
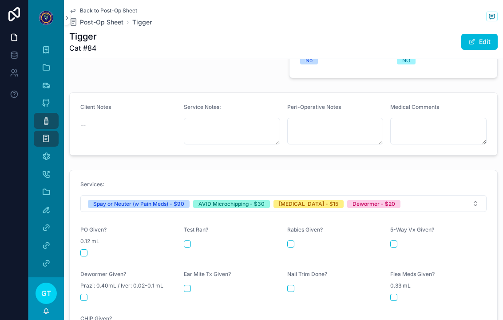
scroll to position [279, 0]
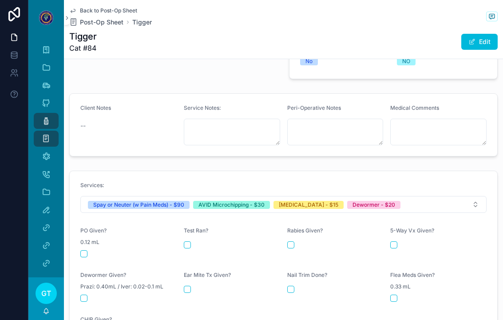
click at [85, 250] on button "scrollable content" at bounding box center [83, 253] width 7 height 7
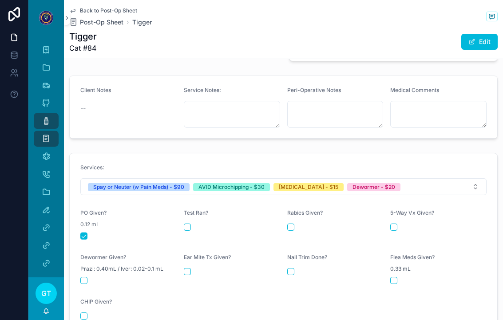
scroll to position [296, 0]
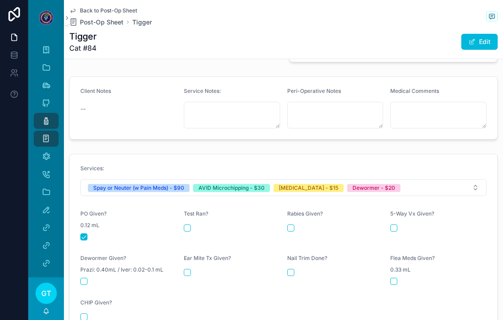
click at [84, 308] on form "Services: Spay or Neuter (w Pain Meds) - $90 AVID Microchipping - $30 [MEDICAL_…" at bounding box center [283, 242] width 427 height 177
click at [85, 313] on button "scrollable content" at bounding box center [83, 316] width 7 height 7
click at [85, 277] on button "scrollable content" at bounding box center [83, 280] width 7 height 7
click at [293, 224] on button "scrollable content" at bounding box center [290, 227] width 7 height 7
click at [378, 254] on div "Nail Trim Done?" at bounding box center [335, 259] width 96 height 11
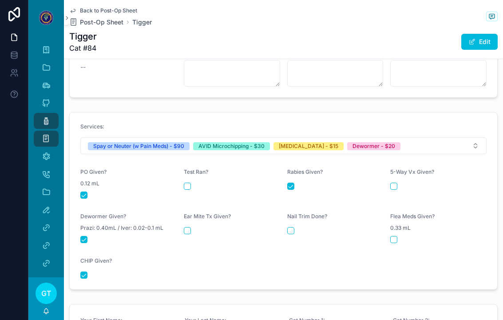
scroll to position [341, 0]
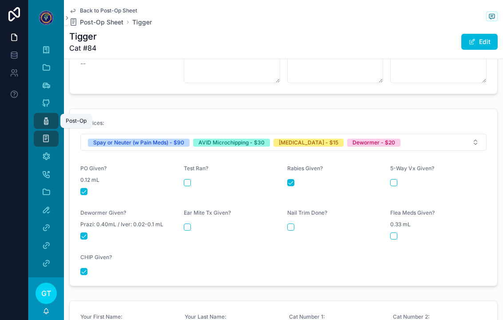
click at [44, 116] on icon "scrollable content" at bounding box center [46, 120] width 9 height 9
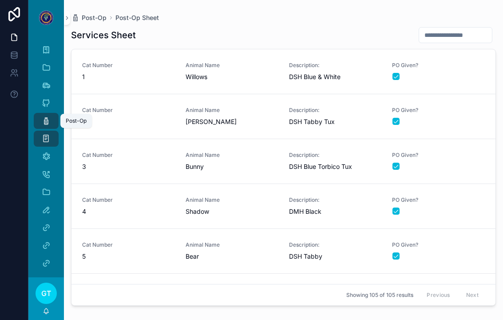
click at [455, 29] on input "scrollable content" at bounding box center [455, 35] width 73 height 12
type input "**"
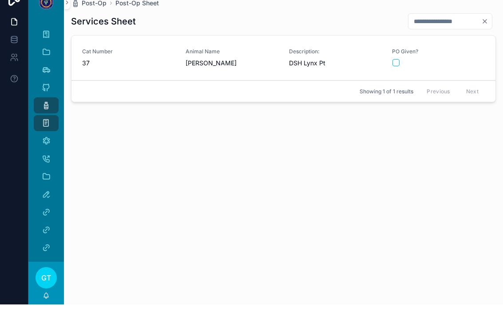
click at [466, 63] on div "PO Given?" at bounding box center [438, 72] width 93 height 19
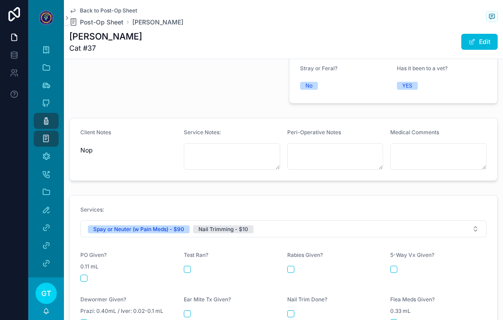
scroll to position [253, 0]
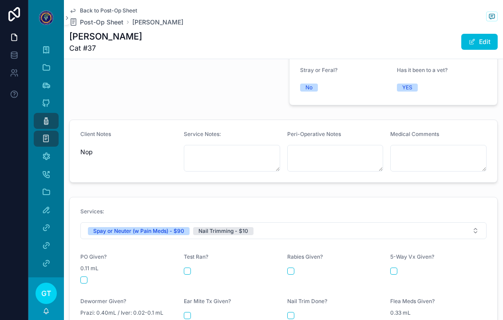
click at [87, 276] on button "scrollable content" at bounding box center [83, 279] width 7 height 7
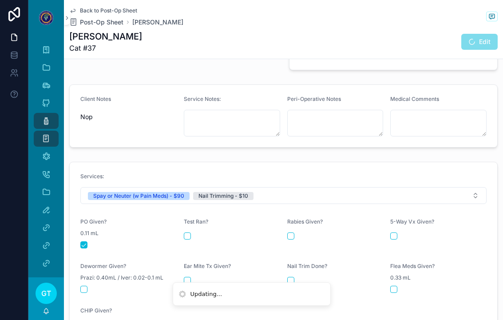
scroll to position [293, 0]
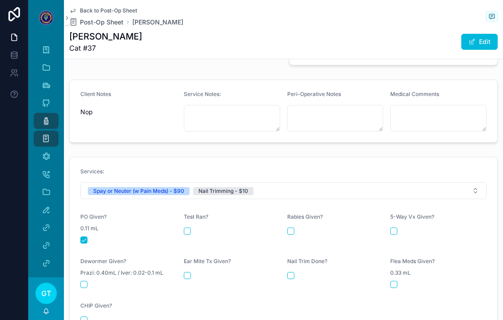
click at [287, 263] on div "Nail Trim Done?" at bounding box center [335, 272] width 96 height 30
click at [291, 272] on button "scrollable content" at bounding box center [290, 275] width 7 height 7
click at [41, 114] on div "Post-Op" at bounding box center [46, 121] width 14 height 14
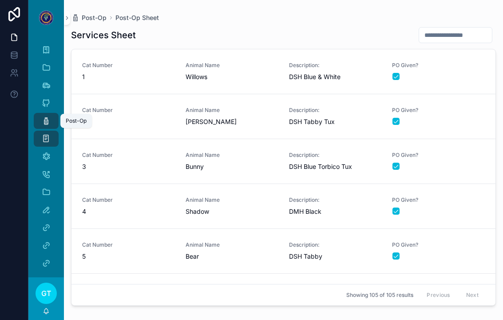
click at [458, 29] on input "scrollable content" at bounding box center [455, 35] width 73 height 12
type input "**"
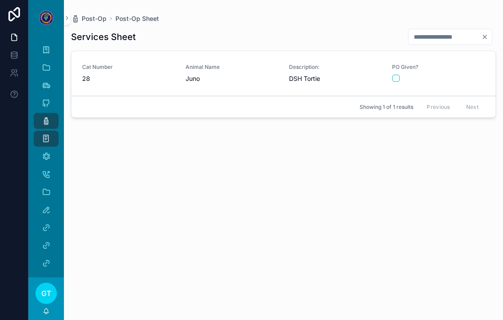
click at [458, 75] on div "scrollable content" at bounding box center [438, 78] width 92 height 7
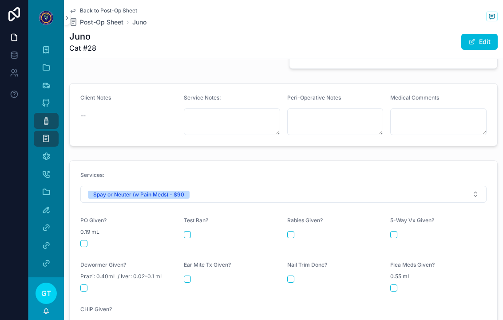
scroll to position [288, 0]
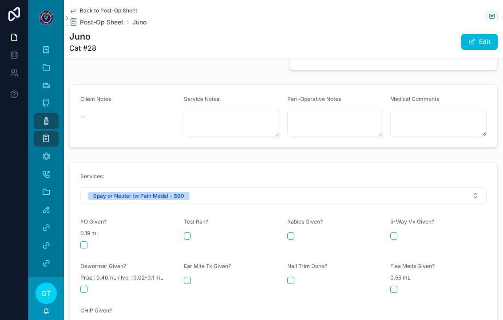
click at [79, 229] on form "Services: Spay or Neuter (w Pain Meds) - $90 PO Given? 0.19 mL Test Ran? [MEDIC…" at bounding box center [283, 250] width 427 height 177
click at [80, 241] on button "scrollable content" at bounding box center [83, 244] width 7 height 7
click at [48, 114] on div "Post-Op" at bounding box center [46, 121] width 14 height 14
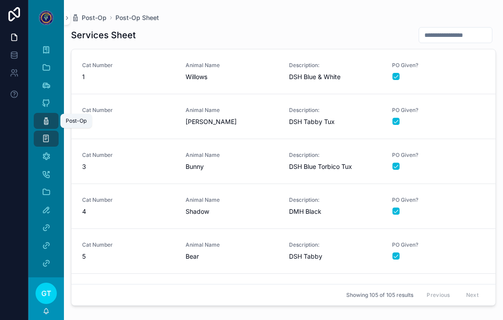
click at [440, 29] on input "scrollable content" at bounding box center [455, 35] width 73 height 12
type input "**"
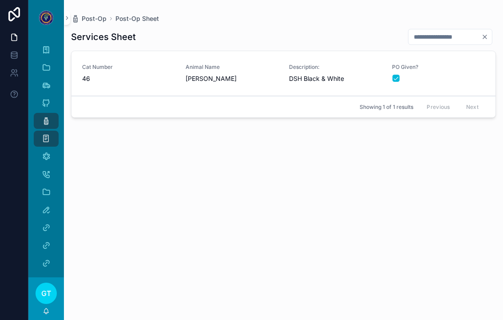
click at [442, 75] on div "scrollable content" at bounding box center [438, 78] width 92 height 7
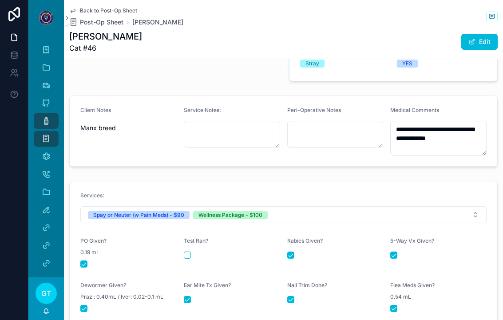
scroll to position [304, 0]
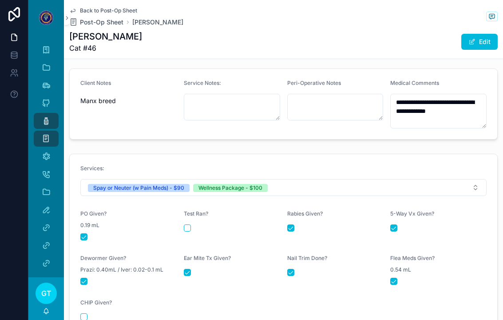
click at [41, 114] on div "Post-Op" at bounding box center [46, 121] width 14 height 14
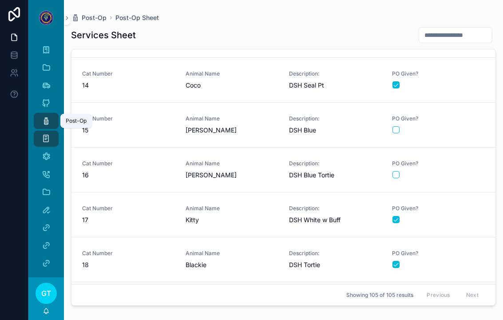
scroll to position [574, 0]
click at [457, 171] on div "scrollable content" at bounding box center [438, 174] width 92 height 7
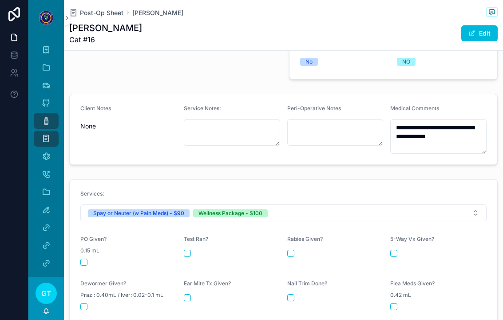
scroll to position [272, 0]
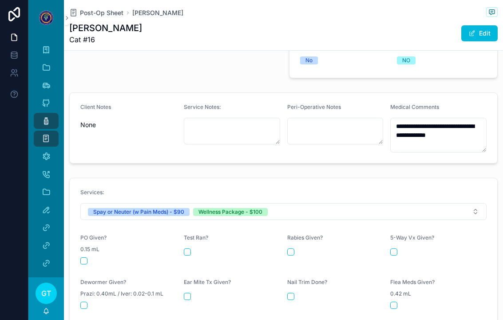
click at [80, 257] on button "scrollable content" at bounding box center [83, 260] width 7 height 7
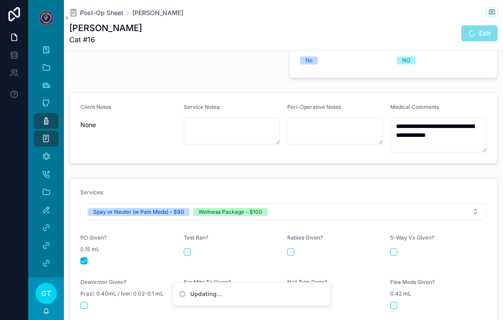
click at [397, 248] on button "scrollable content" at bounding box center [393, 251] width 7 height 7
click at [286, 238] on form "Services: Spay or Neuter (w Pain Meds) - $90 Wellness Package - $100 PO Given? …" at bounding box center [283, 266] width 427 height 177
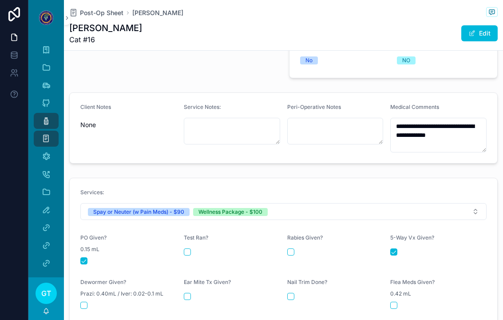
click at [286, 237] on form "Services: Spay or Neuter (w Pain Meds) - $90 Wellness Package - $100 PO Given? …" at bounding box center [283, 266] width 427 height 177
click at [286, 239] on form "Services: Spay or Neuter (w Pain Meds) - $90 Wellness Package - $100 PO Given? …" at bounding box center [283, 266] width 427 height 177
click at [285, 239] on form "Services: Spay or Neuter (w Pain Meds) - $90 Wellness Package - $100 PO Given? …" at bounding box center [283, 266] width 427 height 177
click at [287, 248] on button "scrollable content" at bounding box center [290, 251] width 7 height 7
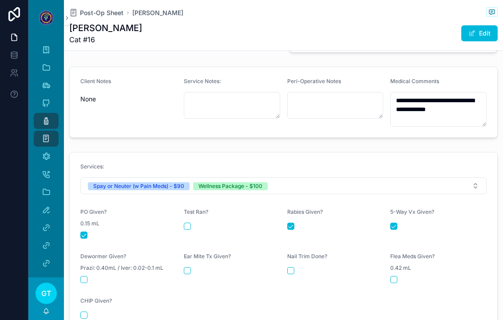
scroll to position [296, 0]
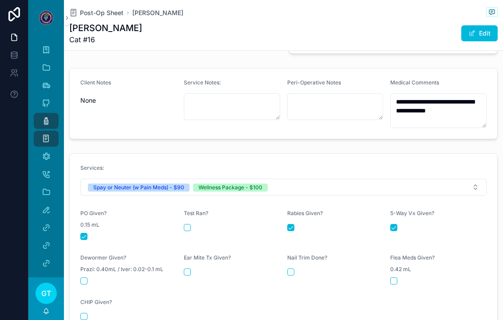
click at [399, 277] on div "scrollable content" at bounding box center [438, 280] width 96 height 7
click at [390, 277] on button "scrollable content" at bounding box center [393, 280] width 7 height 7
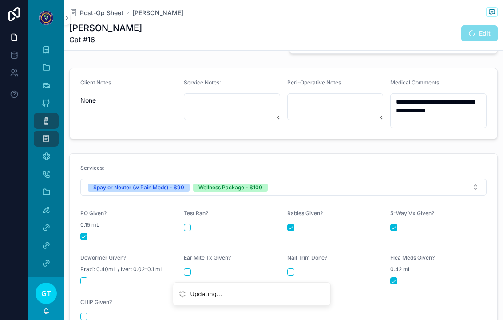
click at [288, 268] on button "scrollable content" at bounding box center [290, 271] width 7 height 7
click at [185, 268] on button "scrollable content" at bounding box center [187, 271] width 7 height 7
click at [81, 277] on button "scrollable content" at bounding box center [83, 280] width 7 height 7
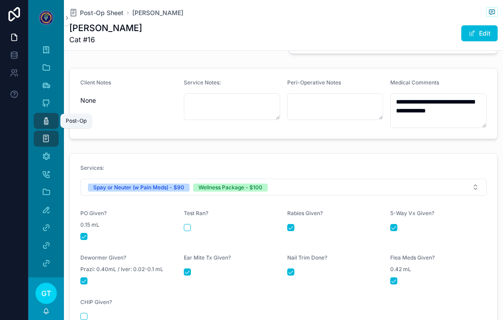
click at [36, 113] on link "Post-Op" at bounding box center [46, 121] width 25 height 16
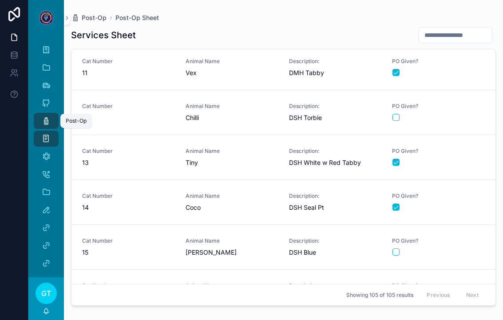
scroll to position [452, 0]
click at [464, 247] on link "Cat Number 15 Animal Name [PERSON_NAME] Description: DSH Blue PO Given?" at bounding box center [283, 247] width 424 height 45
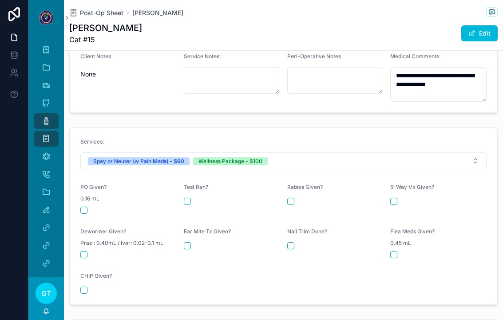
scroll to position [321, 0]
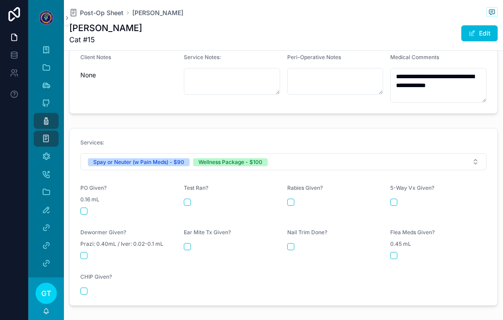
click at [83, 207] on button "scrollable content" at bounding box center [83, 210] width 7 height 7
click at [393, 193] on div "5-Way Vx Given?" at bounding box center [438, 199] width 96 height 30
click at [292, 198] on button "scrollable content" at bounding box center [290, 201] width 7 height 7
click at [392, 198] on button "scrollable content" at bounding box center [393, 201] width 7 height 7
click at [293, 243] on button "scrollable content" at bounding box center [290, 246] width 7 height 7
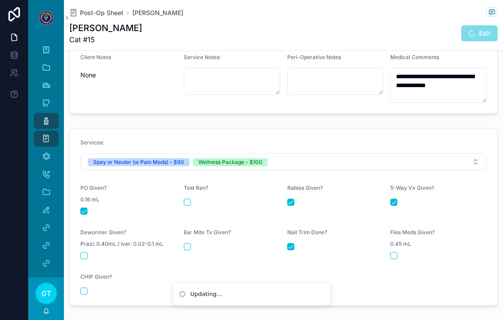
click at [394, 252] on button "scrollable content" at bounding box center [393, 255] width 7 height 7
click at [189, 243] on button "scrollable content" at bounding box center [187, 246] width 7 height 7
click at [86, 252] on button "scrollable content" at bounding box center [83, 255] width 7 height 7
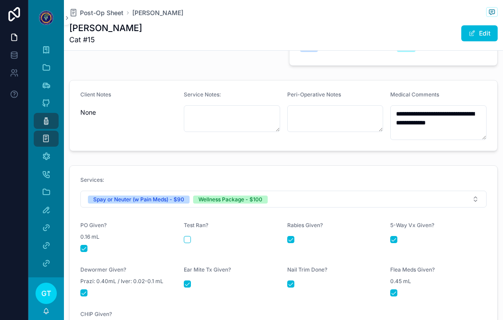
scroll to position [282, 0]
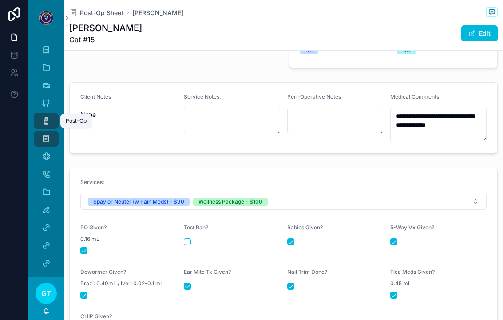
click at [43, 116] on icon "scrollable content" at bounding box center [46, 120] width 9 height 9
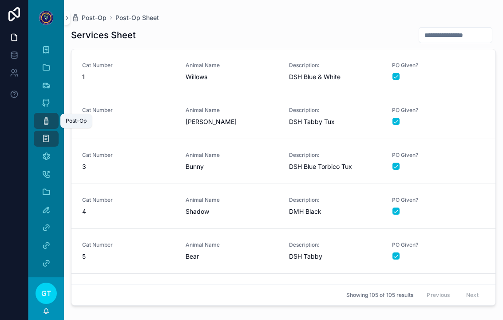
click at [454, 29] on input "scrollable content" at bounding box center [455, 35] width 73 height 12
type input "**"
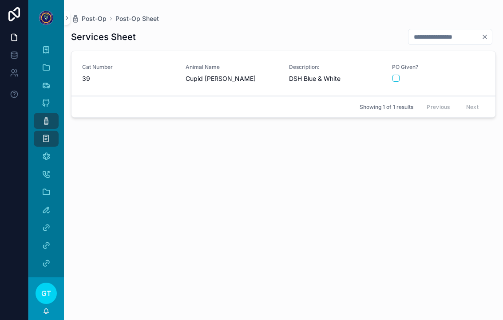
click at [471, 63] on div "PO Given?" at bounding box center [438, 72] width 93 height 19
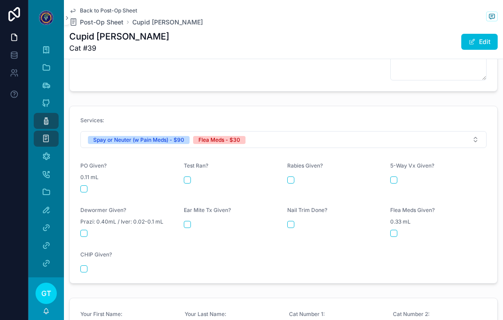
scroll to position [393, 0]
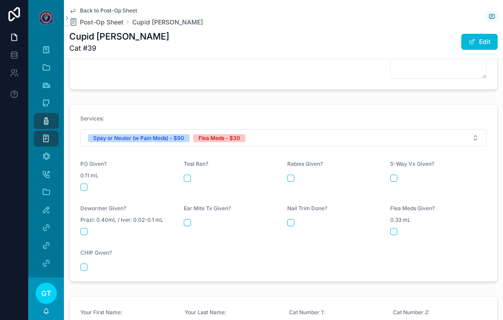
click at [86, 183] on button "scrollable content" at bounding box center [83, 186] width 7 height 7
click at [396, 228] on button "scrollable content" at bounding box center [393, 231] width 7 height 7
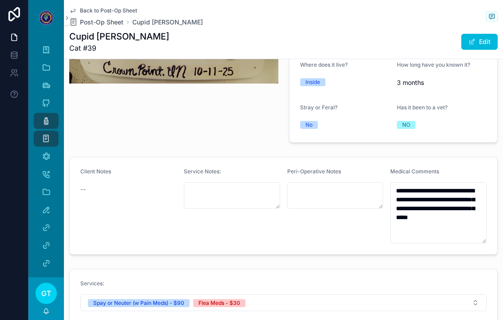
scroll to position [227, 0]
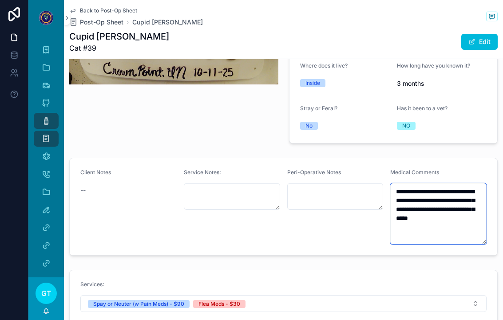
click at [458, 209] on textarea "**********" at bounding box center [438, 213] width 96 height 61
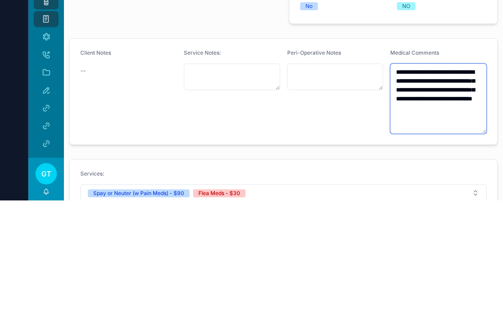
type textarea "**********"
click at [147, 169] on div "Client Notes --" at bounding box center [128, 211] width 96 height 84
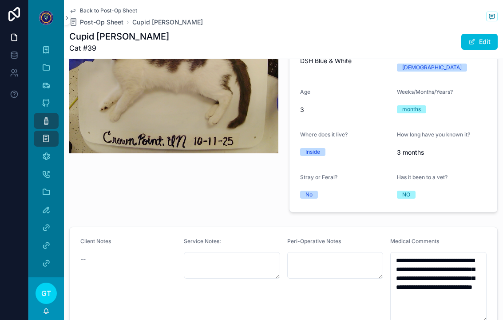
scroll to position [162, 0]
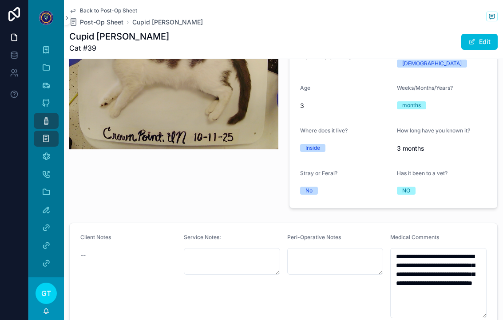
click at [43, 116] on icon "scrollable content" at bounding box center [46, 120] width 9 height 9
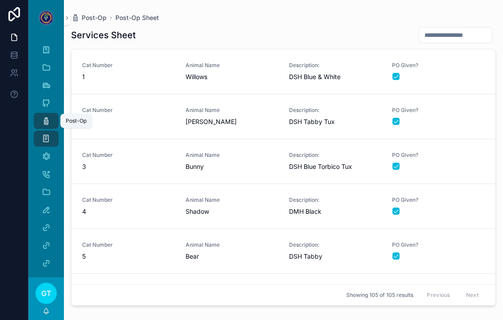
click at [457, 29] on input "scrollable content" at bounding box center [455, 35] width 73 height 12
type input "**"
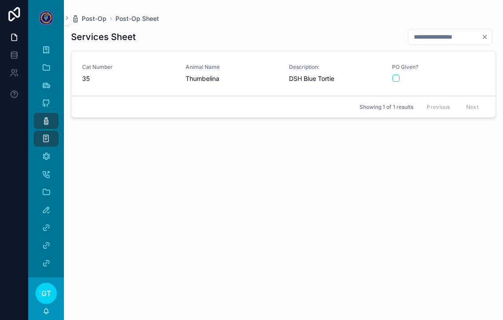
click at [461, 75] on div "scrollable content" at bounding box center [438, 78] width 92 height 7
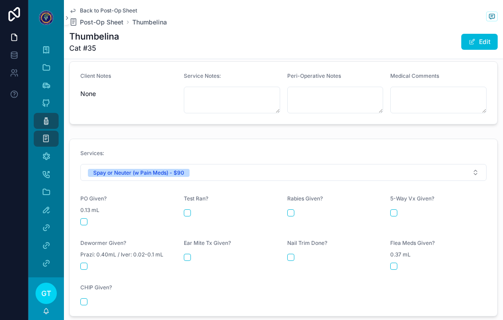
scroll to position [315, 0]
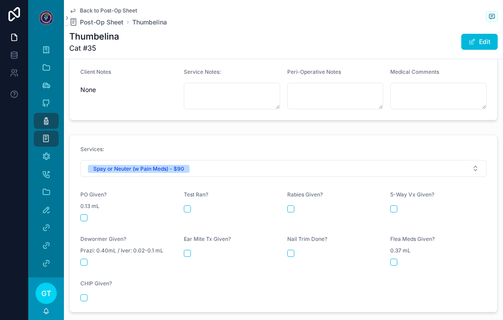
click at [84, 214] on button "scrollable content" at bounding box center [83, 217] width 7 height 7
click at [43, 116] on icon "scrollable content" at bounding box center [46, 120] width 9 height 9
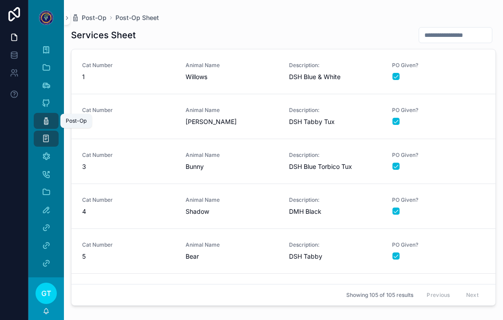
click at [455, 29] on input "scrollable content" at bounding box center [455, 35] width 73 height 12
type input "**"
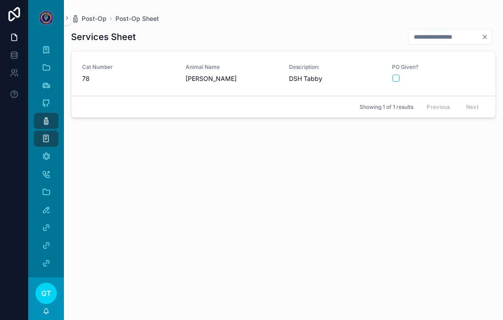
click at [471, 75] on div "scrollable content" at bounding box center [438, 78] width 92 height 7
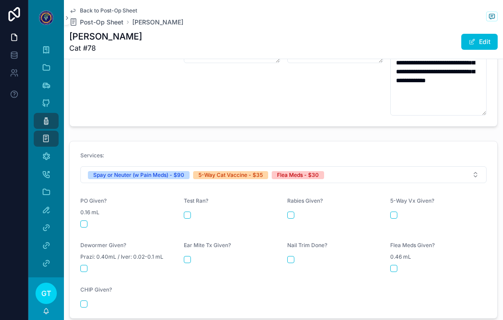
scroll to position [360, 0]
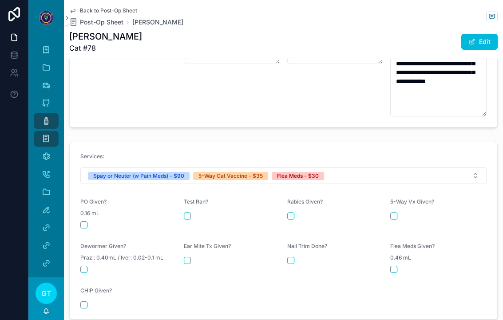
click at [85, 209] on div "0.16 mL" at bounding box center [128, 213] width 96 height 9
click at [85, 221] on button "scrollable content" at bounding box center [83, 224] width 7 height 7
click at [396, 212] on button "scrollable content" at bounding box center [393, 215] width 7 height 7
click at [396, 265] on button "scrollable content" at bounding box center [393, 268] width 7 height 7
click at [43, 116] on icon "scrollable content" at bounding box center [46, 120] width 9 height 9
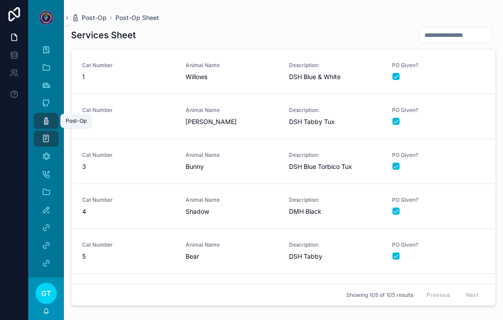
click at [464, 30] on input "scrollable content" at bounding box center [455, 35] width 73 height 12
type input "**"
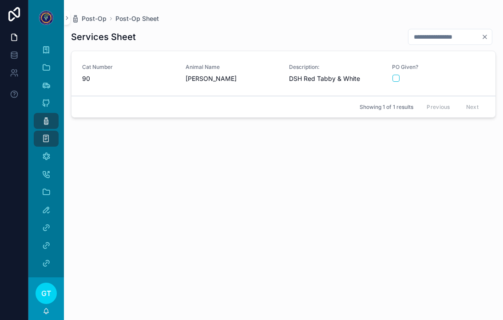
click at [468, 63] on div "PO Given?" at bounding box center [438, 72] width 93 height 19
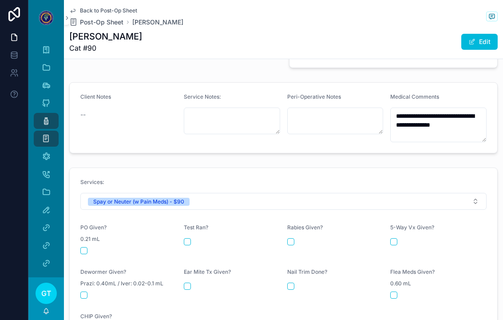
scroll to position [308, 0]
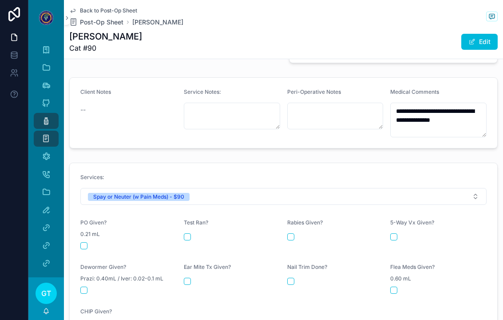
click at [87, 242] on button "scrollable content" at bounding box center [83, 245] width 7 height 7
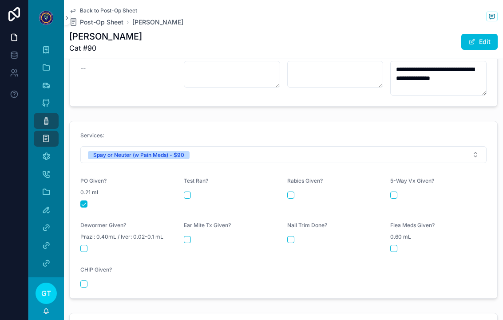
scroll to position [311, 0]
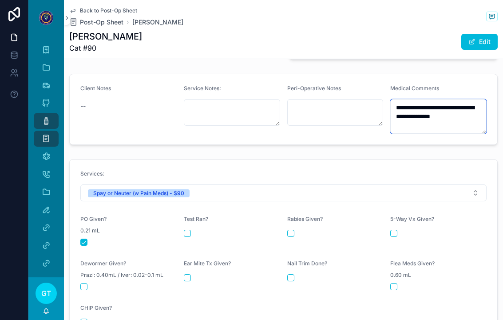
click at [478, 99] on textarea "**********" at bounding box center [438, 116] width 96 height 35
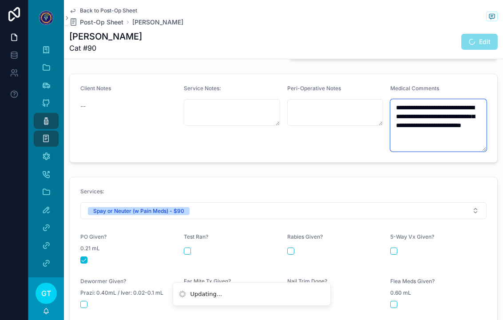
type textarea "**********"
click at [153, 96] on div "Client Notes --" at bounding box center [128, 118] width 96 height 67
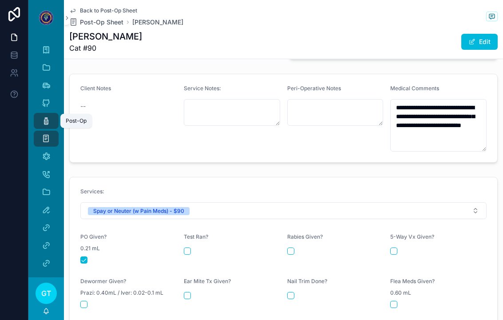
click at [41, 114] on div "Post-Op" at bounding box center [46, 121] width 14 height 14
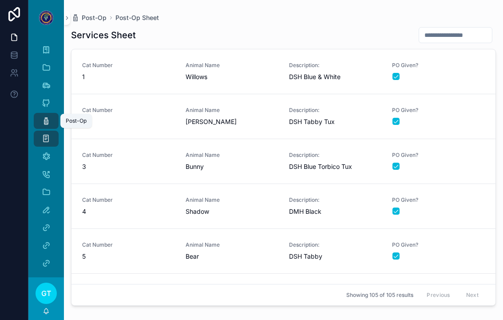
click at [460, 29] on input "scrollable content" at bounding box center [455, 35] width 73 height 12
type input "**"
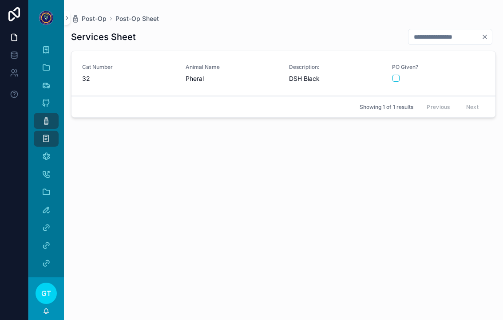
click at [465, 63] on div "PO Given?" at bounding box center [438, 72] width 93 height 19
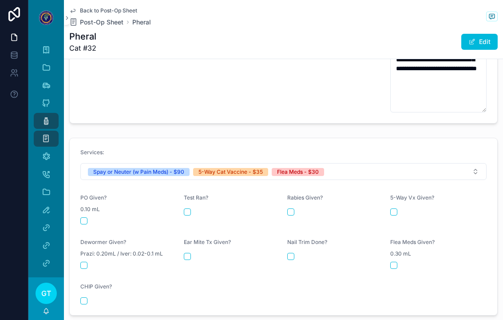
scroll to position [373, 0]
click at [83, 217] on button "scrollable content" at bounding box center [83, 220] width 7 height 7
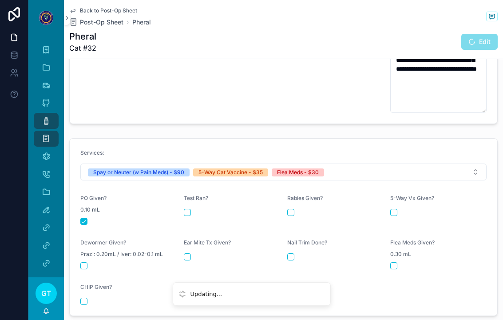
click at [396, 209] on button "scrollable content" at bounding box center [393, 212] width 7 height 7
click at [396, 262] on button "scrollable content" at bounding box center [393, 265] width 7 height 7
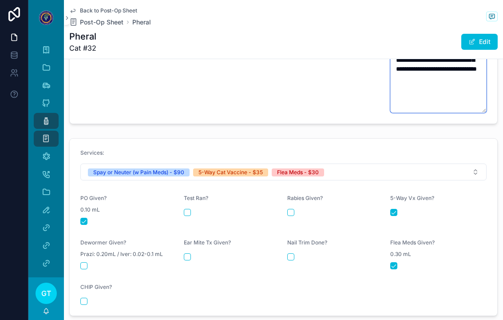
click at [448, 70] on textarea "**********" at bounding box center [438, 69] width 96 height 88
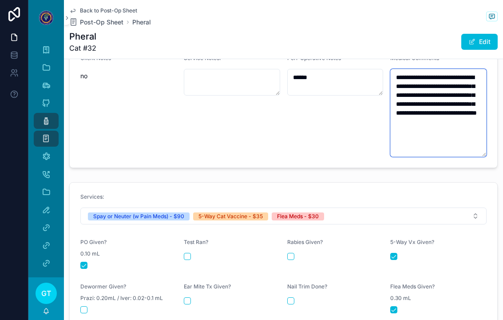
scroll to position [325, 0]
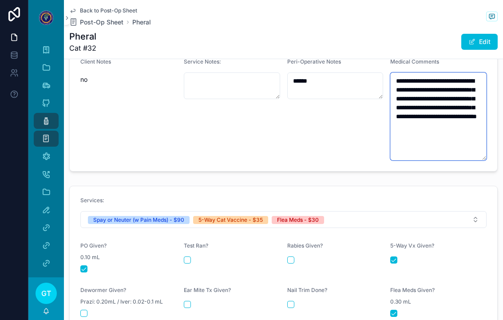
click at [434, 72] on textarea "**********" at bounding box center [438, 116] width 96 height 88
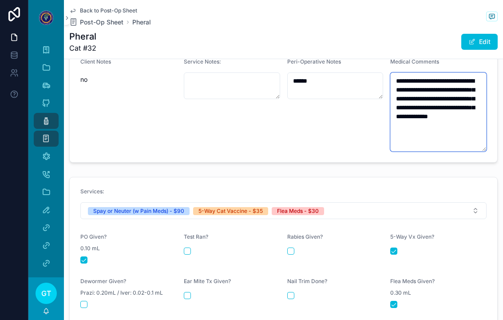
type textarea "**********"
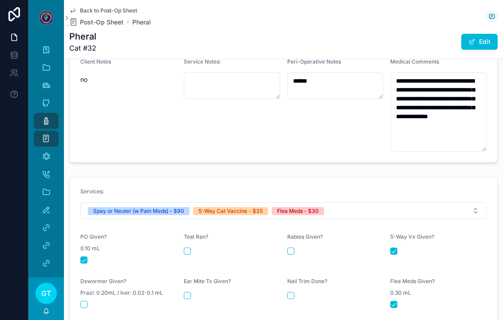
click at [237, 94] on div "Service Notes:" at bounding box center [232, 104] width 96 height 93
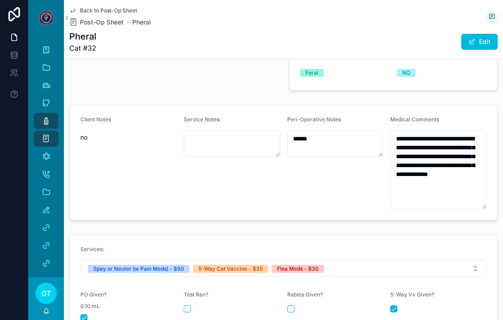
scroll to position [364, 0]
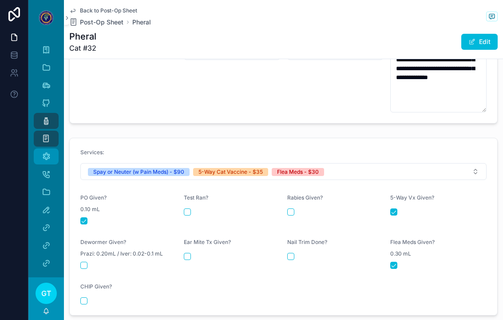
click at [46, 152] on icon "scrollable content" at bounding box center [46, 156] width 9 height 9
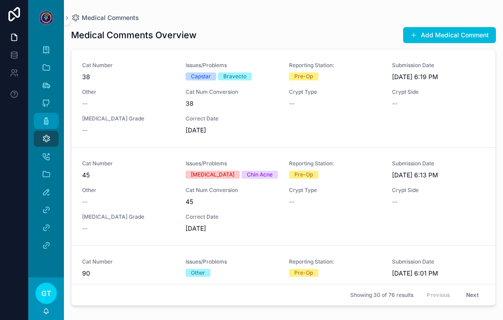
click at [48, 116] on icon "scrollable content" at bounding box center [46, 120] width 9 height 9
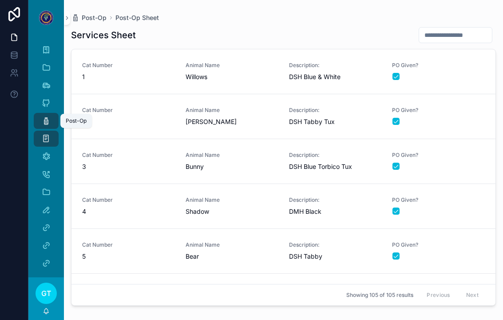
click at [464, 29] on input "scrollable content" at bounding box center [455, 35] width 73 height 12
type input "**"
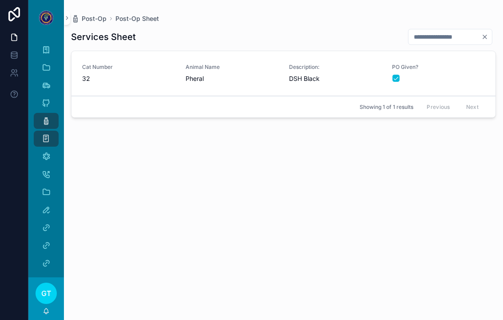
click at [466, 63] on div "PO Given?" at bounding box center [438, 72] width 93 height 19
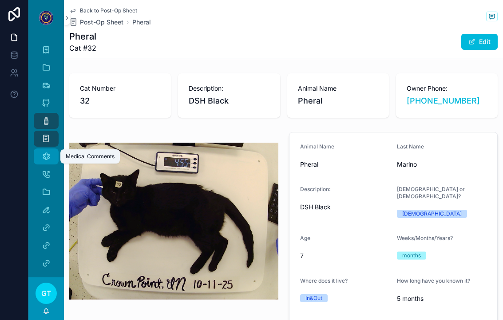
click at [48, 152] on icon "scrollable content" at bounding box center [46, 156] width 9 height 9
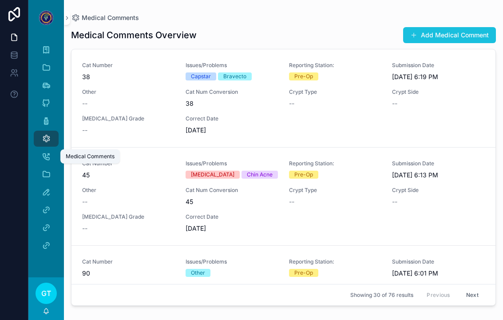
click at [459, 27] on button "Add Medical Comment" at bounding box center [449, 35] width 93 height 16
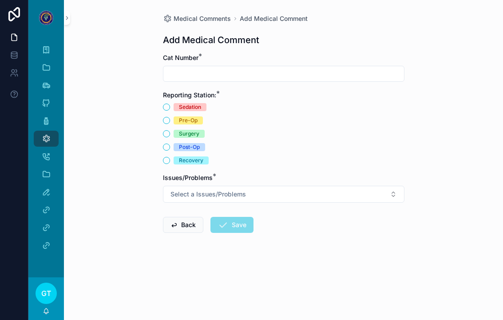
click at [315, 67] on input "scrollable content" at bounding box center [283, 73] width 241 height 12
type input "**"
click at [175, 130] on span "Surgery" at bounding box center [189, 134] width 31 height 8
click at [170, 130] on button "Surgery" at bounding box center [166, 133] width 7 height 7
click at [167, 143] on button "Post-Op" at bounding box center [166, 146] width 7 height 7
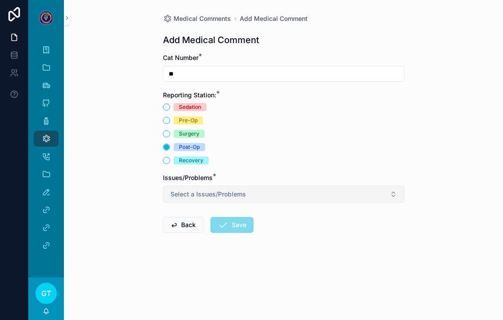
click at [380, 186] on button "Select a Issues/Problems" at bounding box center [283, 194] width 241 height 17
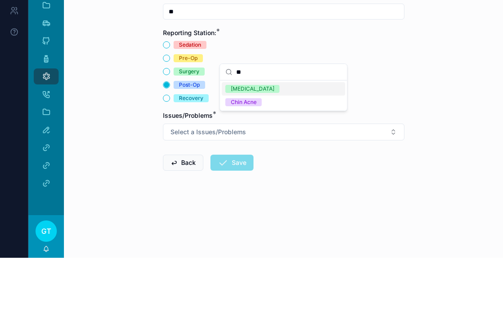
type input "**"
click at [286, 144] on div "[MEDICAL_DATA]" at bounding box center [283, 150] width 123 height 13
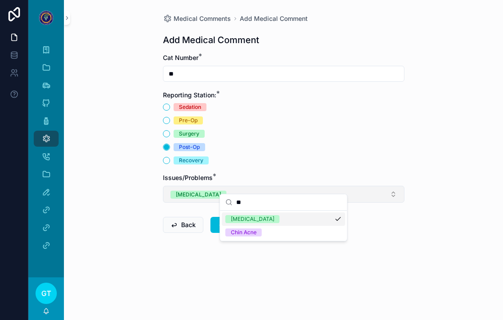
click at [336, 186] on button "[MEDICAL_DATA]" at bounding box center [283, 194] width 241 height 17
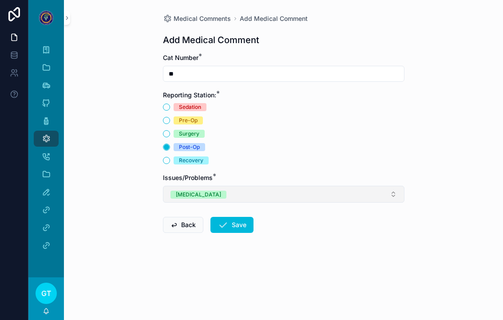
click at [356, 186] on button "[MEDICAL_DATA]" at bounding box center [283, 194] width 241 height 17
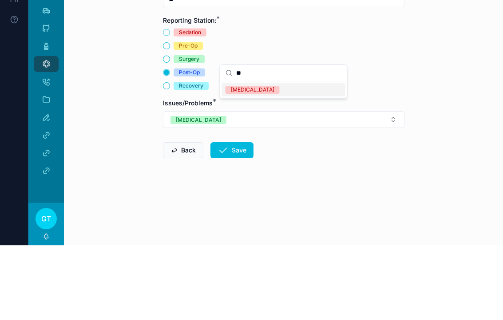
type input "**"
click at [296, 158] on div "[MEDICAL_DATA]" at bounding box center [283, 164] width 123 height 13
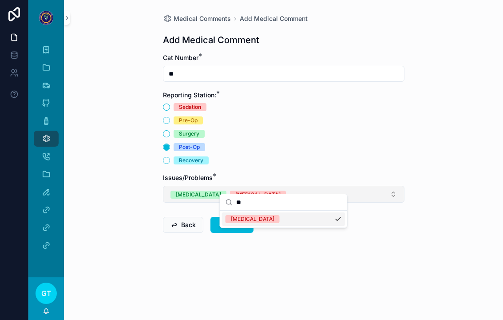
click at [366, 186] on button "[MEDICAL_DATA] [MEDICAL_DATA]" at bounding box center [283, 194] width 241 height 17
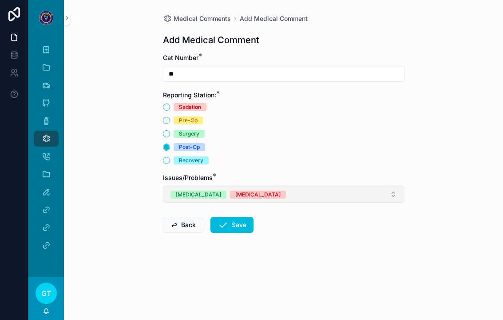
click at [367, 186] on button "[MEDICAL_DATA] [MEDICAL_DATA]" at bounding box center [283, 194] width 241 height 17
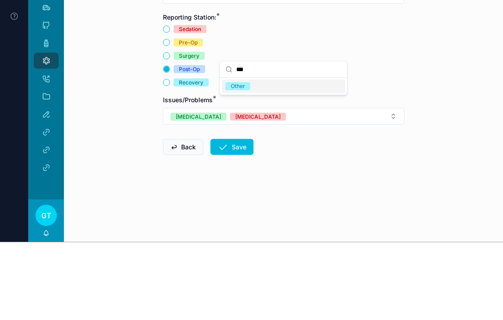
type input "***"
click at [324, 158] on div "Other" at bounding box center [283, 164] width 123 height 13
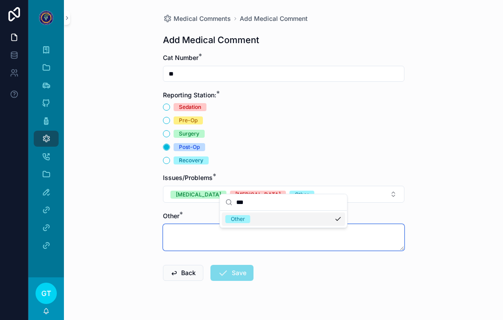
click at [193, 225] on textarea "scrollable content" at bounding box center [283, 237] width 241 height 27
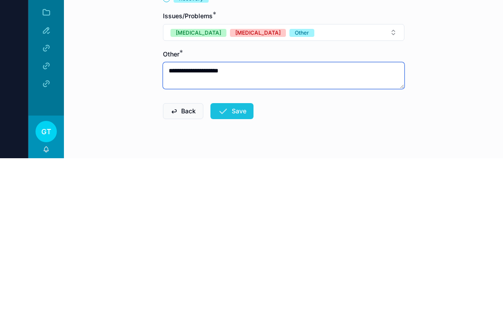
type textarea "**********"
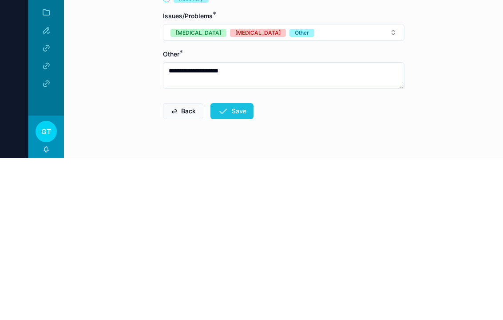
click at [249, 264] on button "Save" at bounding box center [231, 272] width 43 height 16
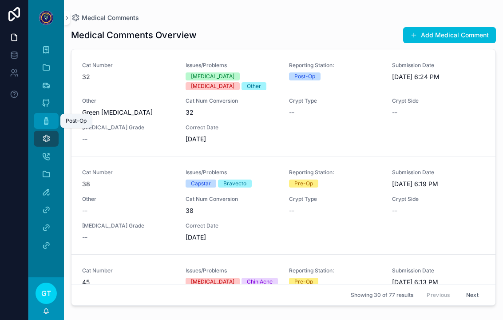
click at [39, 113] on link "Post-Op" at bounding box center [46, 121] width 25 height 16
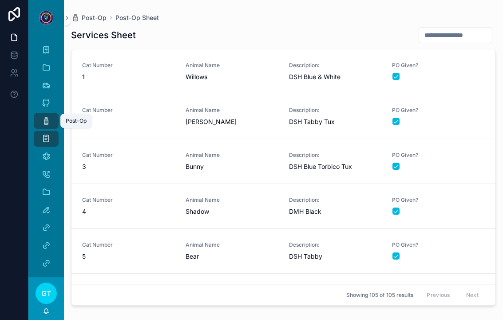
click at [419, 29] on input "scrollable content" at bounding box center [455, 35] width 73 height 12
type input "**"
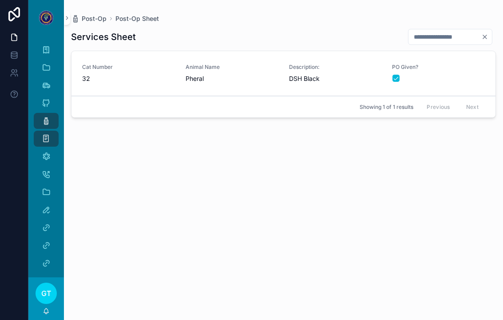
click at [122, 63] on div "Cat Number 32" at bounding box center [128, 73] width 93 height 20
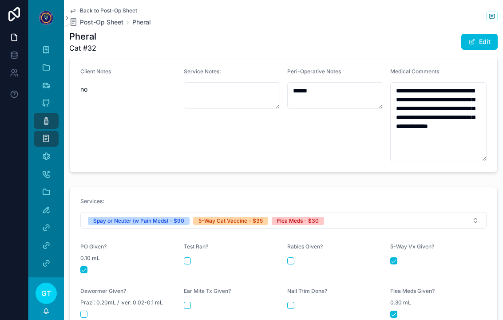
scroll to position [315, 0]
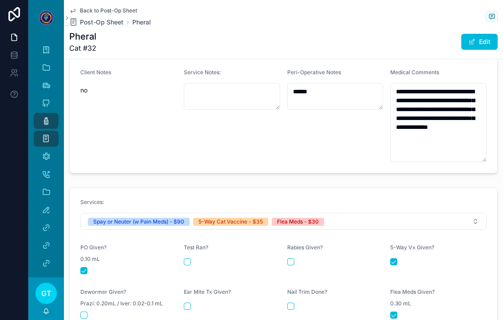
type textarea "**********"
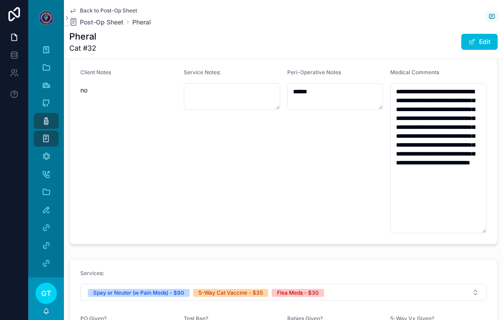
click at [41, 114] on div "Post-Op" at bounding box center [46, 121] width 14 height 14
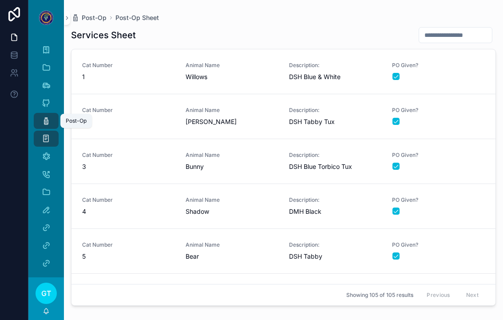
click at [467, 29] on input "scrollable content" at bounding box center [455, 35] width 73 height 12
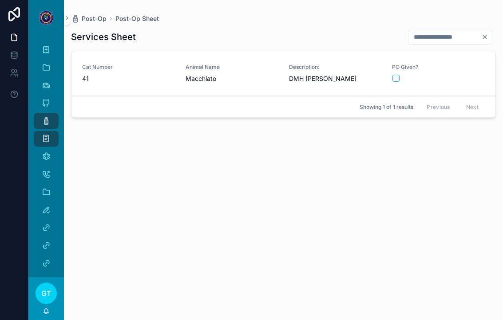
type input "**"
click at [397, 75] on button "scrollable content" at bounding box center [395, 78] width 7 height 7
click at [311, 172] on div "Services Sheet ** Cat Number 41 Animal Name Macchiato Description: DMH Tortie T…" at bounding box center [283, 166] width 425 height 286
click at [44, 116] on icon "scrollable content" at bounding box center [46, 120] width 9 height 9
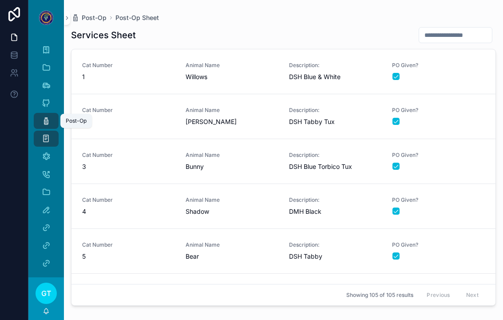
click at [459, 29] on input "scrollable content" at bounding box center [455, 35] width 73 height 12
type input "**"
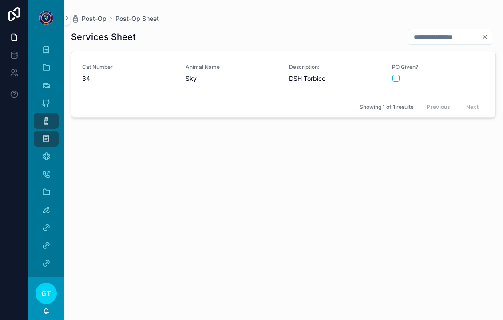
click at [475, 75] on div "scrollable content" at bounding box center [438, 78] width 92 height 7
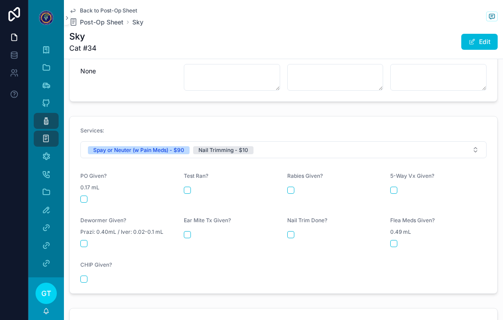
scroll to position [331, 0]
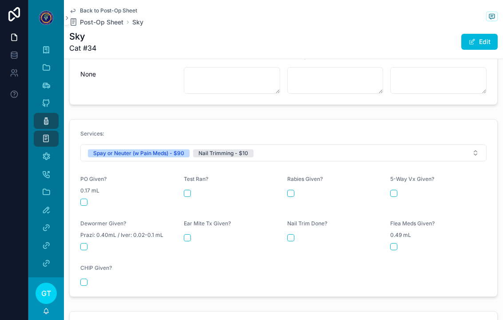
click at [81, 198] on button "scrollable content" at bounding box center [83, 201] width 7 height 7
click at [291, 234] on button "scrollable content" at bounding box center [290, 237] width 7 height 7
click at [49, 116] on icon "scrollable content" at bounding box center [46, 120] width 9 height 9
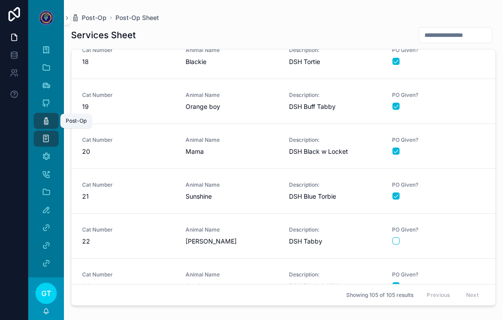
scroll to position [776, 0]
click at [454, 238] on div "scrollable content" at bounding box center [438, 241] width 92 height 7
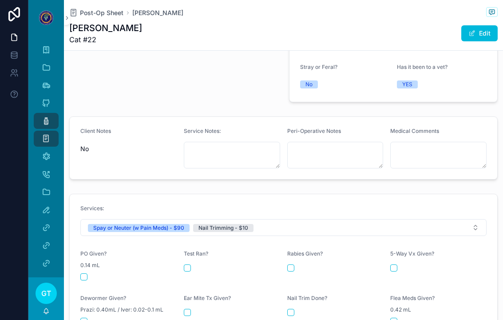
click at [83, 273] on button "scrollable content" at bounding box center [83, 276] width 7 height 7
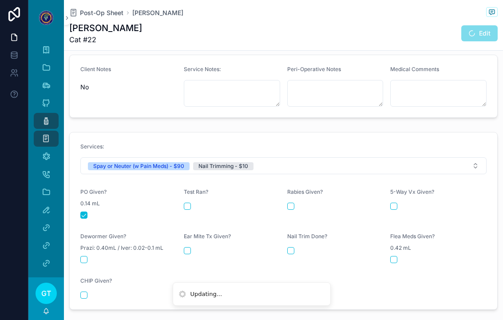
scroll to position [322, 0]
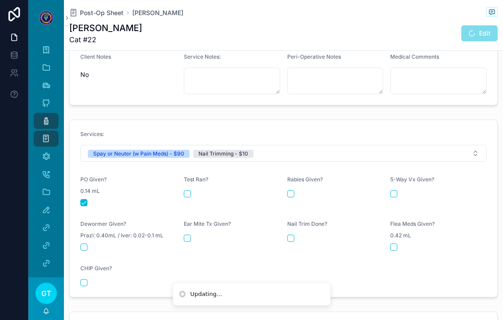
click at [289, 234] on button "scrollable content" at bounding box center [290, 237] width 7 height 7
click at [49, 116] on icon "scrollable content" at bounding box center [46, 120] width 9 height 9
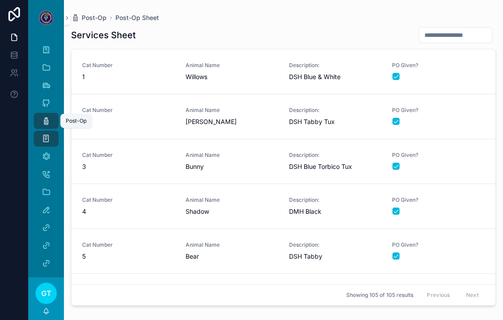
click at [466, 29] on input "scrollable content" at bounding box center [455, 35] width 73 height 12
type input "**"
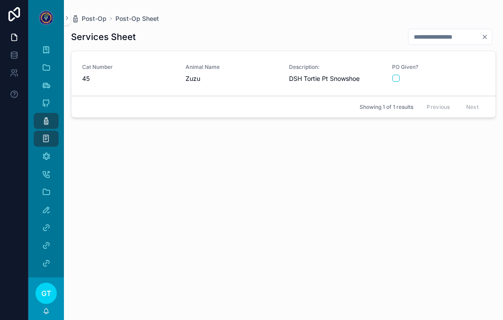
click at [474, 75] on div "scrollable content" at bounding box center [438, 78] width 92 height 7
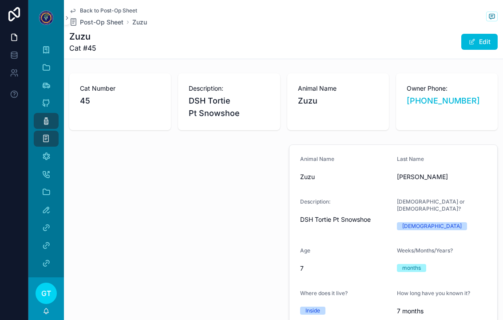
type textarea "**********"
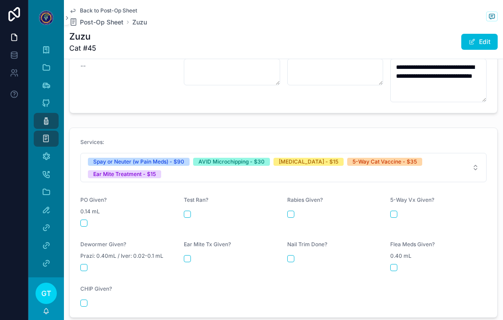
scroll to position [369, 0]
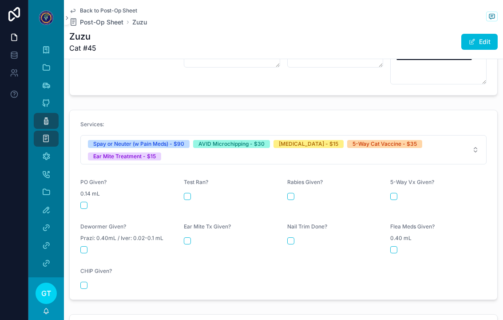
click at [85, 201] on button "scrollable content" at bounding box center [83, 204] width 7 height 7
click at [83, 274] on form "Services: Spay or Neuter (w Pain Meds) - $90 AVID Microchipping - $30 [MEDICAL_…" at bounding box center [283, 204] width 427 height 189
click at [294, 193] on button "scrollable content" at bounding box center [290, 196] width 7 height 7
click at [395, 193] on button "scrollable content" at bounding box center [393, 196] width 7 height 7
click at [189, 237] on button "scrollable content" at bounding box center [187, 240] width 7 height 7
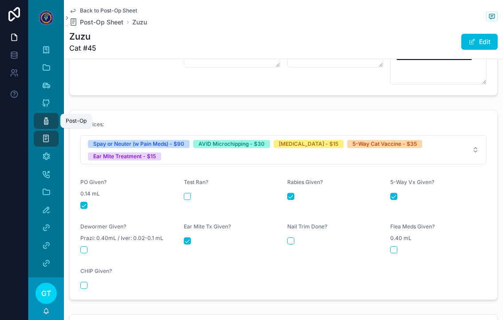
click at [43, 116] on icon "scrollable content" at bounding box center [46, 120] width 9 height 9
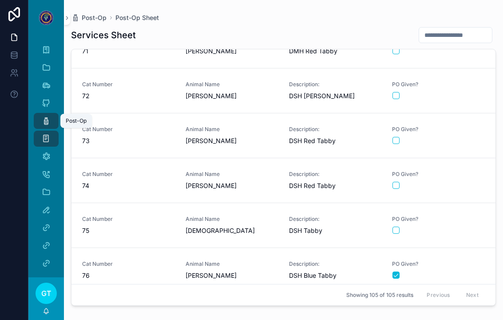
scroll to position [3176, 0]
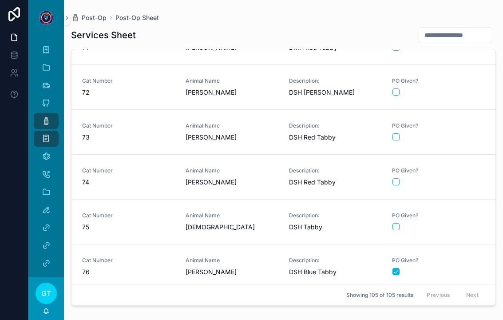
click at [466, 220] on div "PO Given?" at bounding box center [438, 222] width 93 height 20
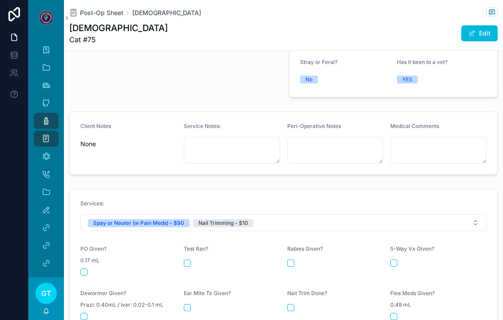
scroll to position [282, 0]
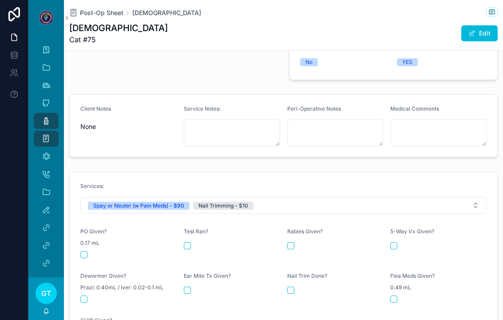
click at [79, 218] on form "Services: Spay or Neuter (w Pain Meds) - $90 Nail Trimming - $10 PO Given? 0.17…" at bounding box center [283, 260] width 427 height 177
click at [294, 286] on button "scrollable content" at bounding box center [290, 289] width 7 height 7
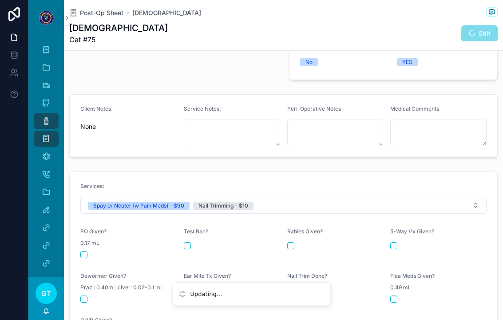
click at [87, 251] on div "scrollable content" at bounding box center [128, 254] width 96 height 7
click at [86, 251] on button "scrollable content" at bounding box center [83, 254] width 7 height 7
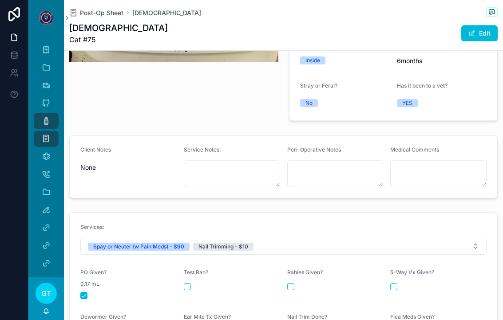
scroll to position [240, 0]
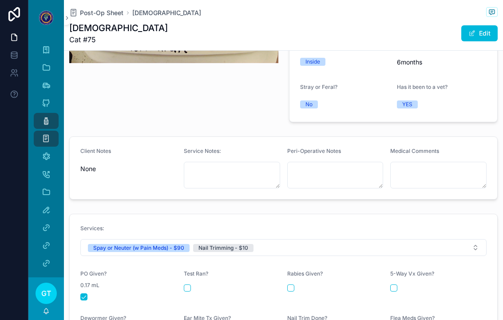
click at [37, 113] on link "Post-Op" at bounding box center [46, 121] width 25 height 16
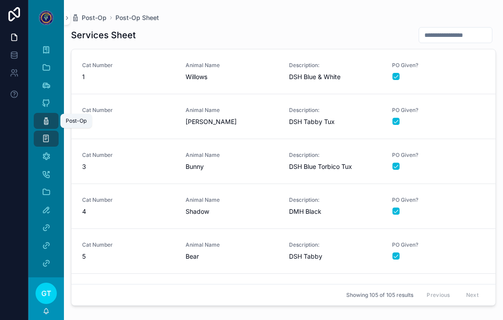
click at [458, 29] on input "scrollable content" at bounding box center [455, 35] width 73 height 12
type input "**"
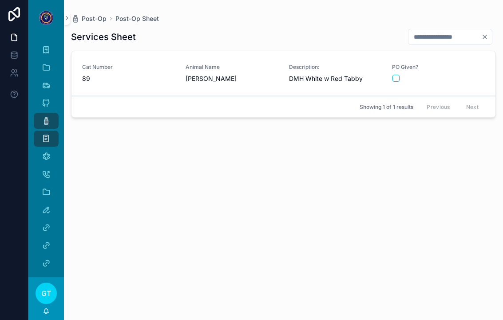
click at [461, 75] on div "scrollable content" at bounding box center [438, 78] width 92 height 7
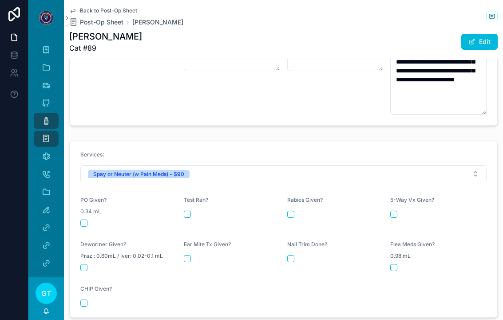
scroll to position [365, 0]
click at [83, 220] on button "scrollable content" at bounding box center [83, 223] width 7 height 7
click at [85, 220] on button "scrollable content" at bounding box center [83, 223] width 7 height 7
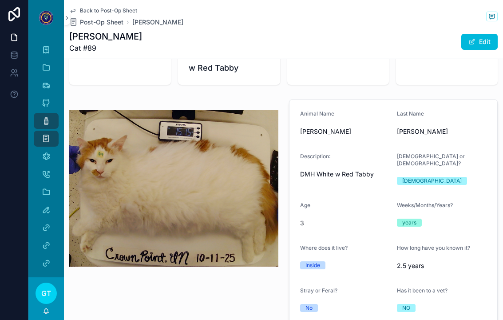
scroll to position [64, 0]
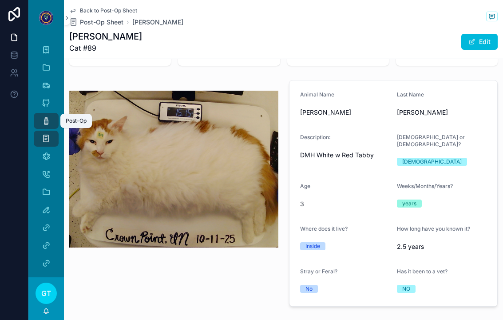
click at [38, 113] on link "Post-Op" at bounding box center [46, 121] width 25 height 16
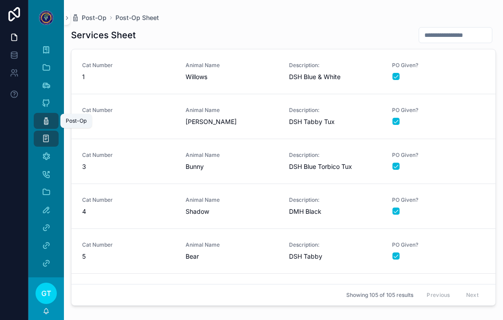
click at [465, 29] on input "scrollable content" at bounding box center [455, 35] width 73 height 12
type input "**"
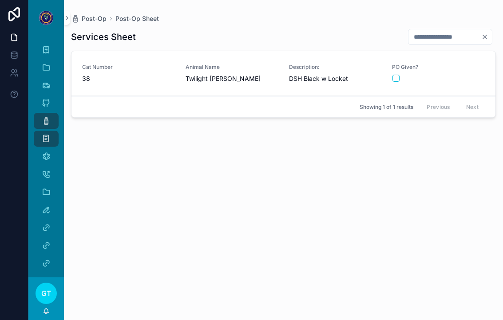
click at [474, 63] on span "PO Given?" at bounding box center [438, 66] width 93 height 7
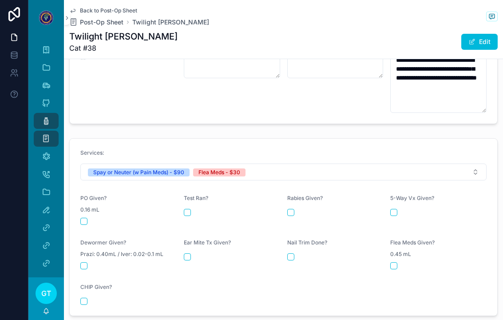
scroll to position [358, 0]
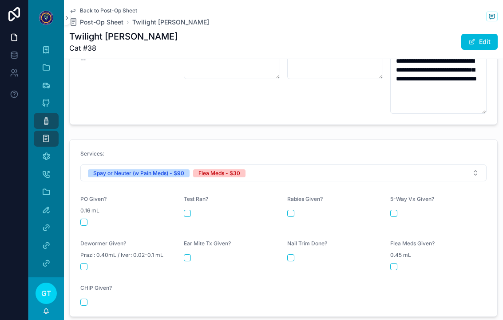
click at [82, 218] on button "scrollable content" at bounding box center [83, 221] width 7 height 7
click at [395, 263] on button "scrollable content" at bounding box center [393, 266] width 7 height 7
click at [469, 62] on textarea "**********" at bounding box center [438, 82] width 96 height 61
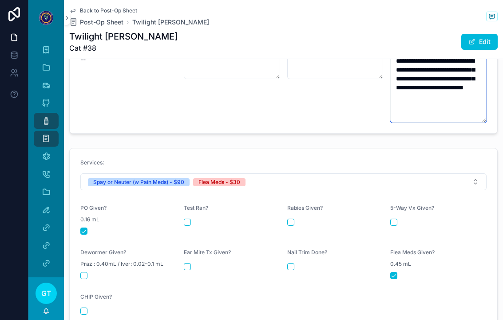
type textarea "**********"
click at [102, 85] on div "Client Notes --" at bounding box center [128, 80] width 96 height 84
click at [43, 116] on icon "scrollable content" at bounding box center [46, 120] width 9 height 9
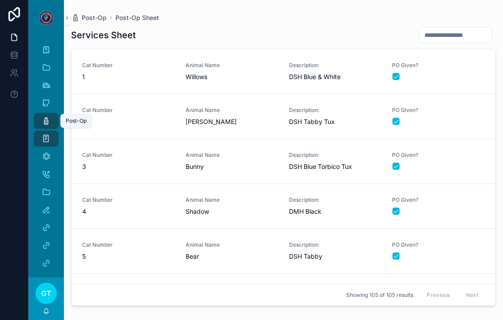
click at [461, 29] on input "scrollable content" at bounding box center [455, 35] width 73 height 12
type input "**"
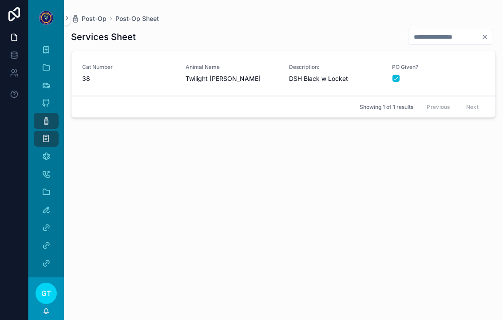
click at [466, 63] on span "PO Given?" at bounding box center [438, 66] width 93 height 7
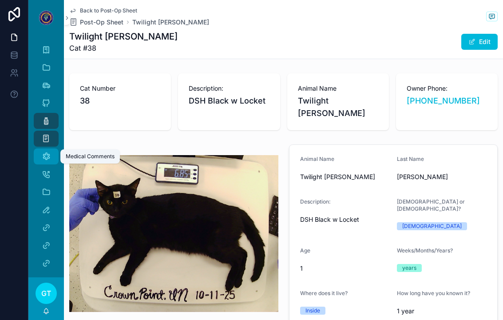
click at [52, 149] on div "Medical Comments" at bounding box center [46, 156] width 14 height 14
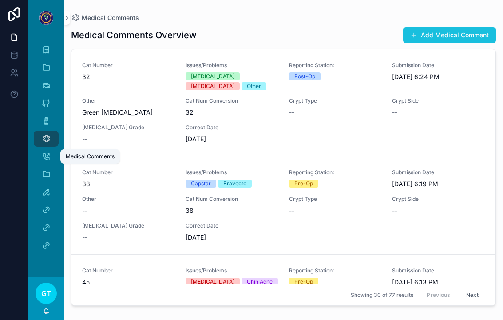
click at [467, 28] on button "Add Medical Comment" at bounding box center [449, 35] width 93 height 16
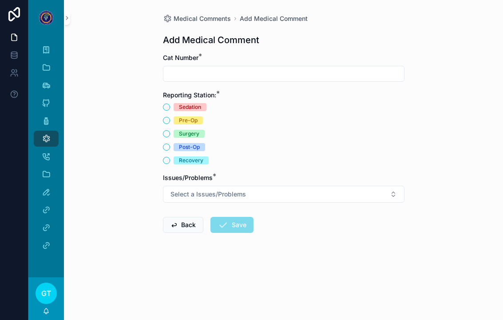
click at [178, 67] on input "scrollable content" at bounding box center [283, 73] width 241 height 12
type input "**"
click at [169, 117] on button "Pre-Op" at bounding box center [166, 120] width 7 height 7
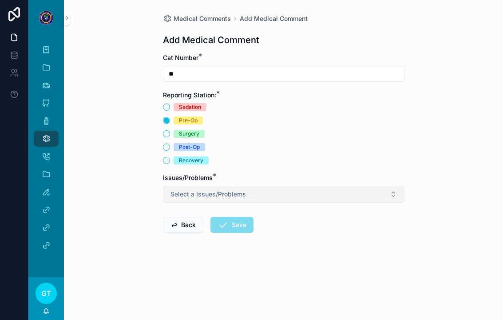
click at [227, 190] on button "Select a Issues/Problems" at bounding box center [283, 194] width 241 height 17
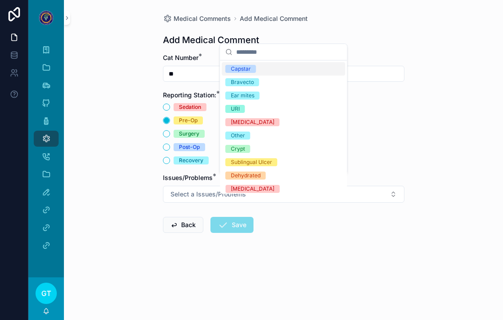
click at [247, 94] on div "Ear mites" at bounding box center [243, 95] width 24 height 8
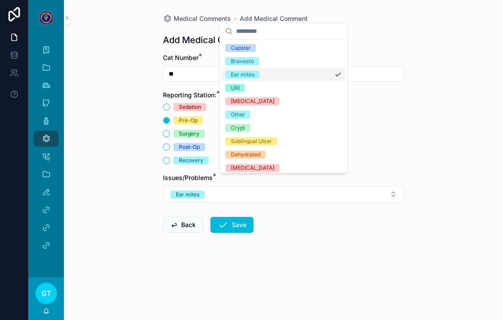
click at [239, 118] on div "Other" at bounding box center [238, 115] width 14 height 8
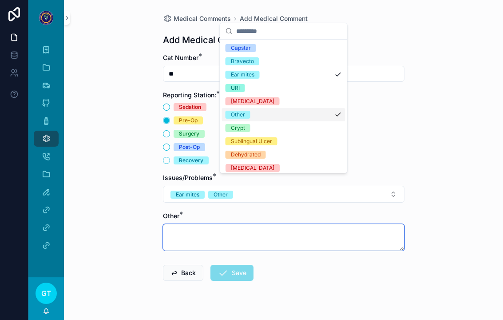
click at [233, 224] on textarea "scrollable content" at bounding box center [283, 237] width 241 height 27
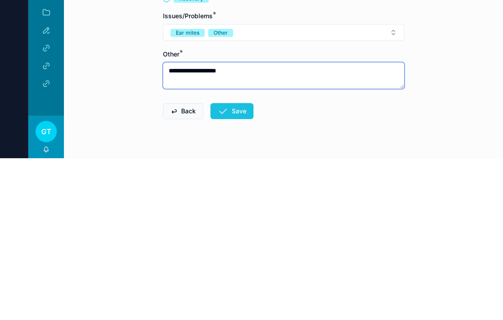
type textarea "**********"
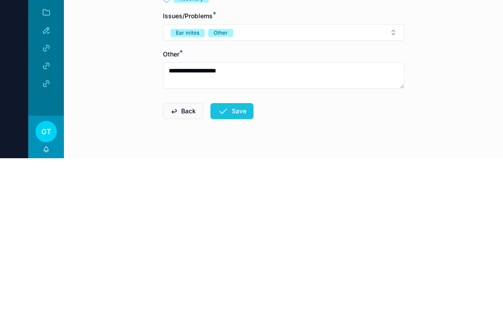
click at [238, 264] on button "Save" at bounding box center [231, 272] width 43 height 16
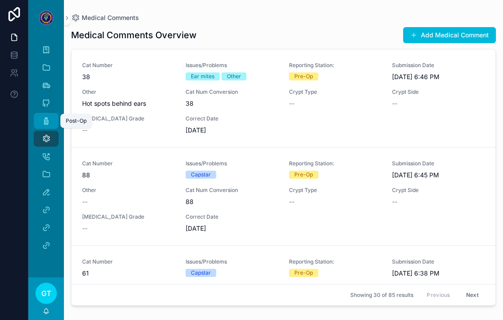
click at [43, 116] on icon "scrollable content" at bounding box center [46, 120] width 9 height 9
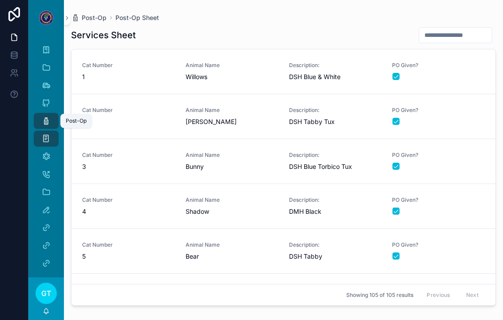
click at [466, 29] on input "scrollable content" at bounding box center [455, 35] width 73 height 12
type input "**"
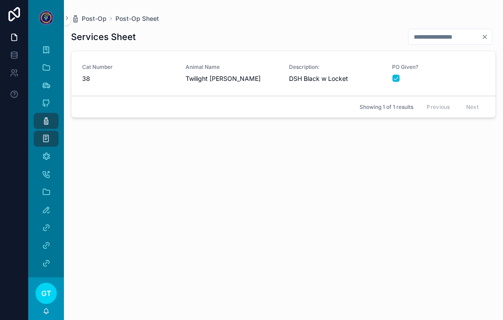
click at [458, 63] on div "PO Given?" at bounding box center [438, 72] width 93 height 19
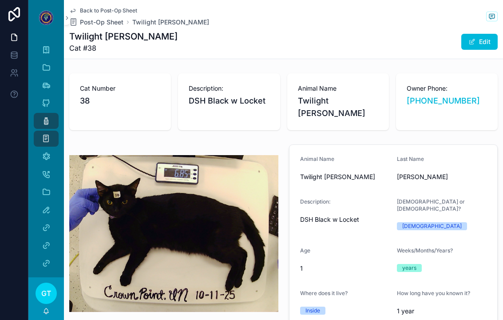
type textarea "**********"
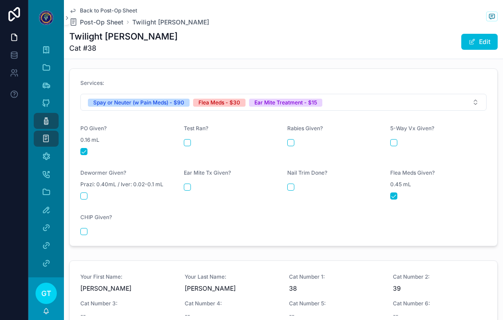
scroll to position [482, 0]
click at [184, 183] on button "scrollable content" at bounding box center [187, 186] width 7 height 7
click at [43, 116] on icon "scrollable content" at bounding box center [46, 120] width 9 height 9
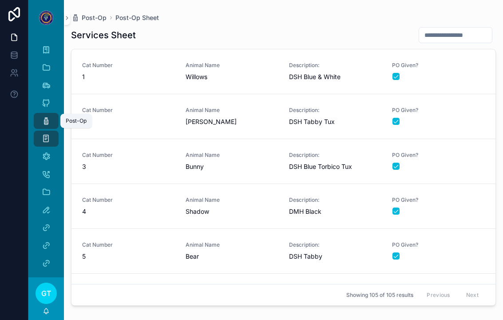
click at [462, 29] on input "scrollable content" at bounding box center [455, 35] width 73 height 12
type input "**"
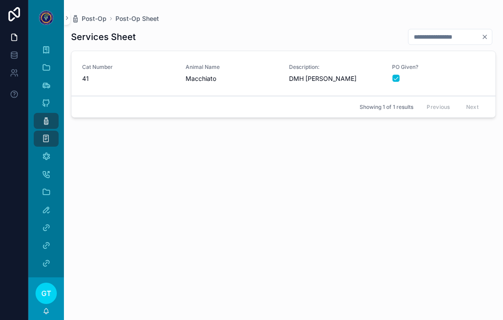
click at [465, 63] on span "PO Given?" at bounding box center [438, 66] width 93 height 7
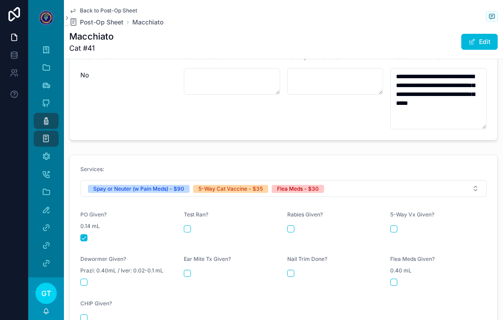
scroll to position [343, 0]
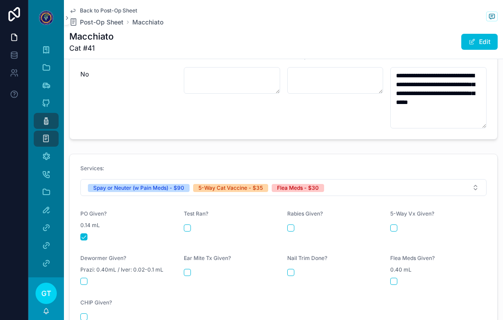
click at [395, 224] on button "scrollable content" at bounding box center [393, 227] width 7 height 7
click at [393, 277] on button "scrollable content" at bounding box center [393, 280] width 7 height 7
click at [38, 113] on link "Post-Op" at bounding box center [46, 121] width 25 height 16
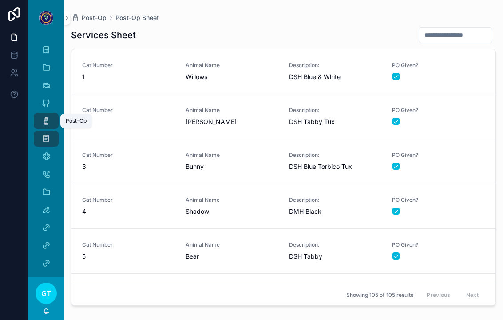
click at [460, 29] on input "scrollable content" at bounding box center [455, 35] width 73 height 12
type input "**"
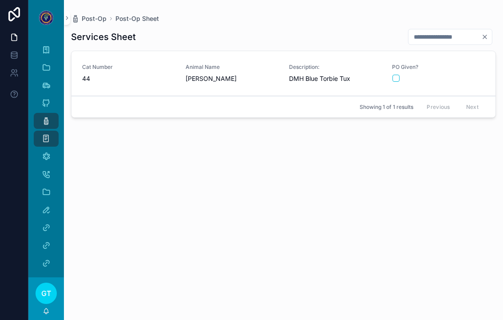
click at [451, 75] on div "scrollable content" at bounding box center [438, 78] width 92 height 7
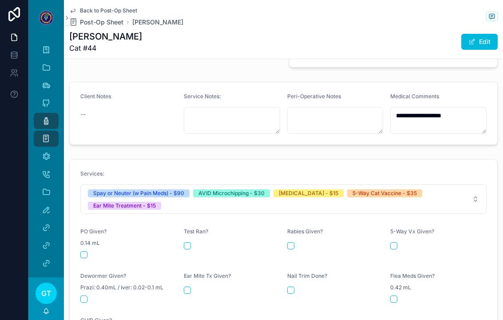
scroll to position [302, 0]
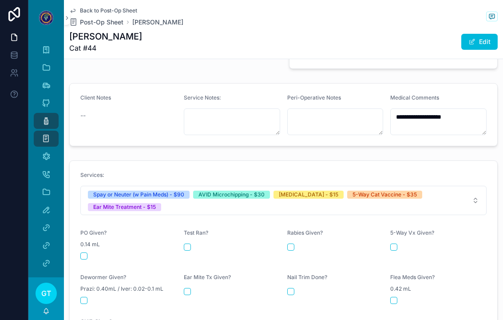
click at [85, 252] on button "scrollable content" at bounding box center [83, 255] width 7 height 7
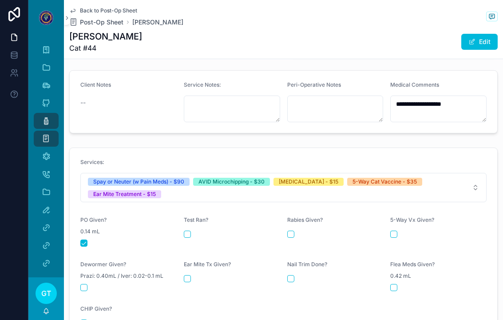
scroll to position [312, 0]
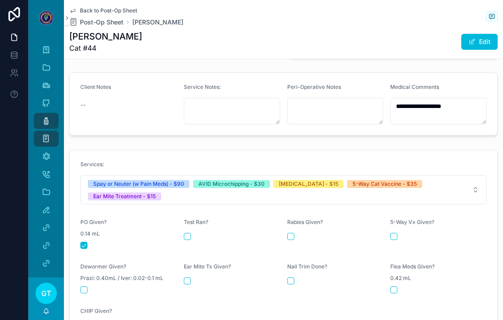
click at [86, 319] on button "scrollable content" at bounding box center [83, 324] width 7 height 7
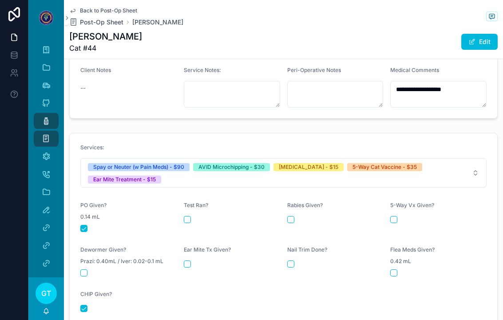
scroll to position [332, 0]
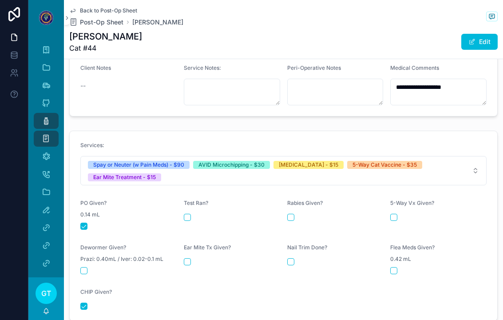
click at [395, 213] on button "scrollable content" at bounding box center [393, 216] width 7 height 7
click at [289, 213] on button "scrollable content" at bounding box center [290, 216] width 7 height 7
click at [186, 244] on div "Ear Mite Tx Given?" at bounding box center [232, 249] width 96 height 11
click at [186, 244] on div "Ear Mite Tx Given?" at bounding box center [232, 259] width 96 height 30
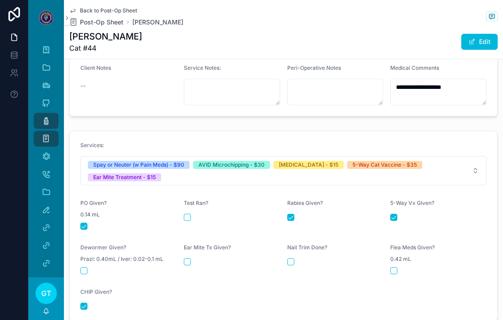
click at [187, 258] on button "scrollable content" at bounding box center [187, 261] width 7 height 7
click at [43, 116] on icon "scrollable content" at bounding box center [46, 120] width 9 height 9
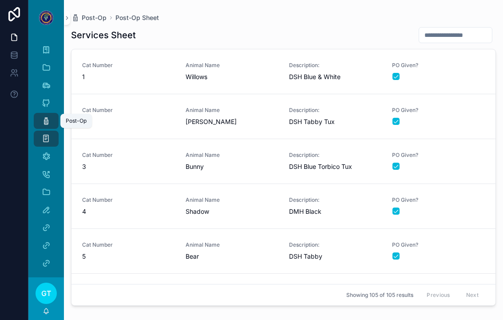
click at [419, 29] on input "scrollable content" at bounding box center [455, 35] width 73 height 12
type input "*"
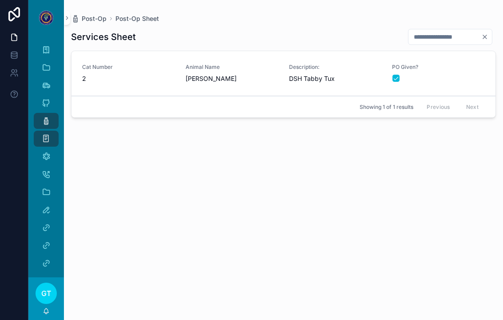
type input "**"
click at [469, 63] on span "PO Given?" at bounding box center [438, 66] width 93 height 7
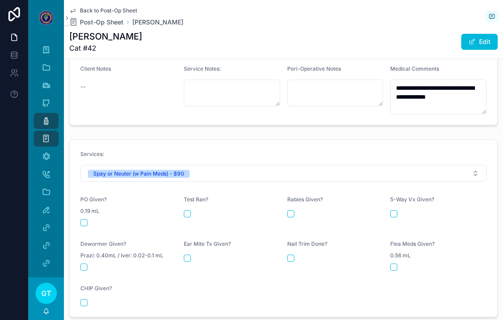
scroll to position [317, 0]
click at [87, 220] on button "scrollable content" at bounding box center [83, 223] width 7 height 7
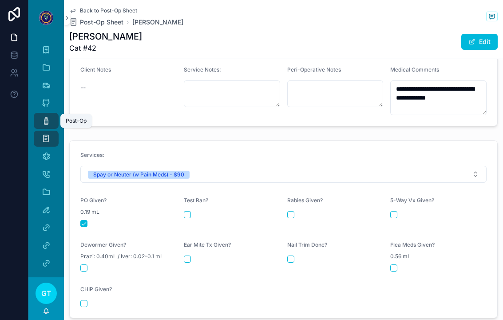
click at [40, 114] on div "Post-Op" at bounding box center [46, 121] width 14 height 14
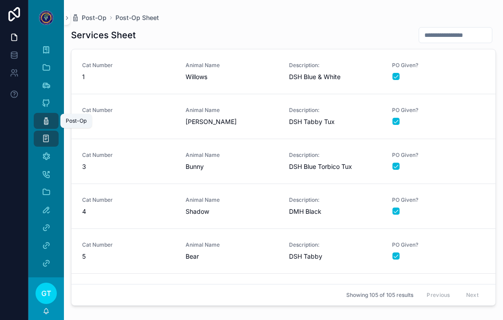
click at [459, 29] on input "scrollable content" at bounding box center [455, 35] width 73 height 12
type input "**"
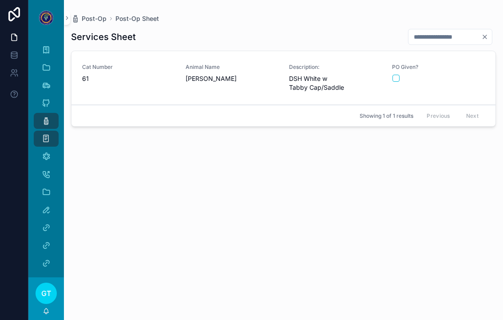
click at [465, 75] on div "scrollable content" at bounding box center [438, 78] width 92 height 7
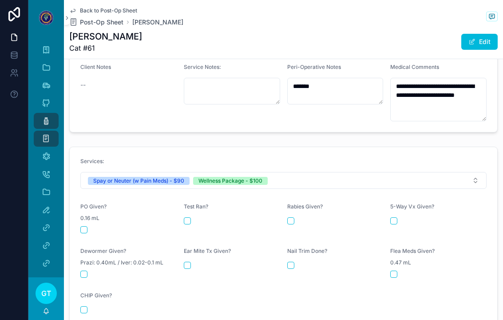
scroll to position [334, 0]
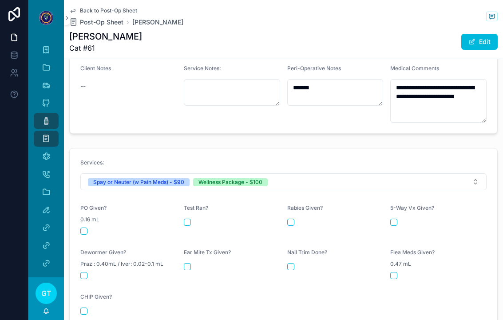
click at [77, 217] on form "Services: Spay or Neuter (w Pain Meds) - $90 Wellness Package - $100 PO Given? …" at bounding box center [283, 236] width 427 height 177
click at [81, 227] on button "scrollable content" at bounding box center [83, 230] width 7 height 7
click at [280, 208] on form "Services: Spay or Neuter (w Pain Meds) - $90 Wellness Package - $100 PO Given? …" at bounding box center [283, 236] width 427 height 177
click at [392, 218] on button "scrollable content" at bounding box center [393, 221] width 7 height 7
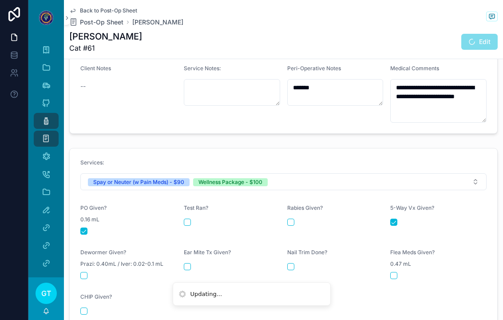
click at [288, 218] on div "Rabies Given?" at bounding box center [335, 219] width 96 height 30
click at [293, 218] on button "scrollable content" at bounding box center [290, 221] width 7 height 7
click at [397, 272] on button "scrollable content" at bounding box center [393, 275] width 7 height 7
click at [288, 263] on button "scrollable content" at bounding box center [290, 266] width 7 height 7
click at [184, 260] on div "Ear Mite Tx Given?" at bounding box center [232, 264] width 96 height 30
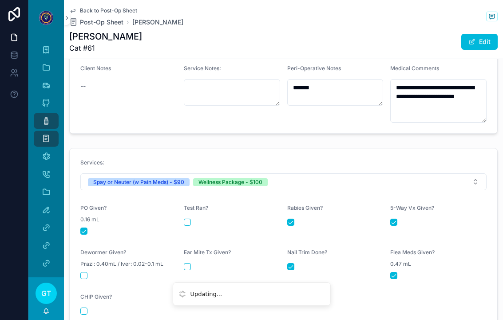
click at [87, 272] on button "scrollable content" at bounding box center [83, 275] width 7 height 7
click at [185, 263] on button "scrollable content" at bounding box center [187, 266] width 7 height 7
click at [41, 114] on div "Post-Op" at bounding box center [46, 121] width 14 height 14
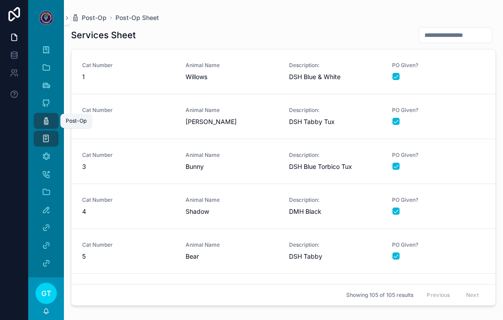
click at [454, 29] on input "scrollable content" at bounding box center [455, 35] width 73 height 12
type input "**"
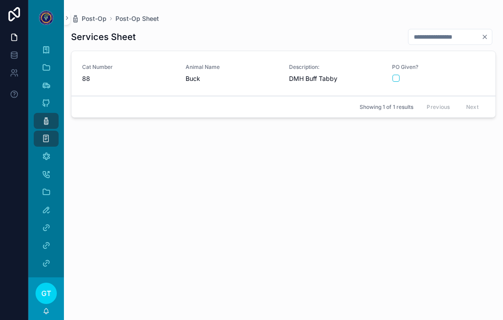
click at [457, 63] on div "PO Given?" at bounding box center [438, 72] width 93 height 19
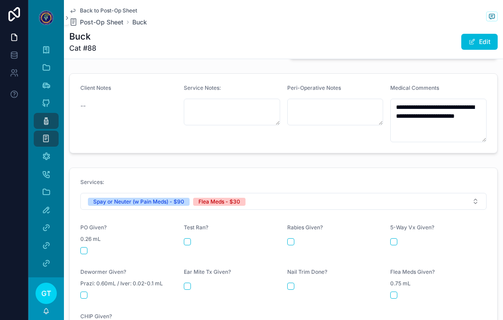
scroll to position [309, 0]
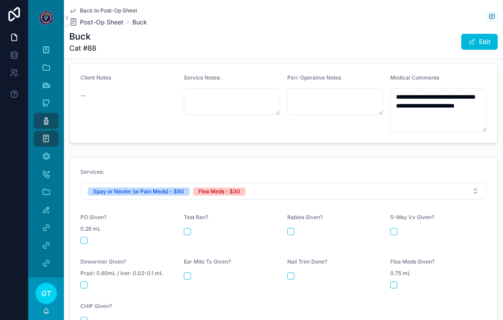
click at [83, 237] on button "scrollable content" at bounding box center [83, 240] width 7 height 7
click at [396, 281] on button "scrollable content" at bounding box center [393, 284] width 7 height 7
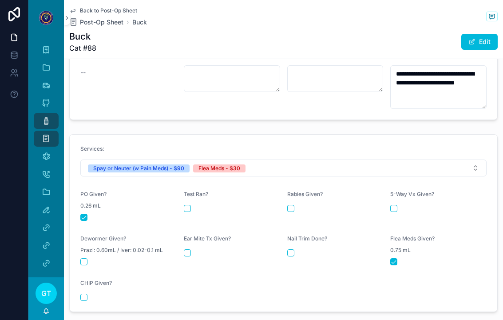
scroll to position [338, 0]
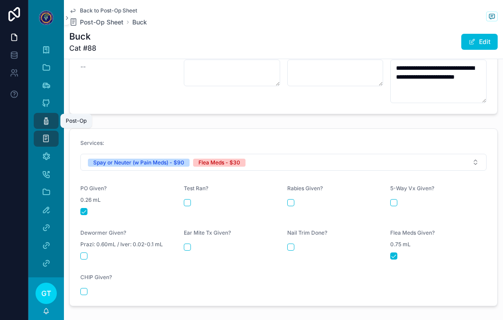
click at [38, 113] on link "Post-Op" at bounding box center [46, 121] width 25 height 16
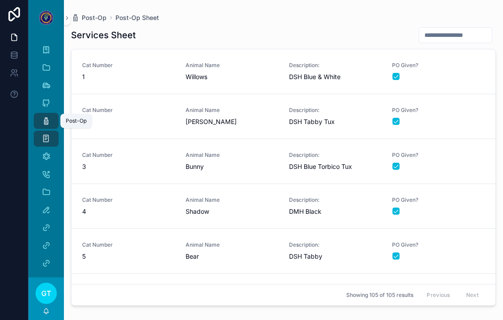
click at [464, 29] on input "scrollable content" at bounding box center [455, 35] width 73 height 12
type input "***"
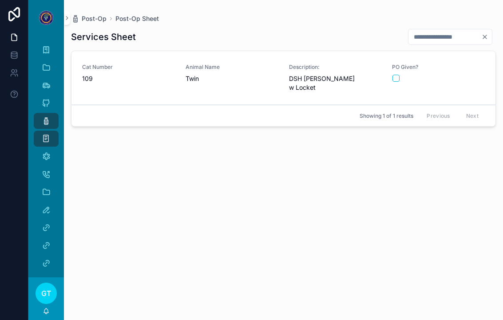
click at [477, 75] on div "scrollable content" at bounding box center [438, 78] width 92 height 7
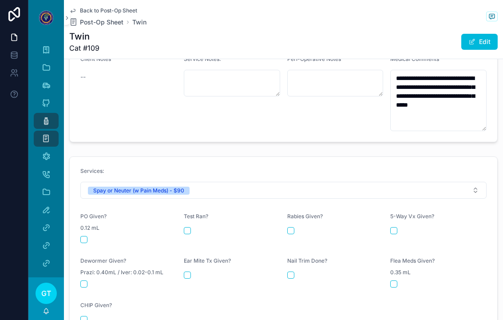
scroll to position [354, 0]
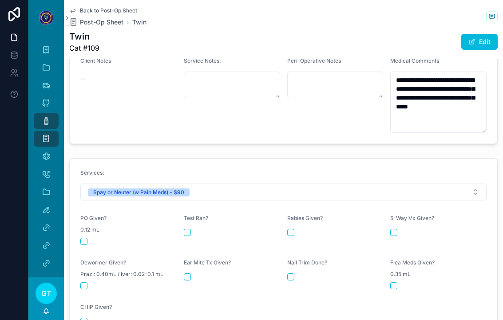
click at [81, 237] on button "scrollable content" at bounding box center [83, 240] width 7 height 7
click at [36, 113] on link "Post-Op" at bounding box center [46, 121] width 25 height 16
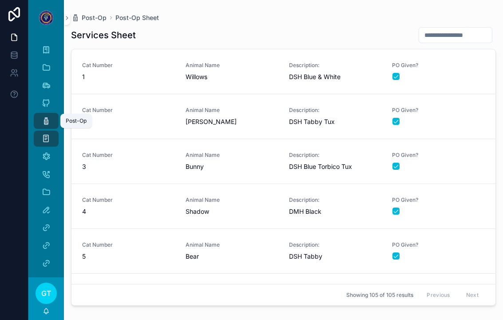
click at [451, 29] on input "scrollable content" at bounding box center [455, 35] width 73 height 12
type input "***"
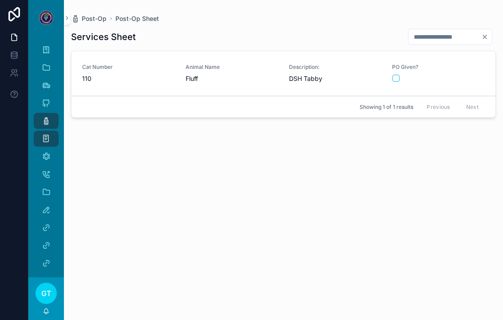
click at [462, 63] on div "PO Given?" at bounding box center [438, 72] width 93 height 19
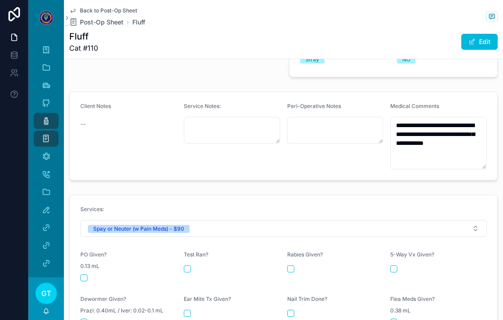
scroll to position [289, 0]
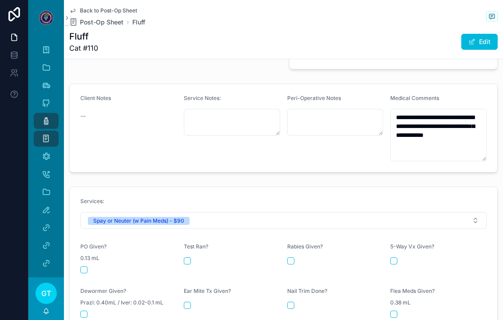
click at [78, 259] on form "Services: Spay or Neuter (w Pain Meds) - $90 PO Given? 0.13 mL Test Ran? [MEDIC…" at bounding box center [283, 275] width 427 height 177
click at [81, 257] on form "Services: Spay or Neuter (w Pain Meds) - $90 PO Given? 0.13 mL Test Ran? [MEDIC…" at bounding box center [283, 275] width 427 height 177
click at [72, 253] on form "Services: Spay or Neuter (w Pain Meds) - $90 PO Given? 0.13 mL Test Ran? [MEDIC…" at bounding box center [283, 275] width 427 height 177
click at [77, 256] on form "Services: Spay or Neuter (w Pain Meds) - $90 PO Given? 0.13 mL Test Ran? [MEDIC…" at bounding box center [283, 275] width 427 height 177
click at [84, 247] on div "PO Given? 0.13 mL" at bounding box center [128, 258] width 96 height 30
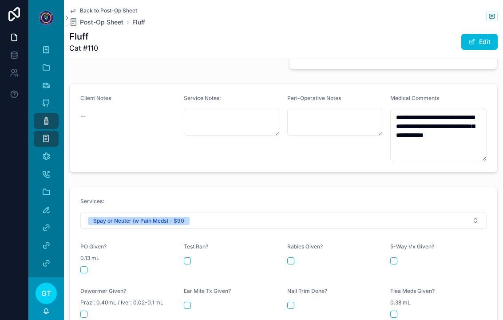
click at [85, 266] on button "scrollable content" at bounding box center [83, 269] width 7 height 7
click at [39, 114] on div "Post-Op" at bounding box center [46, 121] width 14 height 14
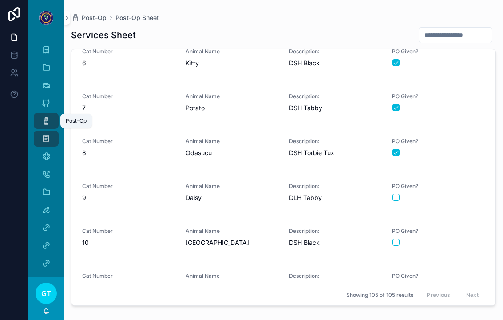
scroll to position [237, 0]
click at [455, 194] on div "scrollable content" at bounding box center [438, 197] width 92 height 7
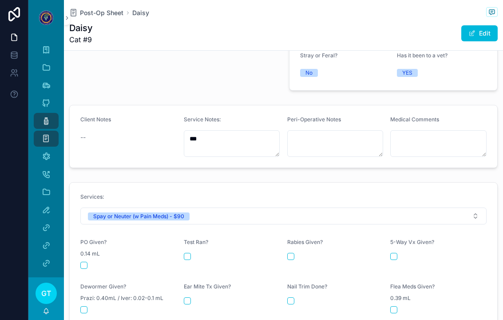
scroll to position [259, 0]
click at [83, 250] on span "0.14 mL" at bounding box center [90, 253] width 20 height 7
click at [84, 262] on button "scrollable content" at bounding box center [83, 265] width 7 height 7
click at [451, 130] on textarea "scrollable content" at bounding box center [438, 143] width 96 height 27
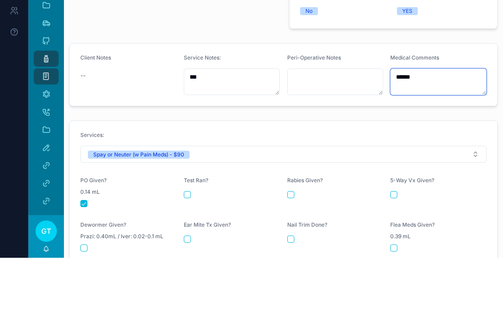
type textarea "*******"
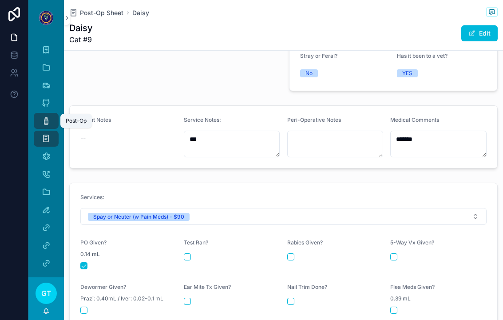
click at [39, 114] on div "Post-Op" at bounding box center [46, 121] width 14 height 14
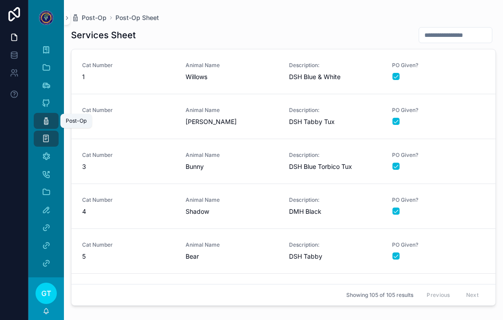
click at [463, 29] on input "scrollable content" at bounding box center [455, 35] width 73 height 12
type input "***"
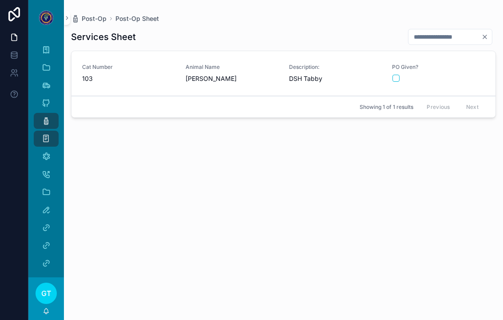
click at [474, 75] on div "scrollable content" at bounding box center [438, 78] width 92 height 7
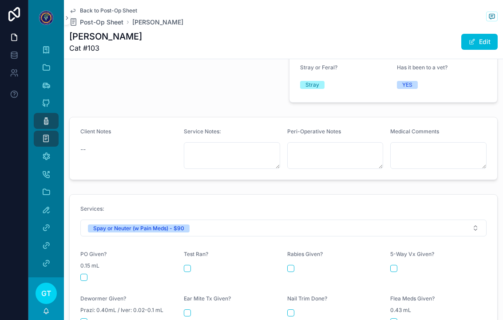
scroll to position [256, 0]
click at [79, 264] on form "Services: Spay or Neuter (w Pain Meds) - $90 PO Given? 0.15 mL Test Ran? [MEDIC…" at bounding box center [283, 282] width 427 height 177
click at [86, 273] on button "scrollable content" at bounding box center [83, 276] width 7 height 7
click at [46, 116] on icon "scrollable content" at bounding box center [46, 120] width 9 height 9
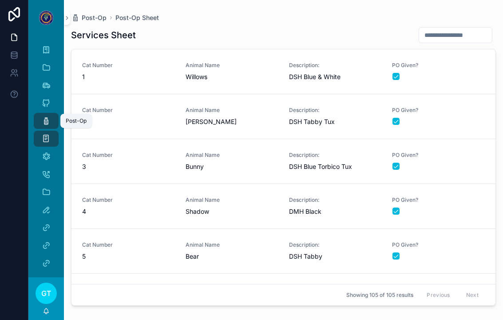
click at [463, 30] on input "scrollable content" at bounding box center [455, 35] width 73 height 12
type input "**"
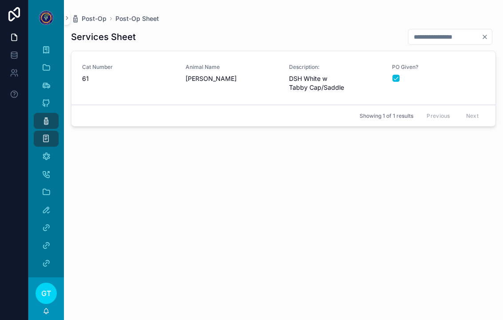
click at [466, 63] on div "PO Given?" at bounding box center [438, 72] width 93 height 19
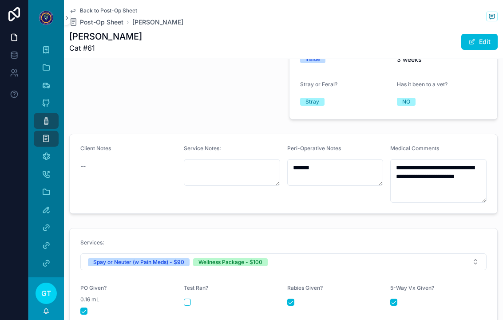
scroll to position [296, 0]
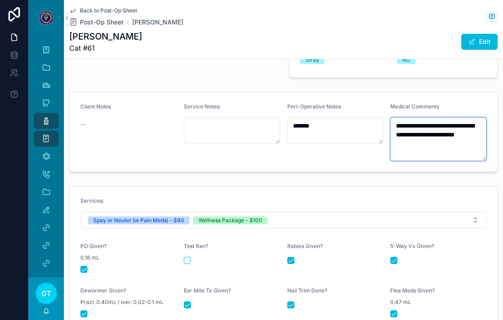
click at [455, 133] on textarea "**********" at bounding box center [438, 138] width 96 height 43
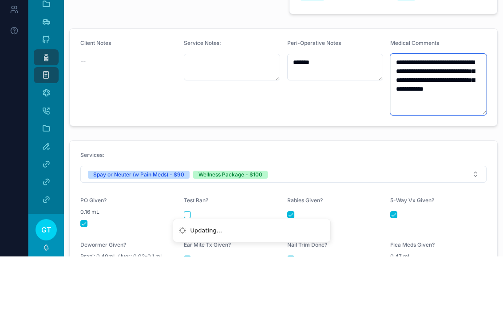
click at [424, 117] on textarea "**********" at bounding box center [438, 147] width 96 height 61
click at [451, 117] on textarea "**********" at bounding box center [438, 147] width 96 height 61
click at [417, 117] on textarea "**********" at bounding box center [438, 147] width 96 height 61
click at [474, 117] on textarea "**********" at bounding box center [438, 147] width 96 height 61
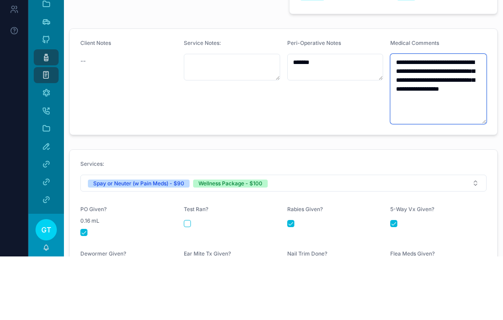
type textarea "**********"
click at [162, 103] on div "Client Notes --" at bounding box center [128, 145] width 96 height 84
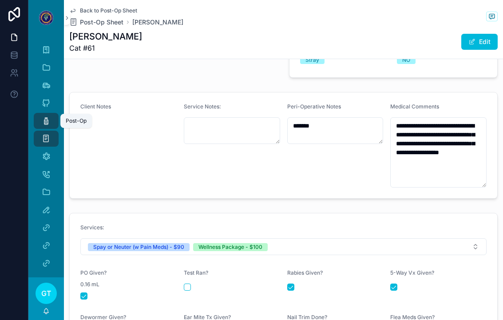
click at [42, 116] on icon "scrollable content" at bounding box center [46, 120] width 9 height 9
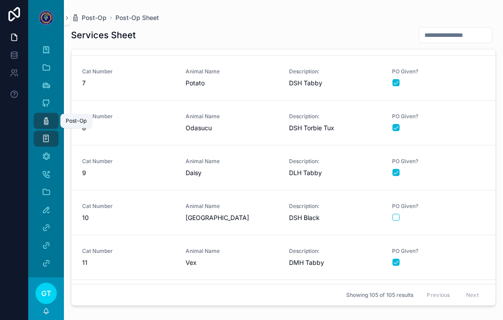
scroll to position [260, 0]
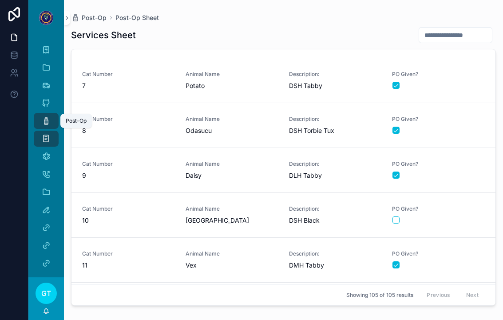
click at [455, 216] on div "scrollable content" at bounding box center [438, 219] width 92 height 7
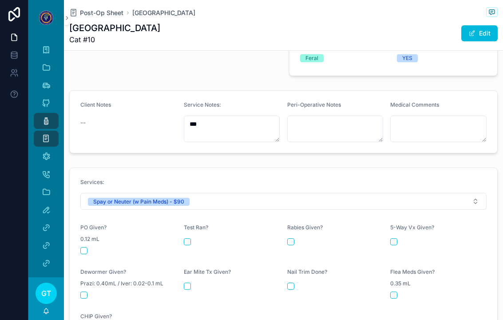
scroll to position [284, 0]
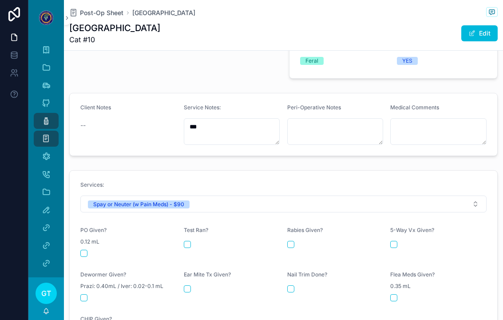
click at [82, 249] on button "scrollable content" at bounding box center [83, 252] width 7 height 7
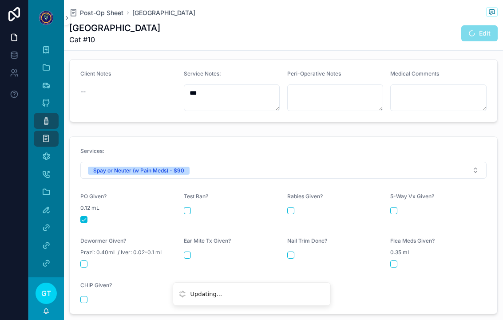
scroll to position [316, 0]
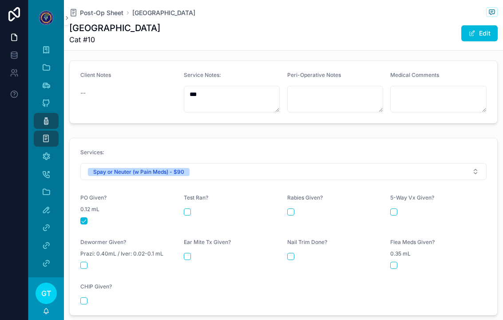
click at [185, 253] on button "scrollable content" at bounding box center [187, 256] width 7 height 7
click at [40, 114] on div "Post-Op" at bounding box center [46, 121] width 14 height 14
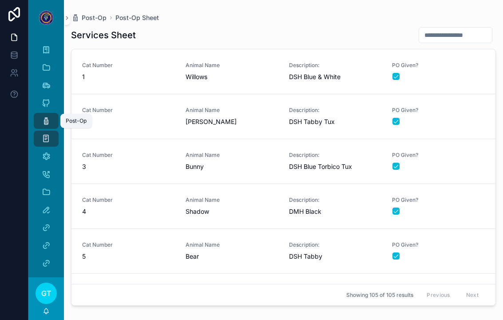
click at [462, 29] on input "scrollable content" at bounding box center [455, 35] width 73 height 12
type input "**"
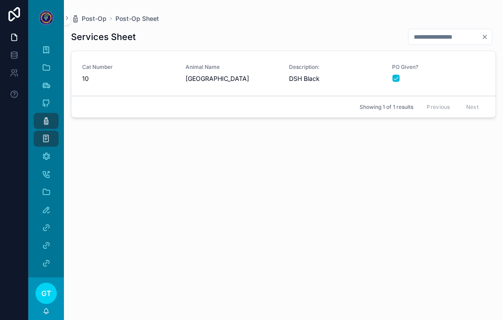
click at [449, 75] on div "scrollable content" at bounding box center [438, 78] width 92 height 7
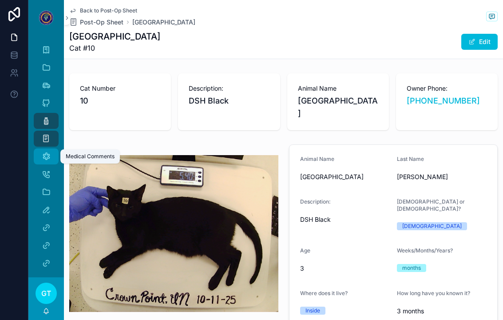
click at [47, 152] on icon "scrollable content" at bounding box center [46, 156] width 9 height 9
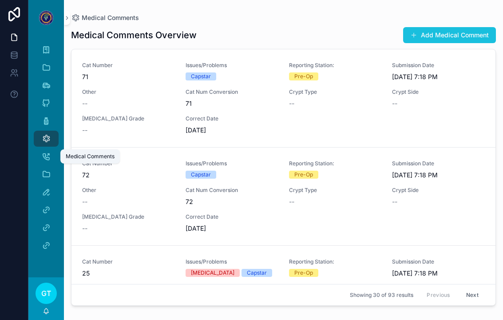
click at [462, 27] on button "Add Medical Comment" at bounding box center [449, 35] width 93 height 16
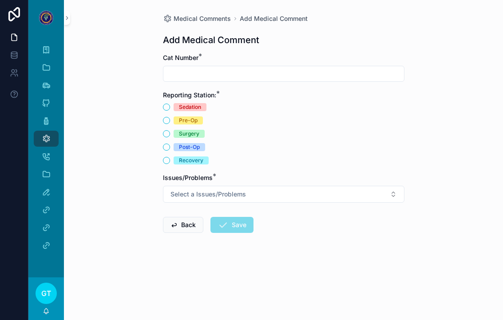
click at [184, 67] on input "scrollable content" at bounding box center [283, 73] width 241 height 12
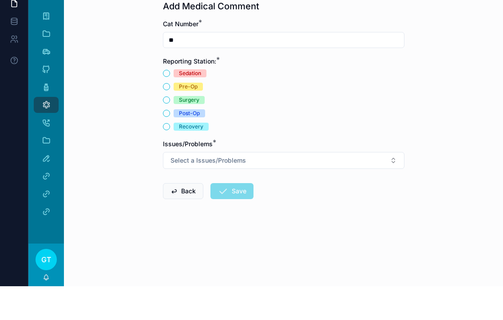
type input "**"
click at [170, 143] on div "Post-Op" at bounding box center [283, 147] width 241 height 8
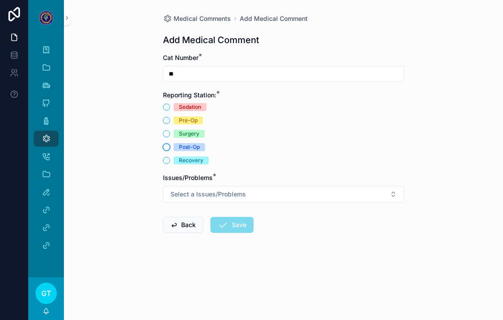
click at [167, 143] on button "Post-Op" at bounding box center [166, 146] width 7 height 7
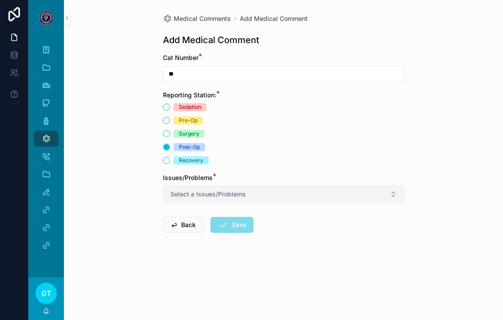
click at [169, 186] on button "Select a Issues/Problems" at bounding box center [283, 194] width 241 height 17
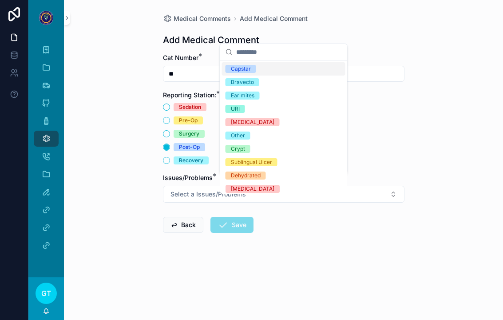
click at [233, 95] on div "Ear mites" at bounding box center [243, 95] width 24 height 8
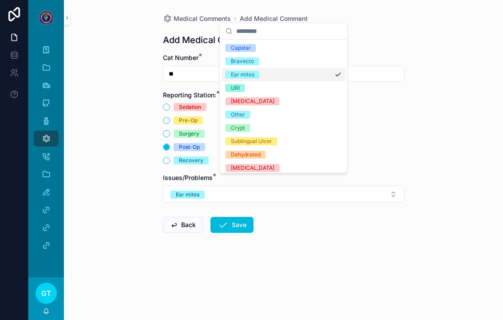
click at [122, 150] on div "Medical Comments Add Medical Comment Add Medical Comment Cat Number * ** Report…" at bounding box center [283, 160] width 439 height 320
click at [229, 217] on button "Save" at bounding box center [231, 225] width 43 height 16
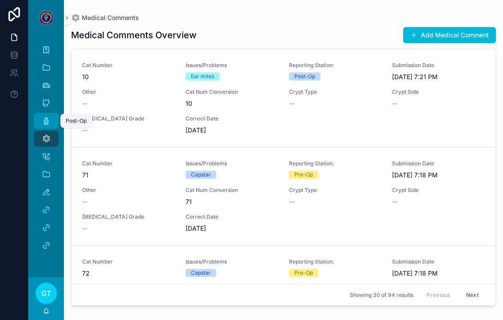
click at [43, 117] on link "Post-Op" at bounding box center [46, 121] width 25 height 16
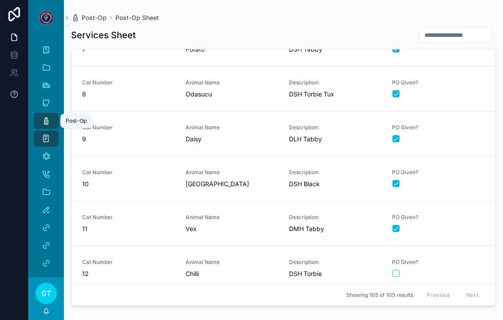
click at [4, 86] on button at bounding box center [14, 94] width 28 height 25
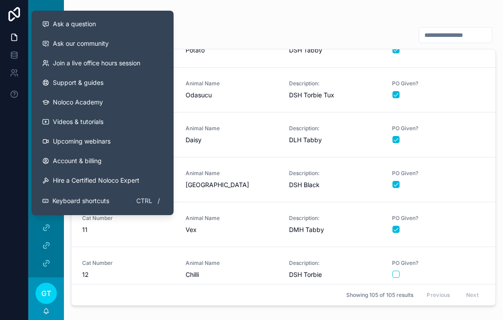
click at [235, 170] on div "Animal Name [GEOGRAPHIC_DATA]" at bounding box center [232, 180] width 93 height 20
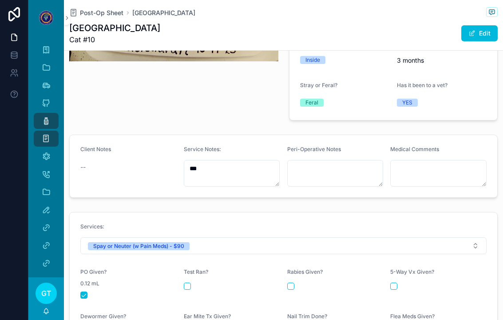
scroll to position [249, 0]
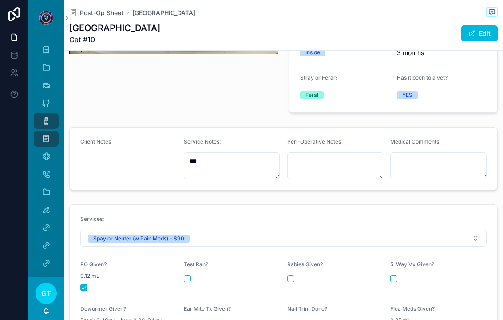
type textarea "**********"
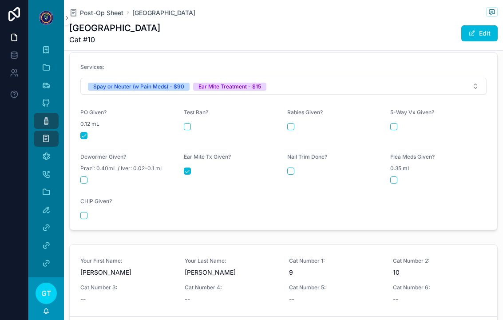
scroll to position [409, 0]
click at [45, 116] on icon "scrollable content" at bounding box center [46, 120] width 9 height 9
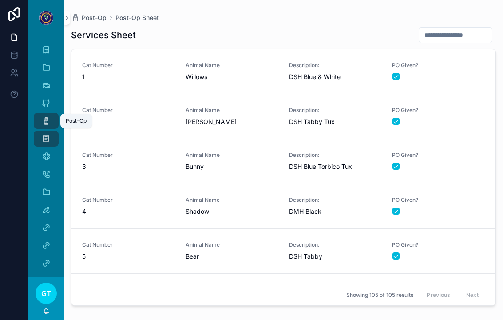
click at [460, 29] on input "scrollable content" at bounding box center [455, 35] width 73 height 12
type input "***"
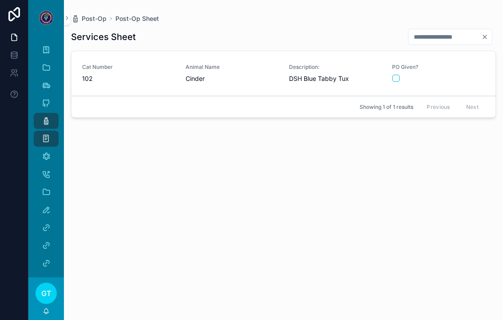
click at [464, 75] on div "scrollable content" at bounding box center [438, 78] width 92 height 7
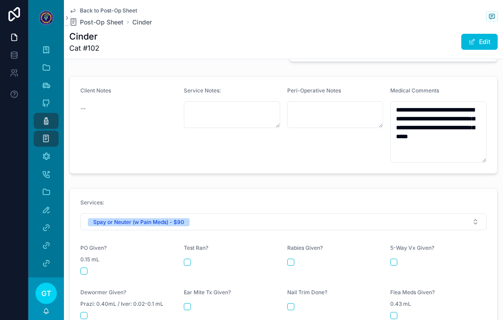
scroll to position [299, 0]
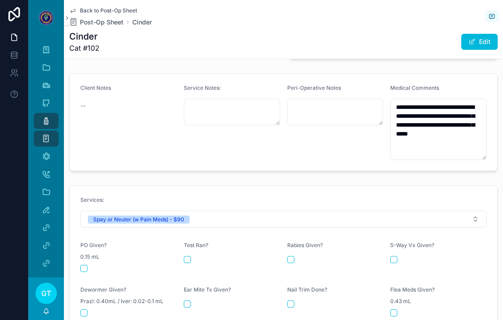
click at [81, 264] on button "scrollable content" at bounding box center [83, 267] width 7 height 7
click at [38, 113] on link "Post-Op" at bounding box center [46, 121] width 25 height 16
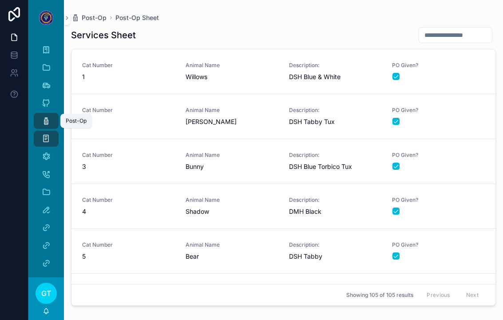
click at [449, 29] on input "scrollable content" at bounding box center [455, 35] width 73 height 12
type input "**"
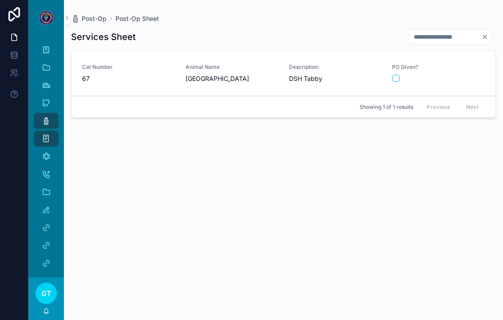
click at [460, 75] on div "scrollable content" at bounding box center [438, 78] width 92 height 7
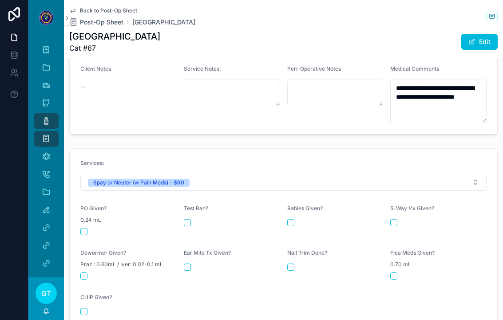
scroll to position [329, 0]
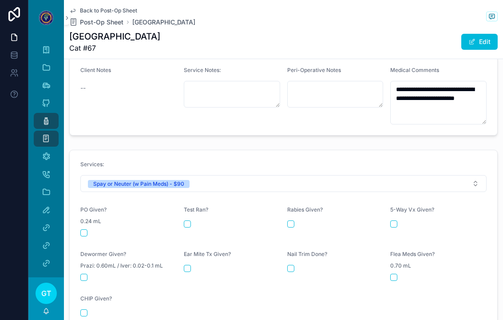
click at [85, 229] on button "scrollable content" at bounding box center [83, 232] width 7 height 7
click at [39, 113] on link "Post-Op" at bounding box center [46, 121] width 25 height 16
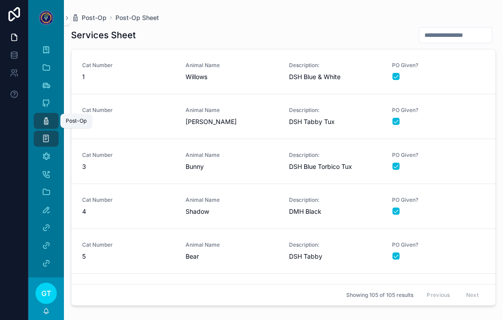
click at [458, 29] on input "scrollable content" at bounding box center [455, 35] width 73 height 12
type input "**"
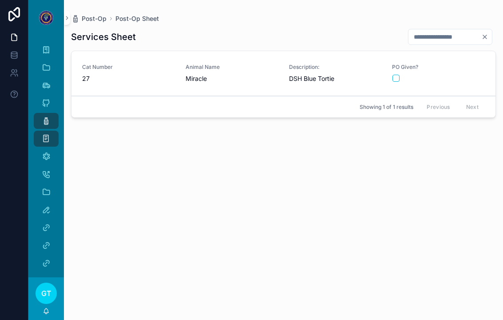
click at [467, 63] on div "PO Given?" at bounding box center [438, 72] width 93 height 19
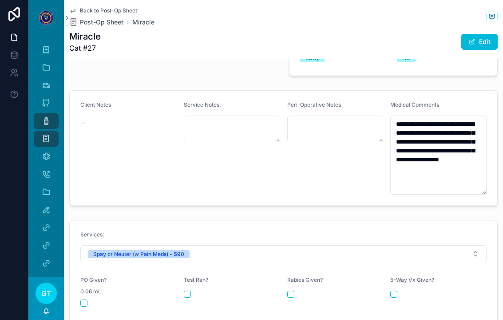
scroll to position [296, 0]
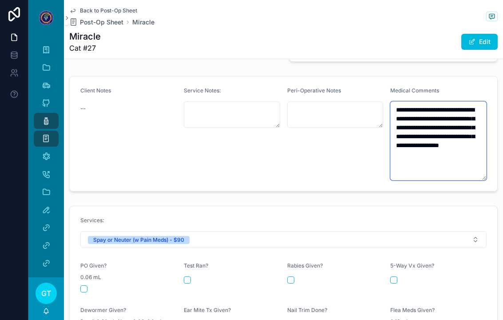
click at [440, 107] on textarea "**********" at bounding box center [438, 140] width 96 height 79
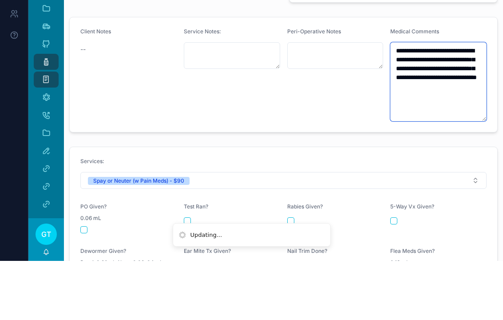
click at [397, 101] on textarea "**********" at bounding box center [438, 140] width 96 height 79
type textarea "**********"
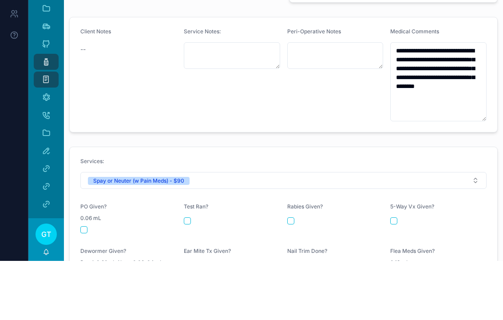
click at [338, 87] on div "Peri-Operative Notes" at bounding box center [335, 133] width 96 height 93
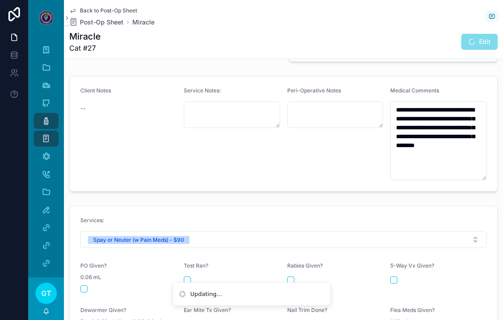
click at [84, 285] on button "scrollable content" at bounding box center [83, 288] width 7 height 7
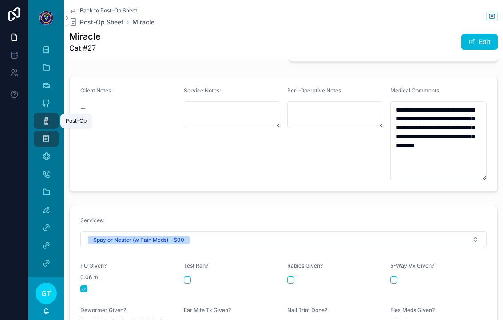
click at [38, 113] on link "Post-Op" at bounding box center [46, 121] width 25 height 16
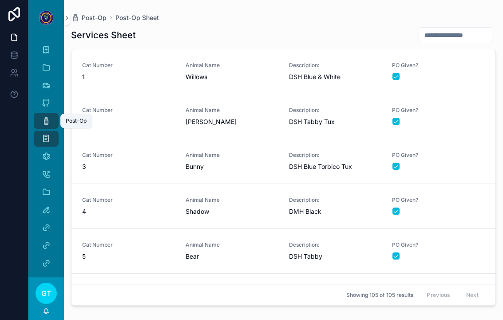
click at [461, 29] on input "scrollable content" at bounding box center [455, 35] width 73 height 12
type input "**"
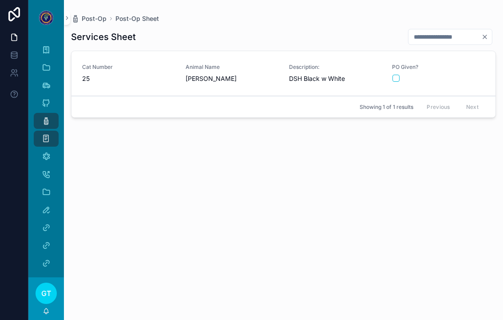
click at [475, 72] on div "PO Given?" at bounding box center [438, 73] width 93 height 20
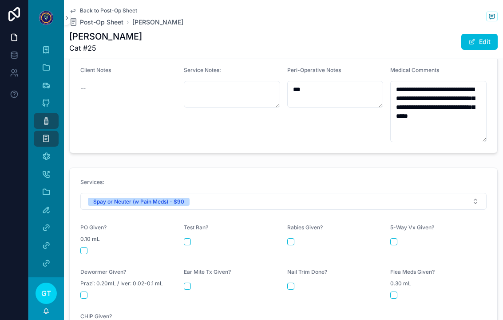
scroll to position [316, 0]
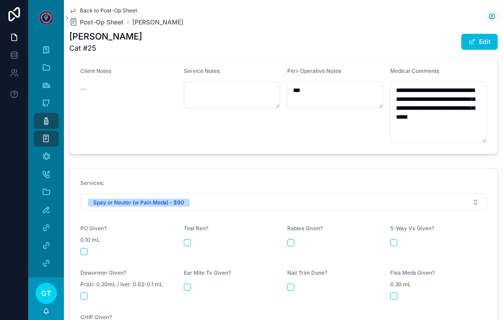
click at [77, 231] on form "Services: Spay or Neuter (w Pain Meds) - $90 PO Given? 0.10 mL Test Ran? [MEDIC…" at bounding box center [283, 257] width 427 height 177
click at [80, 243] on form "Services: Spay or Neuter (w Pain Meds) - $90 PO Given? 0.10 mL Test Ran? [MEDIC…" at bounding box center [283, 257] width 427 height 177
click at [80, 238] on form "Services: Spay or Neuter (w Pain Meds) - $90 PO Given? 0.10 mL Test Ran? [MEDIC…" at bounding box center [283, 257] width 427 height 177
click at [91, 248] on div "scrollable content" at bounding box center [128, 251] width 96 height 7
click at [86, 230] on div "PO Given? 0.10 mL" at bounding box center [128, 240] width 96 height 30
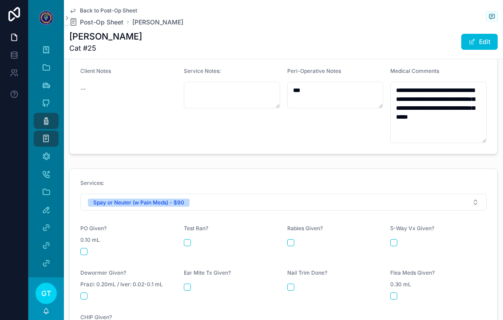
click at [81, 248] on button "scrollable content" at bounding box center [83, 251] width 7 height 7
click at [39, 114] on div "Post-Op" at bounding box center [46, 121] width 14 height 14
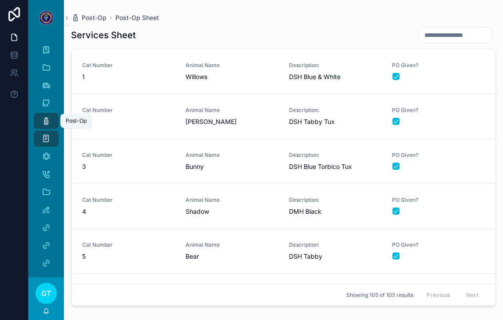
click at [474, 29] on input "scrollable content" at bounding box center [455, 35] width 73 height 12
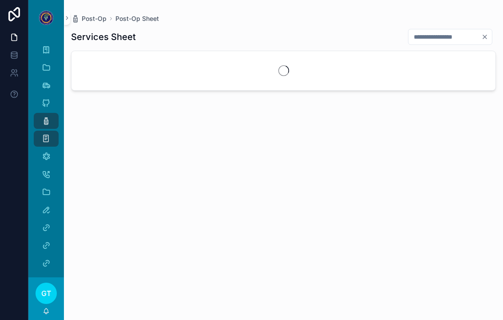
type input "**"
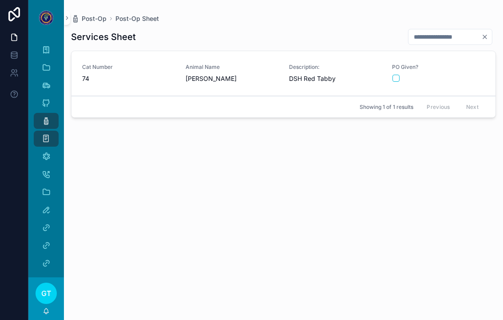
click at [435, 63] on div "PO Given?" at bounding box center [438, 72] width 93 height 19
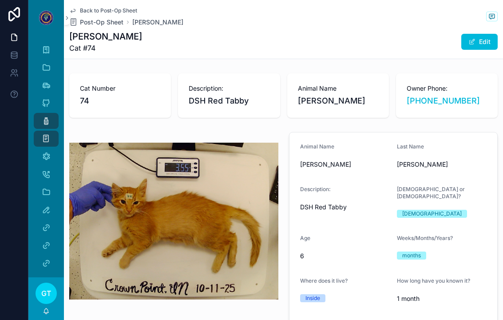
click at [329, 202] on span "DSH Red Tabby" at bounding box center [345, 206] width 90 height 9
click at [476, 34] on button "Edit" at bounding box center [479, 42] width 36 height 16
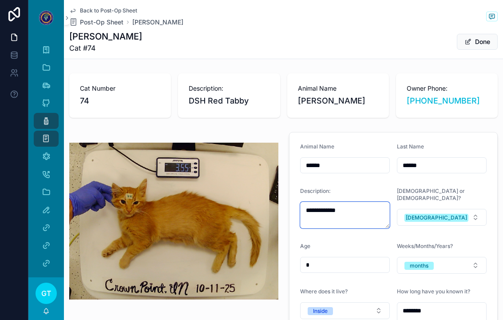
click at [325, 202] on textarea "**********" at bounding box center [345, 214] width 90 height 27
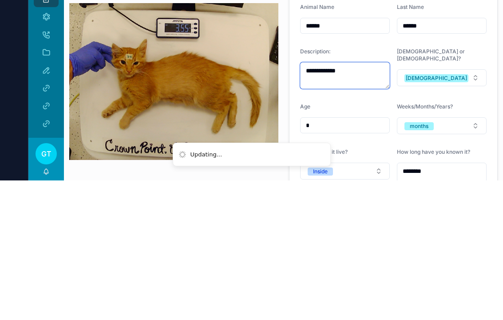
type textarea "**********"
click at [360, 132] on form "**********" at bounding box center [393, 258] width 208 height 252
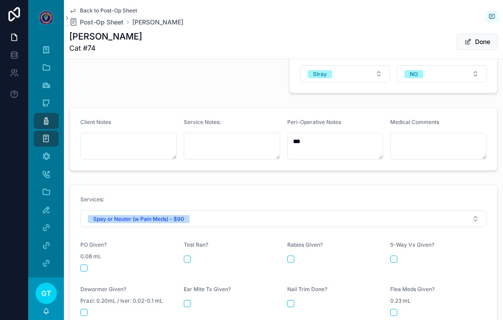
scroll to position [305, 0]
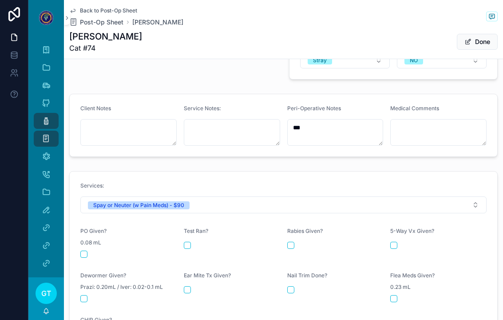
click at [86, 250] on button "scrollable content" at bounding box center [83, 253] width 7 height 7
click at [441, 142] on form "Client Notes Service Notes: Peri-Operative Notes *** Medical Comments" at bounding box center [283, 125] width 427 height 62
click at [445, 125] on textarea "scrollable content" at bounding box center [438, 132] width 96 height 27
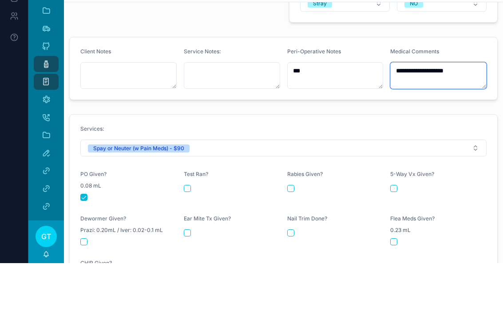
type textarea "**********"
click at [110, 94] on div "**********" at bounding box center [283, 113] width 439 height 699
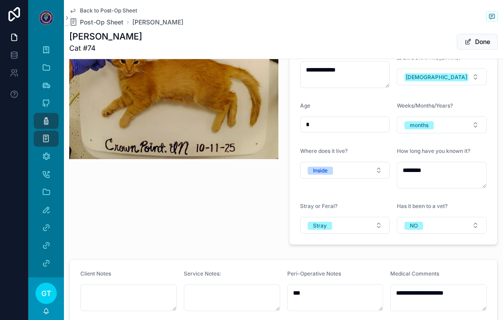
scroll to position [110, 0]
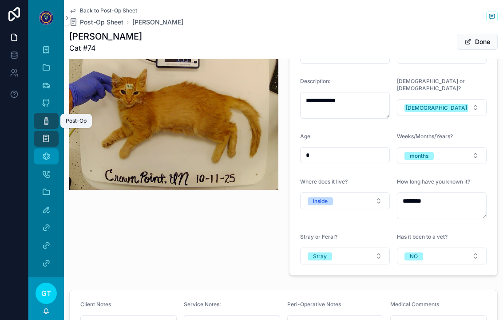
click at [43, 152] on icon "scrollable content" at bounding box center [46, 156] width 9 height 9
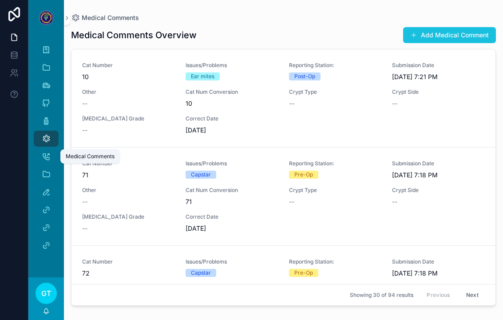
click at [474, 27] on button "Add Medical Comment" at bounding box center [449, 35] width 93 height 16
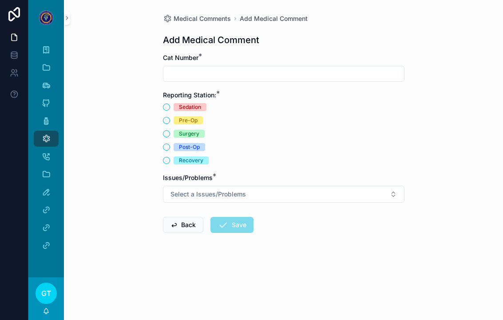
click at [390, 67] on input "scrollable content" at bounding box center [283, 73] width 241 height 12
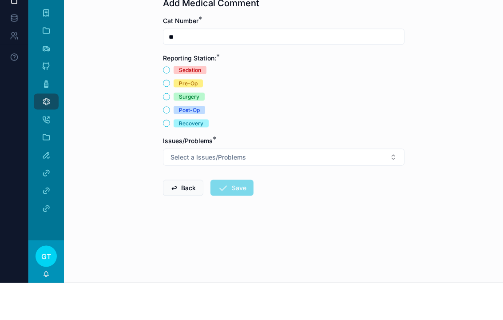
type input "**"
click at [169, 143] on button "Post-Op" at bounding box center [166, 146] width 7 height 7
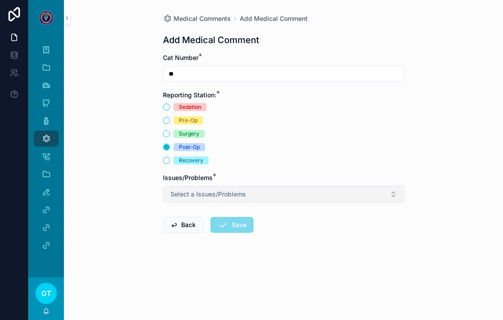
click at [175, 189] on span "Select a Issues/Problems" at bounding box center [207, 193] width 75 height 9
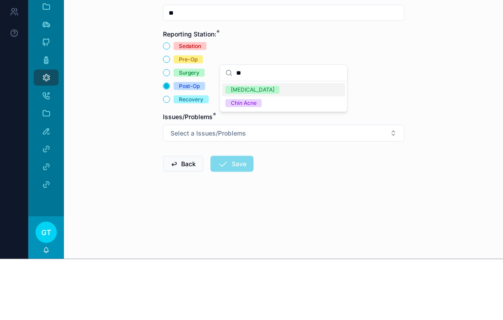
type input "**"
click at [270, 144] on div "[MEDICAL_DATA]" at bounding box center [283, 150] width 123 height 13
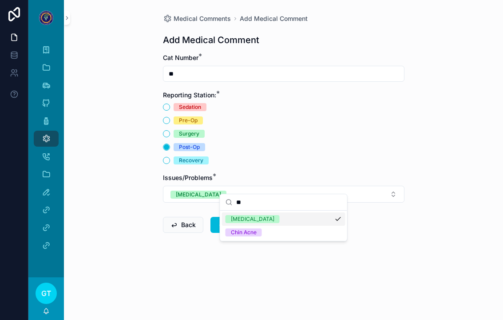
click at [100, 171] on div "Medical Comments Add Medical Comment Add Medical Comment Cat Number * ** Report…" at bounding box center [283, 160] width 439 height 320
click at [104, 180] on div "Medical Comments Add Medical Comment Add Medical Comment Cat Number * ** Report…" at bounding box center [283, 160] width 439 height 320
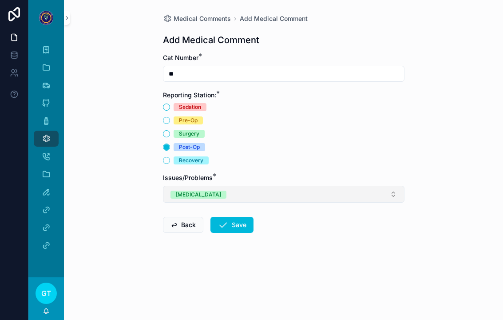
click at [241, 186] on button "[MEDICAL_DATA]" at bounding box center [283, 194] width 241 height 17
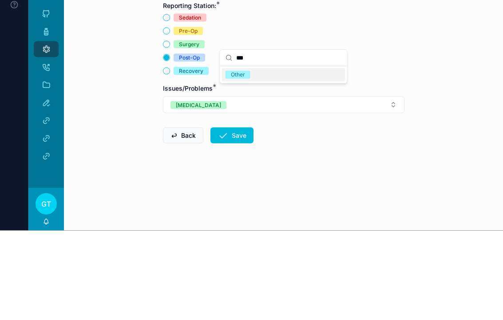
type input "***"
click at [298, 158] on div "Other" at bounding box center [283, 164] width 123 height 13
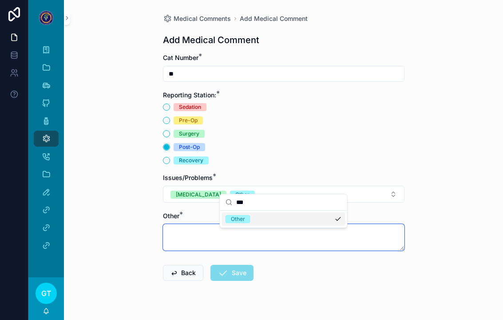
click at [177, 224] on textarea "scrollable content" at bounding box center [283, 237] width 241 height 27
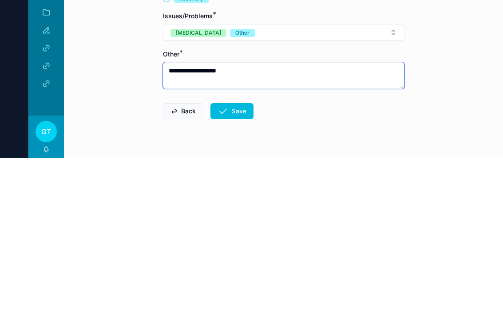
type textarea "**********"
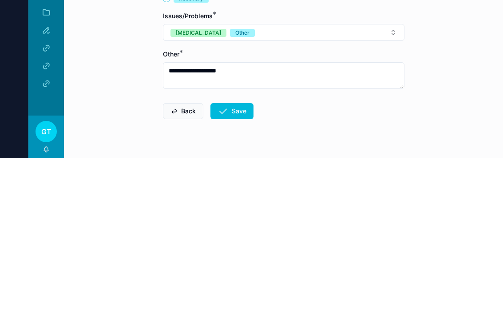
click at [92, 92] on div "**********" at bounding box center [283, 160] width 439 height 320
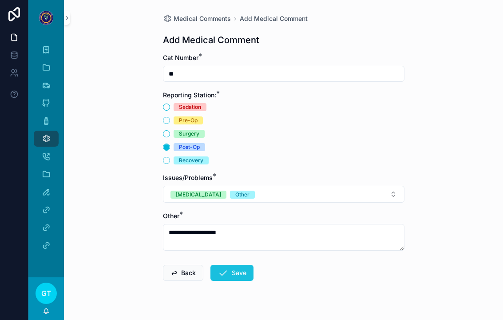
click at [230, 264] on button "Save" at bounding box center [231, 272] width 43 height 16
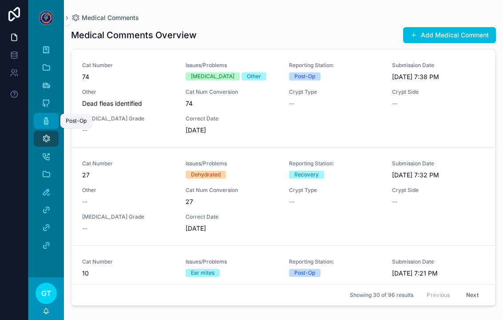
click at [39, 114] on div "Post-Op" at bounding box center [46, 121] width 14 height 14
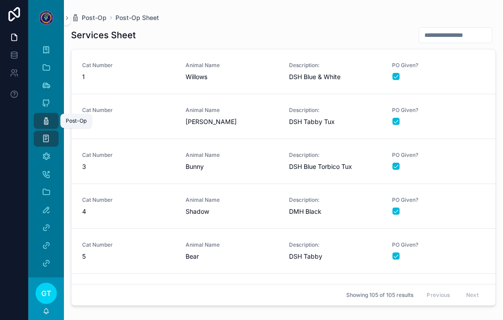
click at [472, 29] on input "scrollable content" at bounding box center [455, 35] width 73 height 12
click at [345, 27] on div "Services Sheet" at bounding box center [283, 35] width 425 height 17
click at [46, 116] on icon "scrollable content" at bounding box center [46, 120] width 9 height 9
click at [434, 29] on input "scrollable content" at bounding box center [455, 35] width 73 height 12
type input "**"
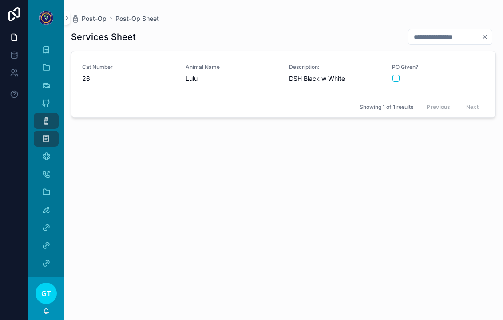
click at [458, 63] on div "PO Given?" at bounding box center [438, 72] width 93 height 19
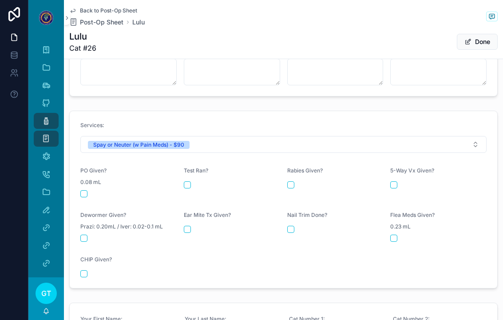
scroll to position [363, 0]
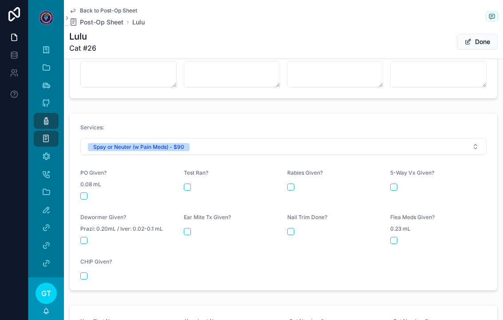
click at [85, 192] on button "scrollable content" at bounding box center [83, 195] width 7 height 7
click at [42, 116] on icon "scrollable content" at bounding box center [46, 120] width 9 height 9
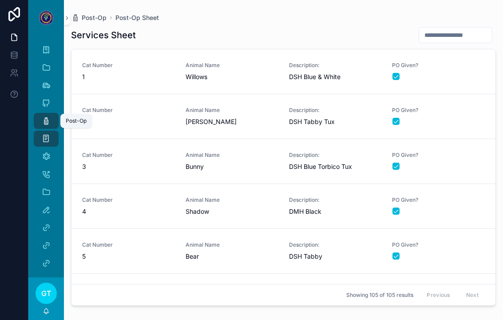
click at [452, 29] on input "scrollable content" at bounding box center [455, 35] width 73 height 12
type input "**"
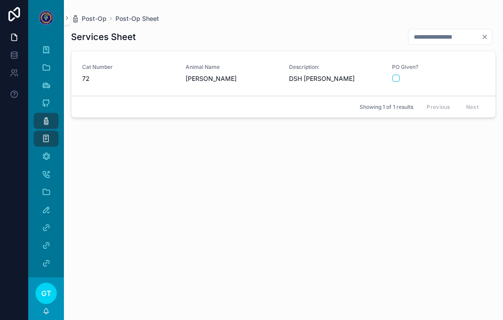
click at [455, 63] on div "PO Given?" at bounding box center [438, 72] width 93 height 19
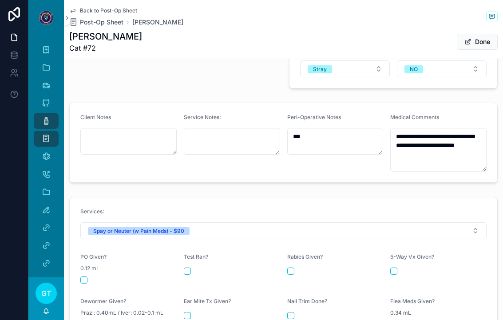
scroll to position [314, 0]
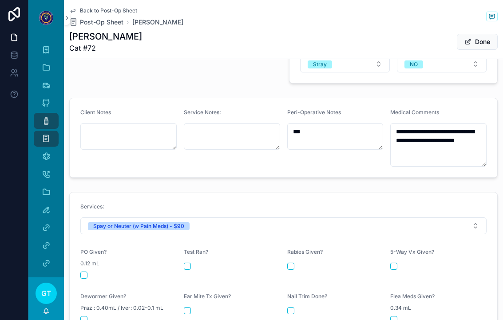
click at [80, 271] on button "scrollable content" at bounding box center [83, 274] width 7 height 7
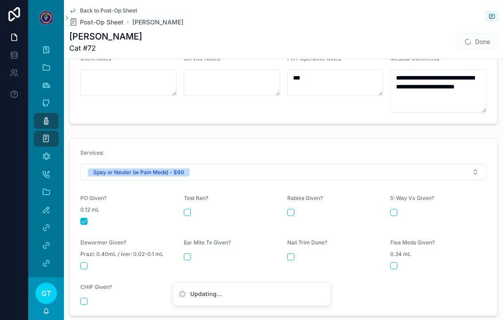
scroll to position [378, 0]
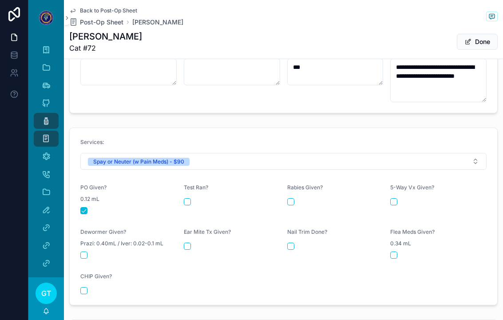
click at [40, 114] on div "Post-Op" at bounding box center [46, 121] width 14 height 14
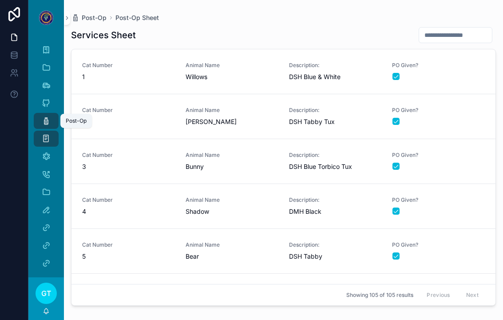
click at [469, 29] on input "scrollable content" at bounding box center [455, 35] width 73 height 12
type input "**"
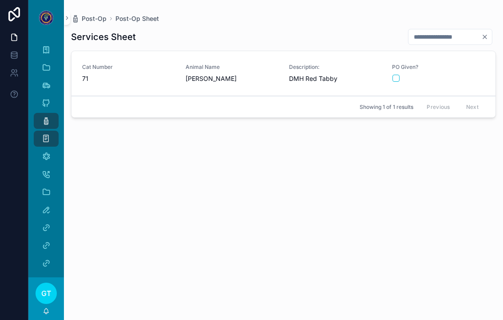
click at [466, 75] on div "scrollable content" at bounding box center [438, 78] width 92 height 7
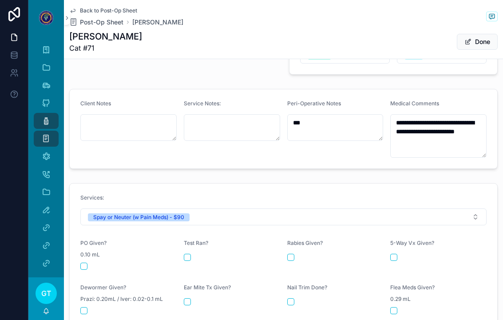
scroll to position [308, 0]
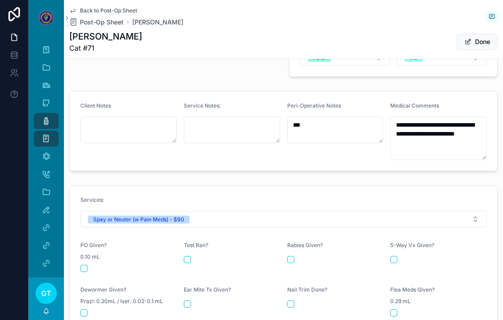
click at [86, 264] on button "scrollable content" at bounding box center [83, 267] width 7 height 7
click at [44, 114] on div "Post-Op" at bounding box center [46, 121] width 14 height 14
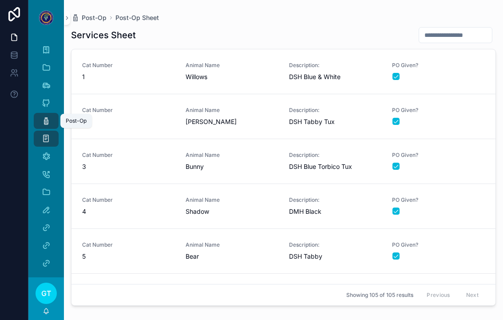
click at [468, 29] on input "scrollable content" at bounding box center [455, 35] width 73 height 12
type input "**"
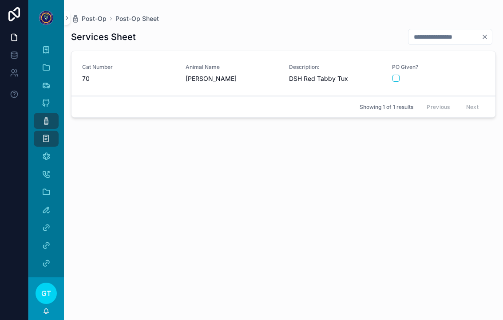
click at [465, 63] on div "PO Given?" at bounding box center [438, 72] width 93 height 19
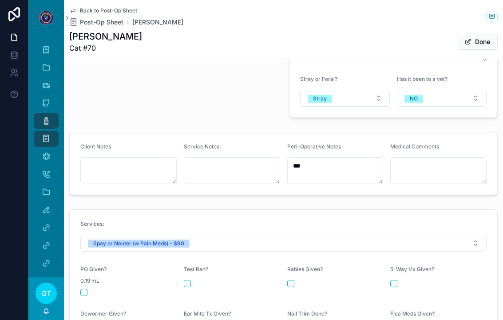
scroll to position [270, 0]
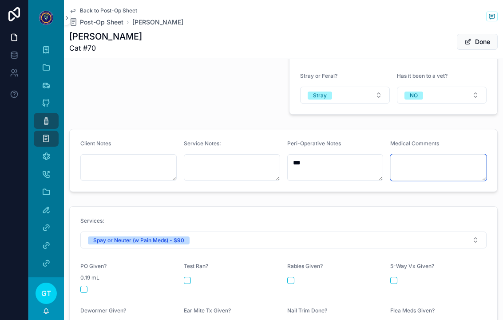
click at [463, 159] on textarea "scrollable content" at bounding box center [438, 167] width 96 height 27
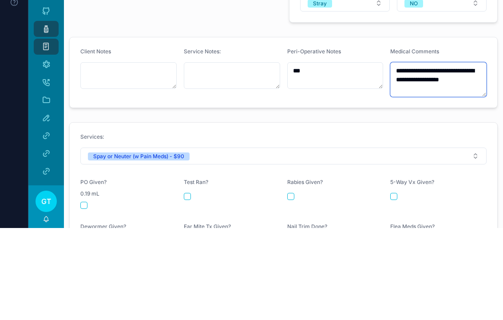
click at [418, 154] on textarea "**********" at bounding box center [438, 171] width 96 height 35
click at [449, 154] on textarea "**********" at bounding box center [438, 171] width 96 height 35
type textarea "**********"
click at [113, 103] on div "**********" at bounding box center [283, 152] width 439 height 707
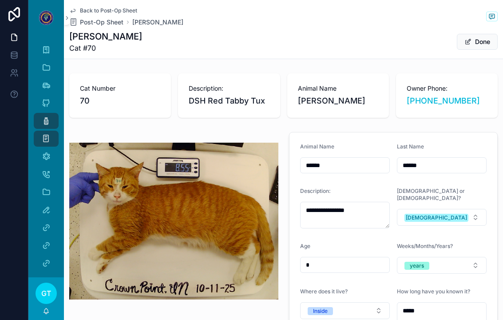
scroll to position [0, 0]
click at [45, 152] on icon "scrollable content" at bounding box center [46, 156] width 9 height 9
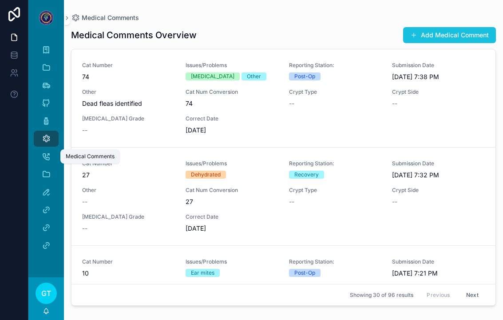
click at [458, 27] on button "Add Medical Comment" at bounding box center [449, 35] width 93 height 16
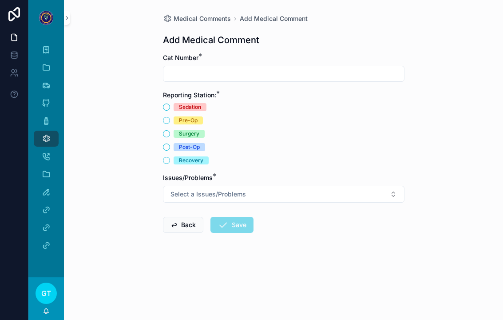
click at [172, 69] on input "scrollable content" at bounding box center [283, 73] width 241 height 12
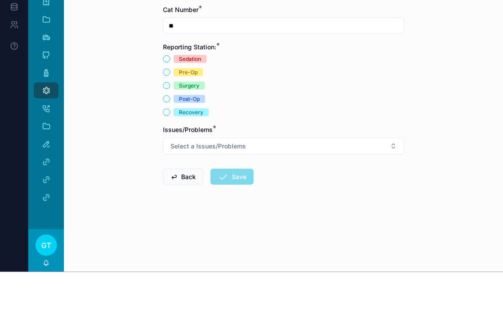
type input "**"
click at [163, 143] on button "Post-Op" at bounding box center [166, 146] width 7 height 7
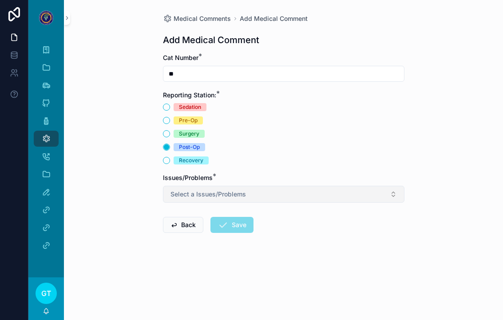
click at [375, 189] on button "Select a Issues/Problems" at bounding box center [283, 194] width 241 height 17
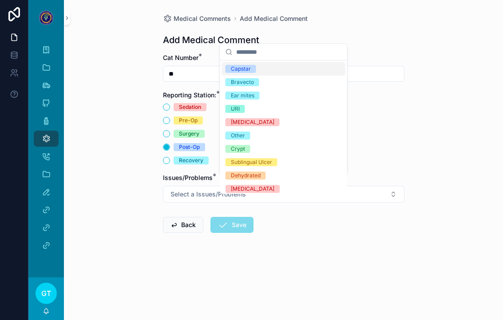
click at [266, 96] on div "Ear mites" at bounding box center [283, 95] width 123 height 13
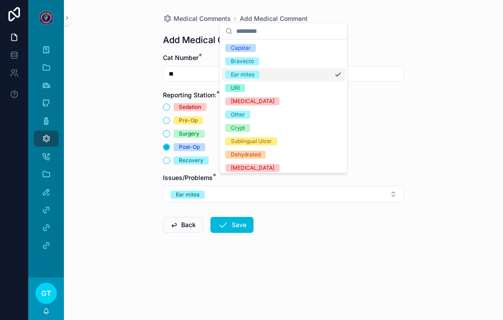
click at [441, 147] on div "Medical Comments Add Medical Comment Add Medical Comment Cat Number * ** Report…" at bounding box center [283, 160] width 439 height 320
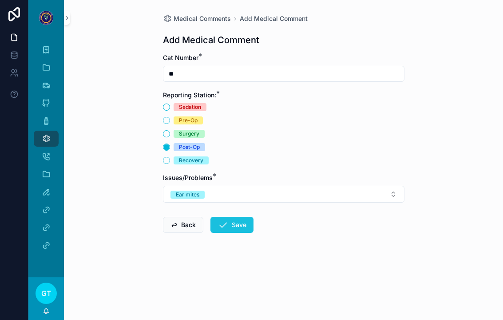
click at [240, 217] on button "Save" at bounding box center [231, 225] width 43 height 16
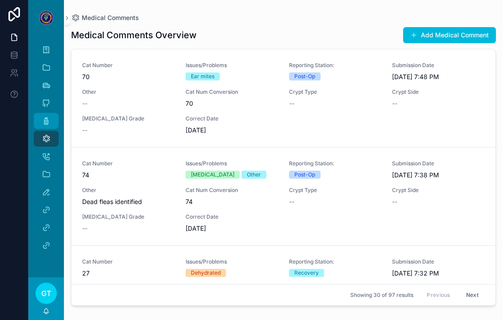
click at [43, 116] on icon "scrollable content" at bounding box center [46, 120] width 9 height 9
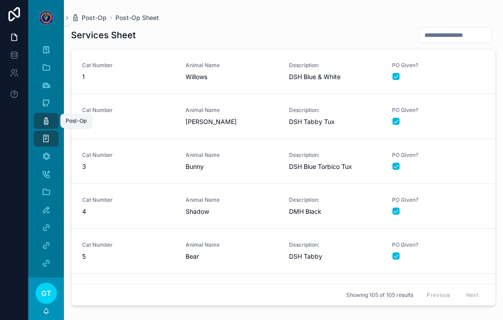
click at [450, 29] on input "scrollable content" at bounding box center [455, 35] width 73 height 12
type input "**"
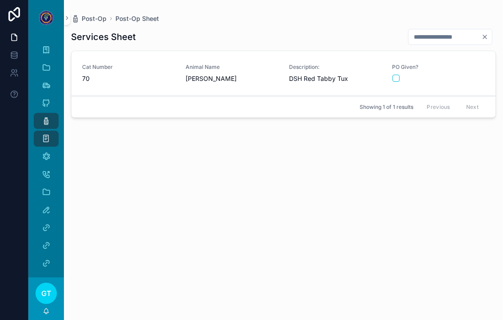
click at [464, 63] on div "PO Given?" at bounding box center [438, 72] width 93 height 19
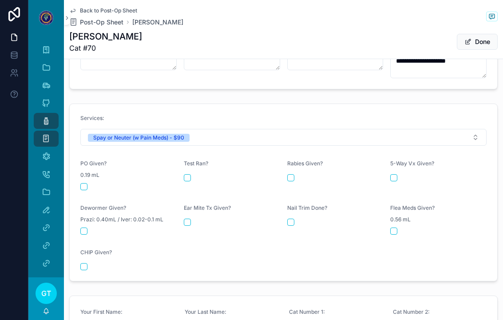
scroll to position [383, 0]
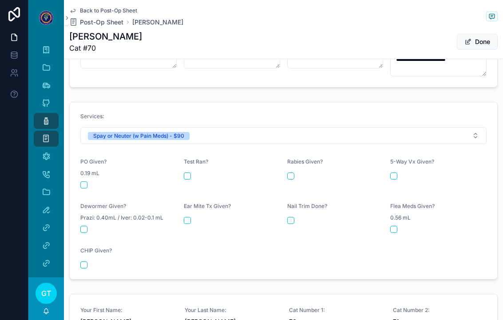
click at [86, 181] on button "scrollable content" at bounding box center [83, 184] width 7 height 7
type textarea "**********"
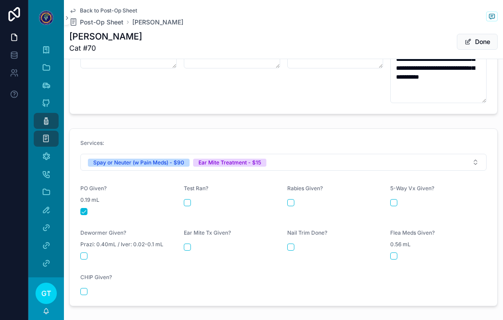
click at [40, 114] on div "Post-Op" at bounding box center [46, 121] width 14 height 14
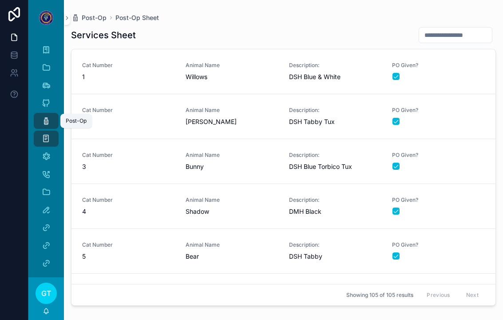
click at [468, 29] on input "scrollable content" at bounding box center [455, 35] width 73 height 12
type input "**"
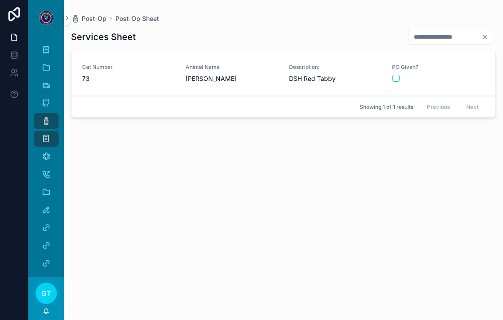
click at [476, 63] on div "PO Given?" at bounding box center [438, 72] width 93 height 19
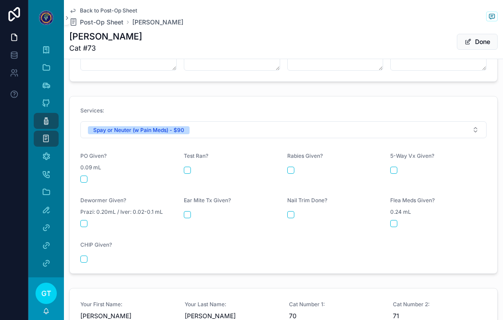
scroll to position [411, 0]
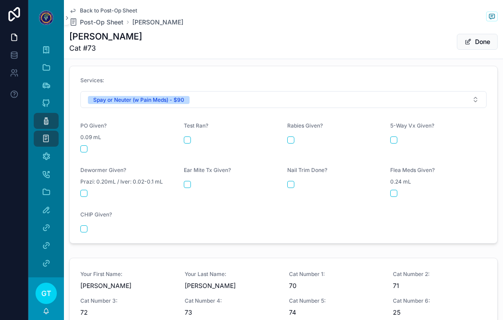
click at [83, 145] on button "scrollable content" at bounding box center [83, 148] width 7 height 7
